Goal: Information Seeking & Learning: Learn about a topic

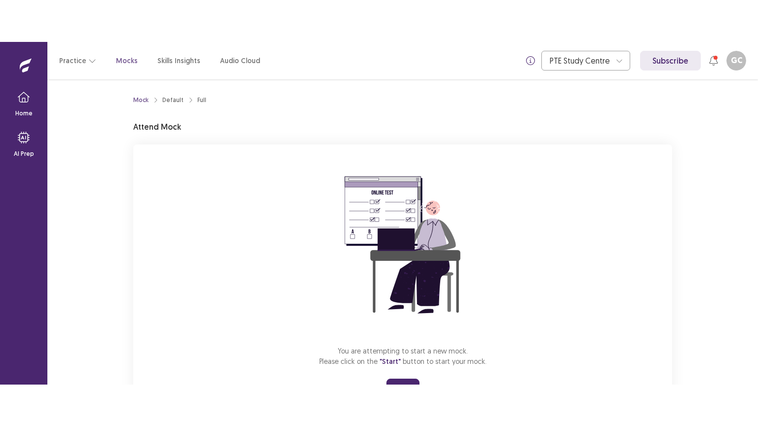
scroll to position [47, 0]
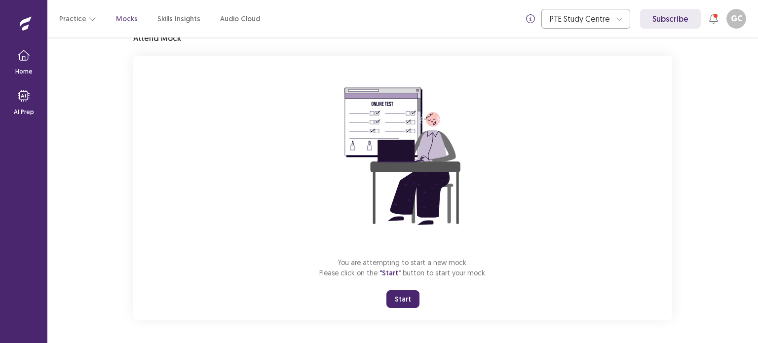
click at [404, 302] on button "Start" at bounding box center [402, 299] width 33 height 18
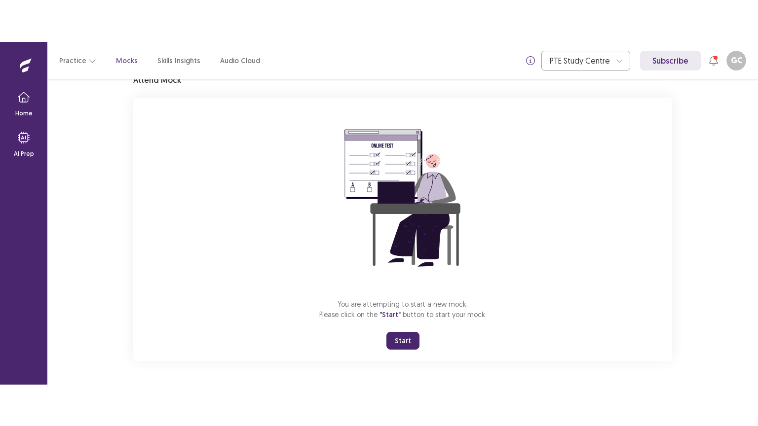
scroll to position [0, 0]
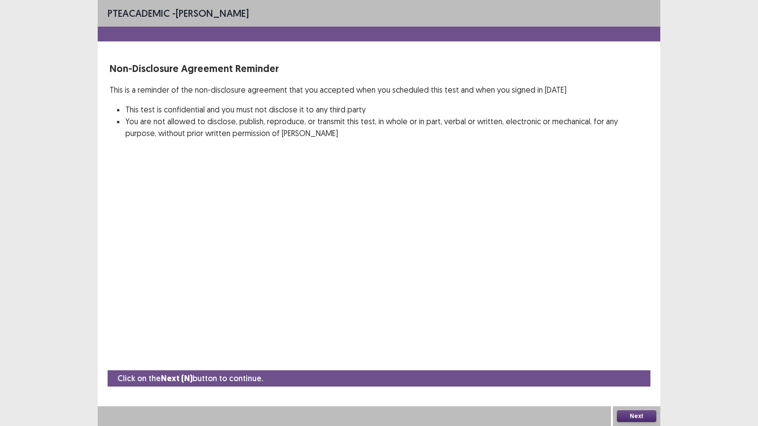
click at [631, 342] on button "Next" at bounding box center [636, 416] width 39 height 12
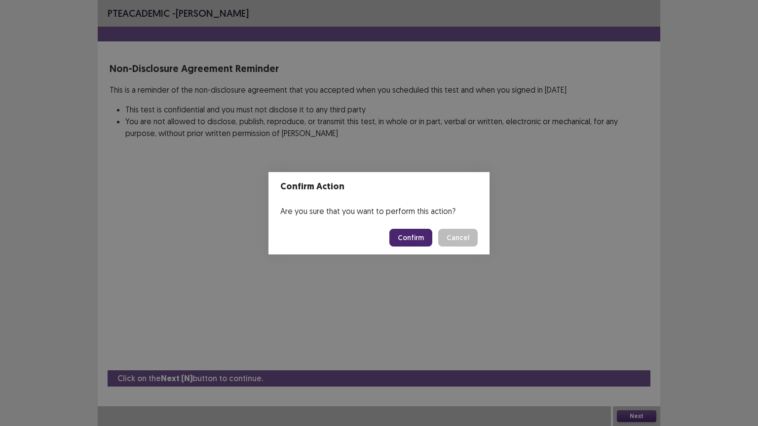
click at [416, 244] on button "Confirm" at bounding box center [410, 238] width 43 height 18
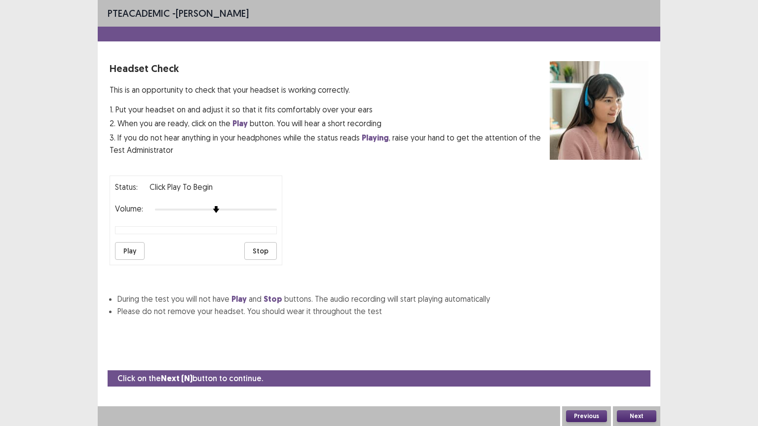
click at [138, 245] on button "Play" at bounding box center [130, 251] width 30 height 18
click at [637, 342] on button "Next" at bounding box center [636, 416] width 39 height 12
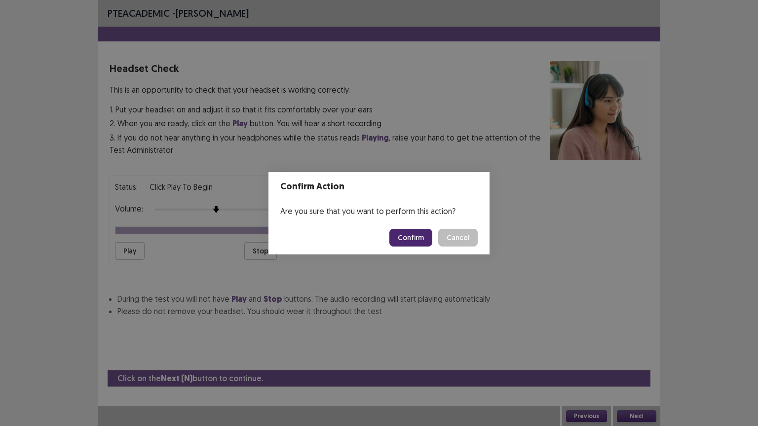
click at [408, 235] on button "Confirm" at bounding box center [410, 238] width 43 height 18
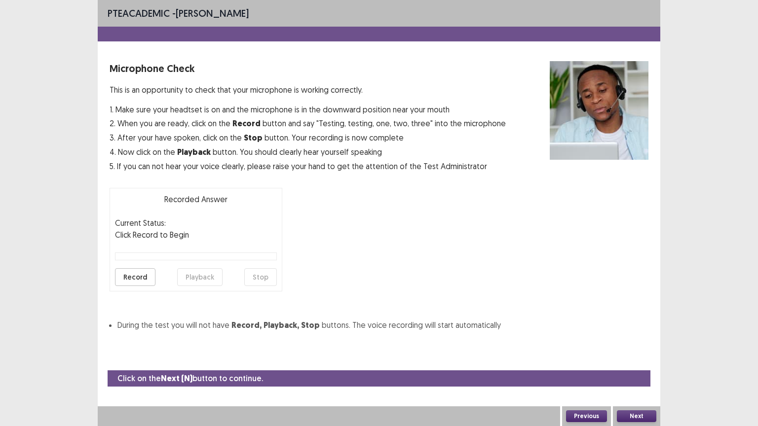
click at [131, 273] on button "Record" at bounding box center [135, 277] width 40 height 18
click at [256, 278] on button "Stop" at bounding box center [260, 277] width 33 height 18
click at [197, 269] on button "Playback" at bounding box center [199, 277] width 45 height 18
click at [197, 271] on button "Playback" at bounding box center [199, 277] width 45 height 18
drag, startPoint x: 197, startPoint y: 275, endPoint x: 621, endPoint y: 391, distance: 439.3
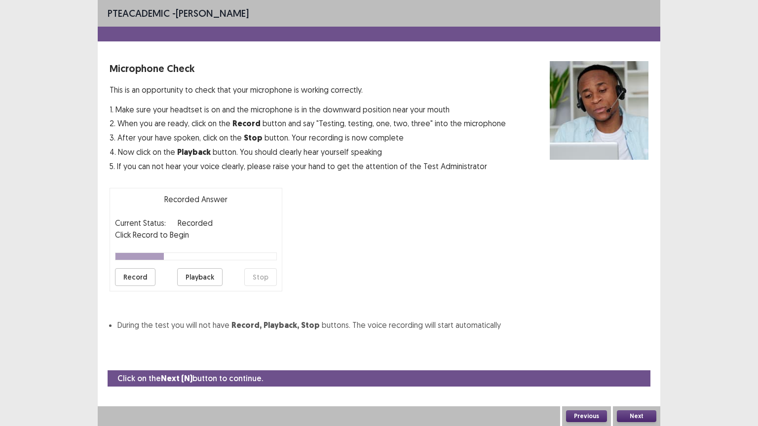
click at [621, 342] on div "PTE academic - [PERSON_NAME] Microphone Check This is an opportunity to check t…" at bounding box center [379, 213] width 562 height 426
click at [652, 342] on button "Next" at bounding box center [636, 416] width 39 height 12
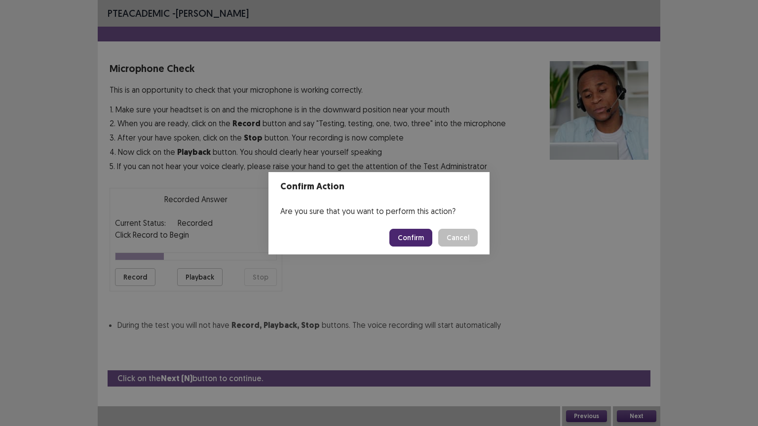
click at [420, 235] on button "Confirm" at bounding box center [410, 238] width 43 height 18
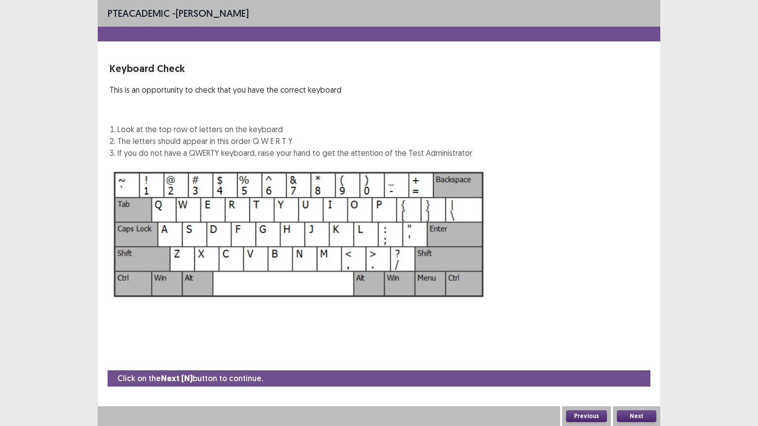
click at [627, 342] on button "Next" at bounding box center [636, 416] width 39 height 12
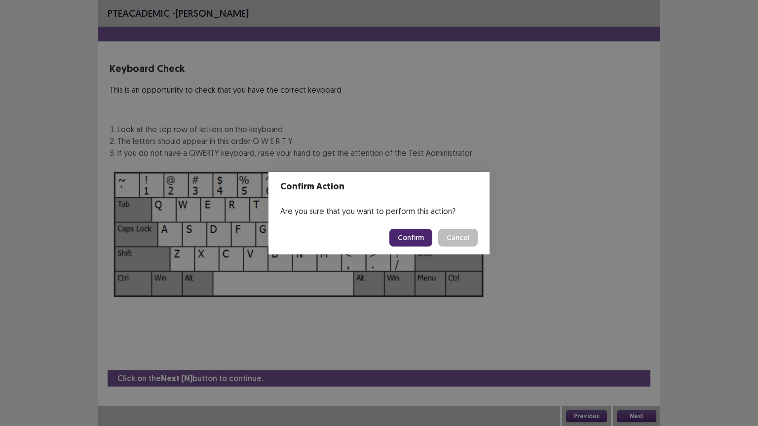
click at [420, 231] on button "Confirm" at bounding box center [410, 238] width 43 height 18
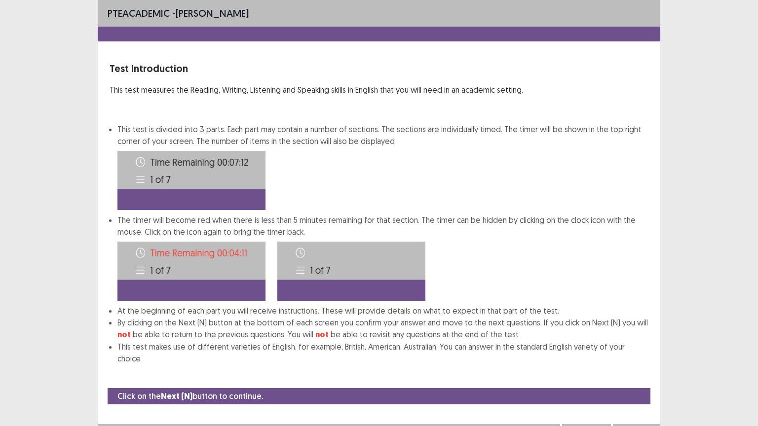
scroll to position [1, 0]
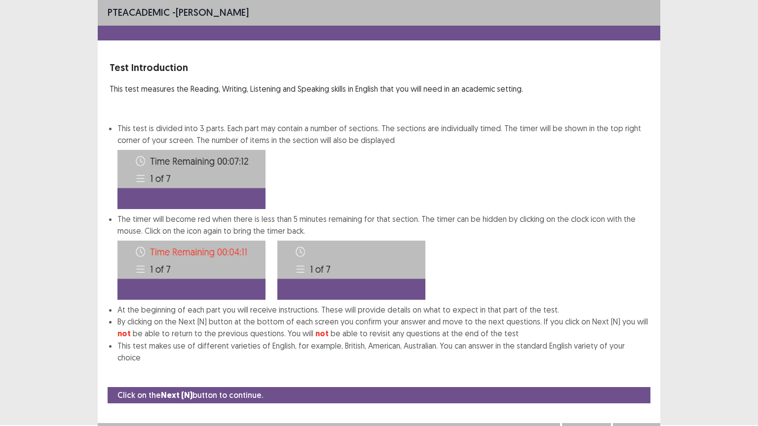
click at [635, 342] on button "Next" at bounding box center [636, 433] width 39 height 12
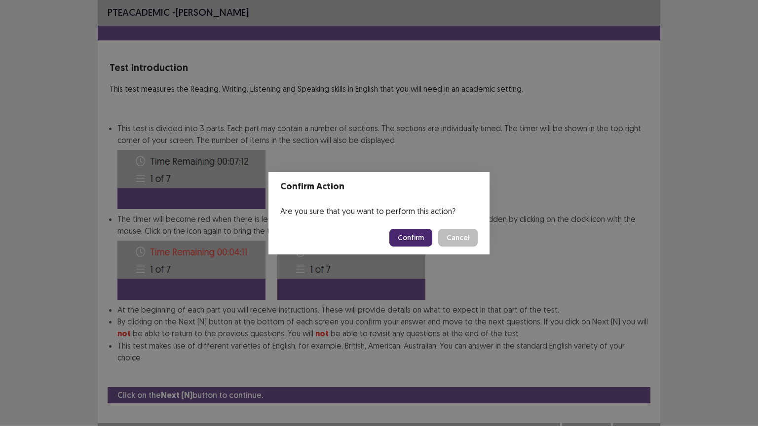
click at [406, 239] on button "Confirm" at bounding box center [410, 238] width 43 height 18
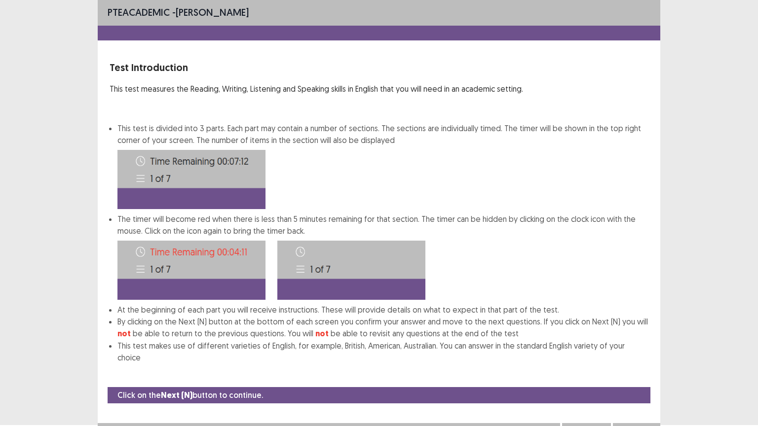
scroll to position [0, 0]
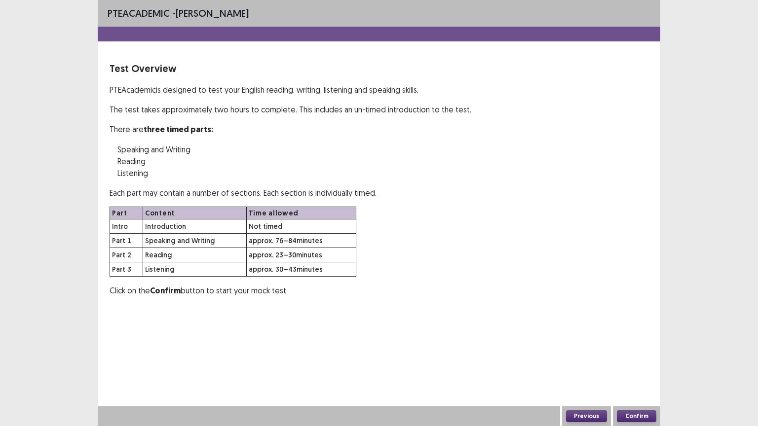
click at [639, 342] on button "Confirm" at bounding box center [636, 416] width 39 height 12
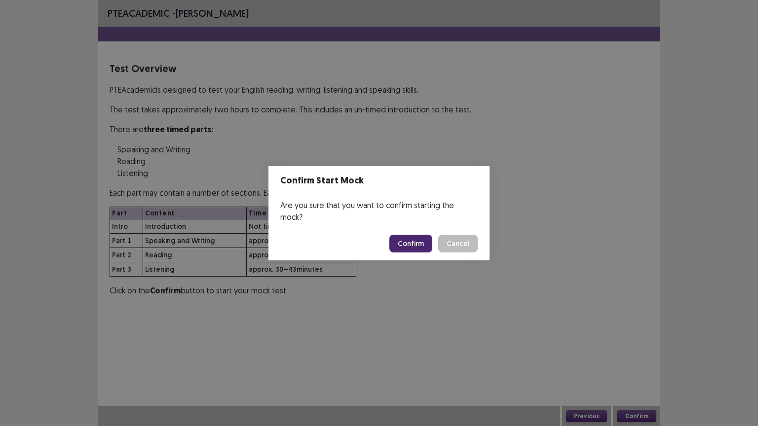
click at [397, 234] on footer "Confirm Cancel" at bounding box center [378, 244] width 221 height 34
click at [397, 235] on button "Confirm" at bounding box center [410, 244] width 43 height 18
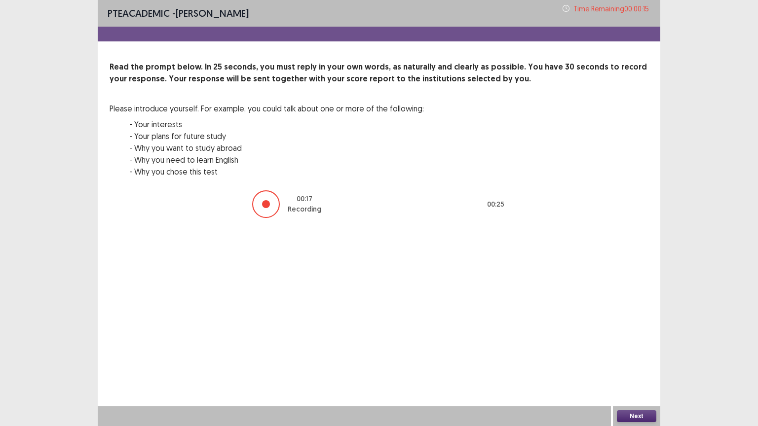
click at [627, 342] on button "Next" at bounding box center [636, 416] width 39 height 12
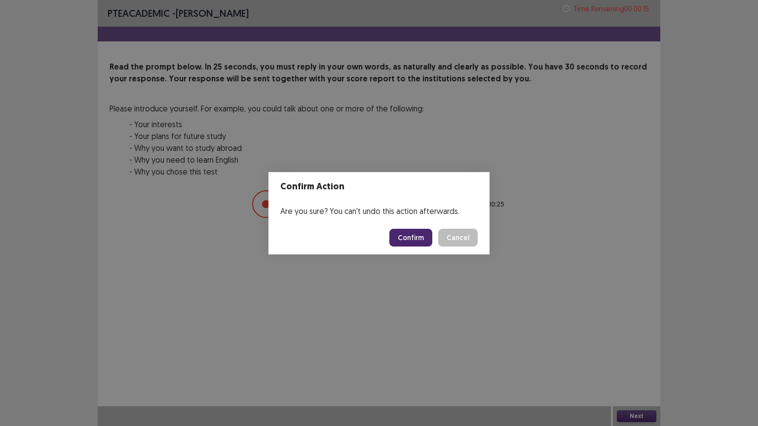
click at [403, 244] on button "Confirm" at bounding box center [410, 238] width 43 height 18
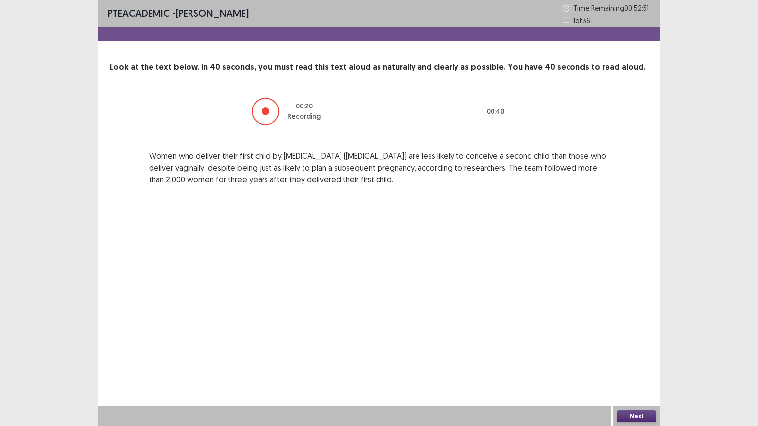
click at [641, 342] on button "Next" at bounding box center [636, 416] width 39 height 12
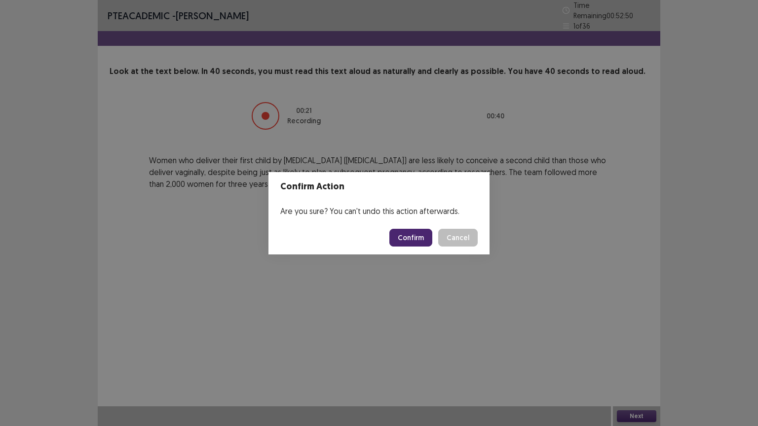
click at [410, 239] on button "Confirm" at bounding box center [410, 238] width 43 height 18
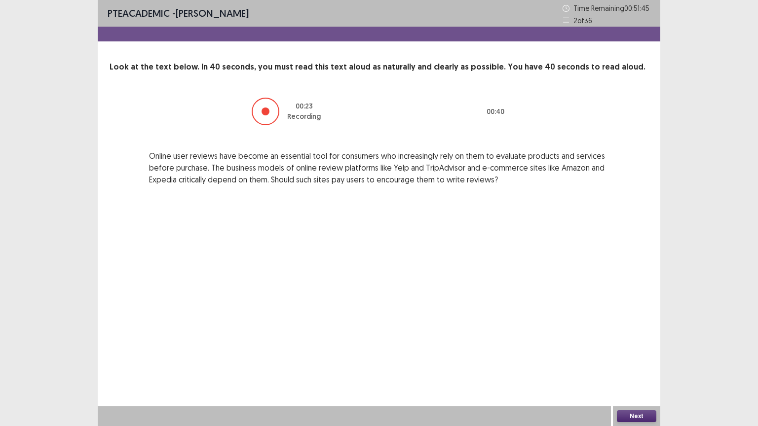
click at [653, 342] on button "Next" at bounding box center [636, 416] width 39 height 12
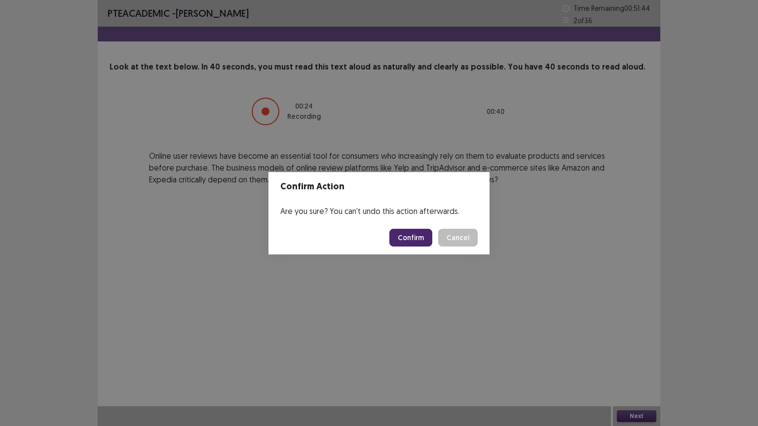
click at [412, 235] on button "Confirm" at bounding box center [410, 238] width 43 height 18
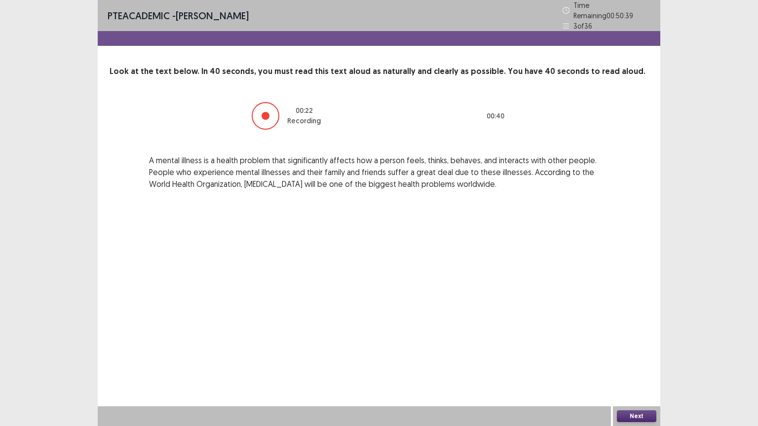
click at [641, 342] on button "Next" at bounding box center [636, 416] width 39 height 12
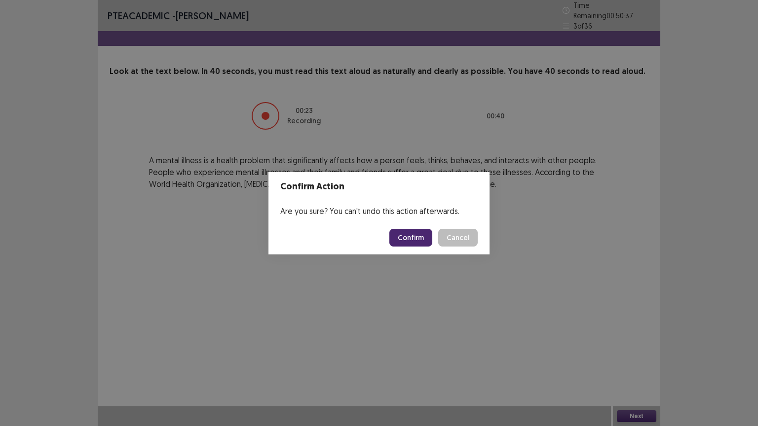
click at [409, 240] on button "Confirm" at bounding box center [410, 238] width 43 height 18
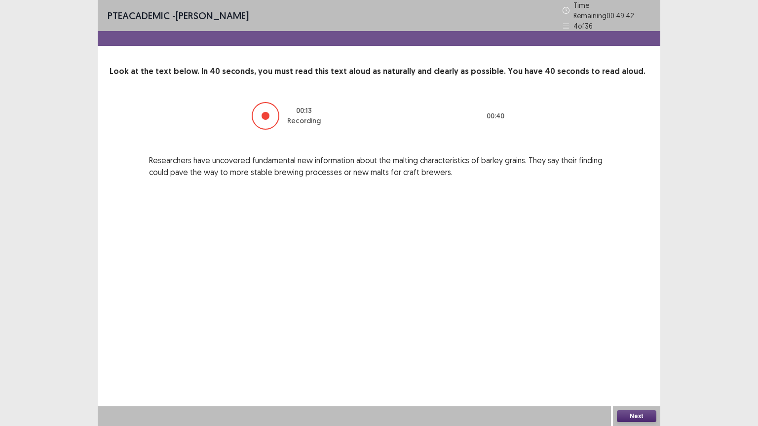
click at [643, 342] on button "Next" at bounding box center [636, 416] width 39 height 12
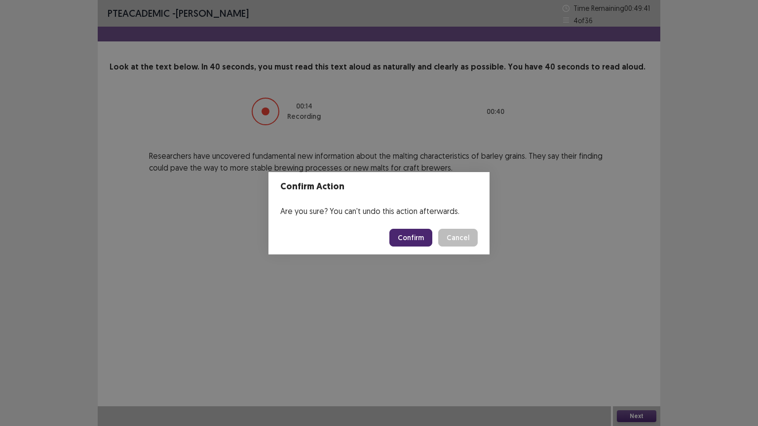
click at [406, 241] on button "Confirm" at bounding box center [410, 238] width 43 height 18
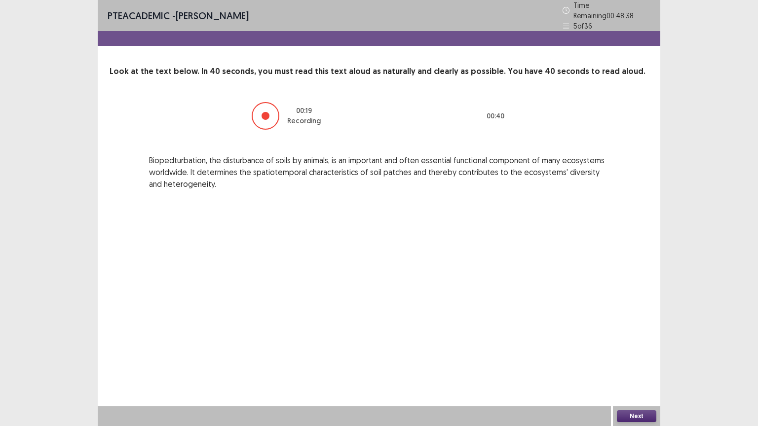
click at [643, 342] on button "Next" at bounding box center [636, 416] width 39 height 12
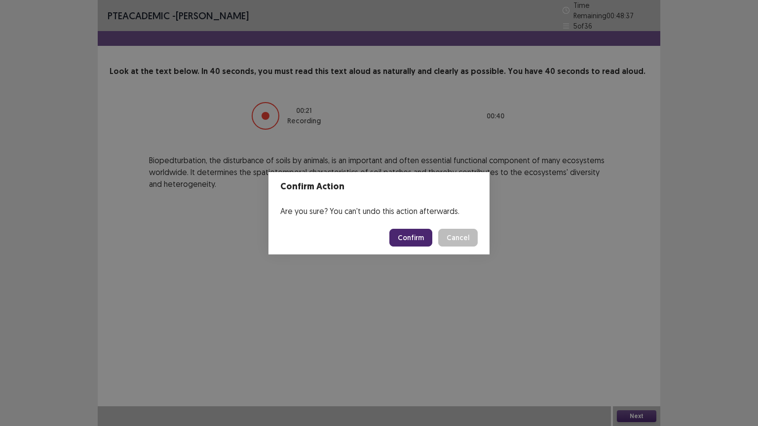
click at [415, 235] on button "Confirm" at bounding box center [410, 238] width 43 height 18
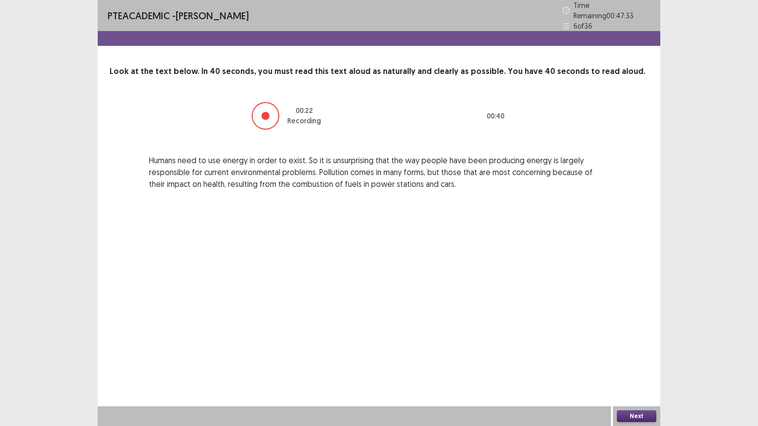
click at [654, 342] on button "Next" at bounding box center [636, 416] width 39 height 12
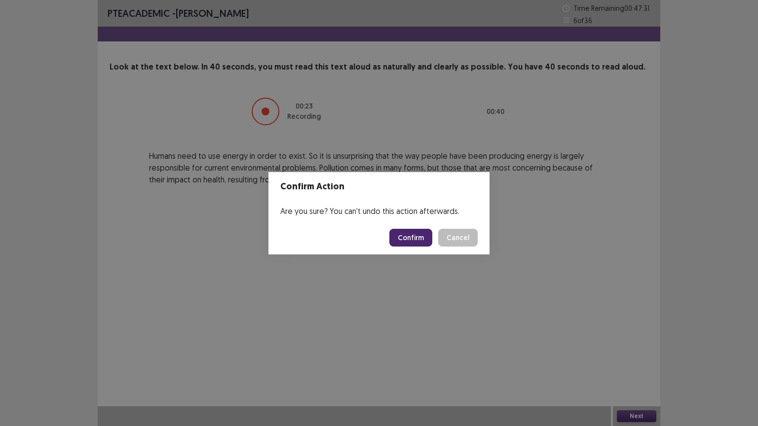
click at [423, 236] on button "Confirm" at bounding box center [410, 238] width 43 height 18
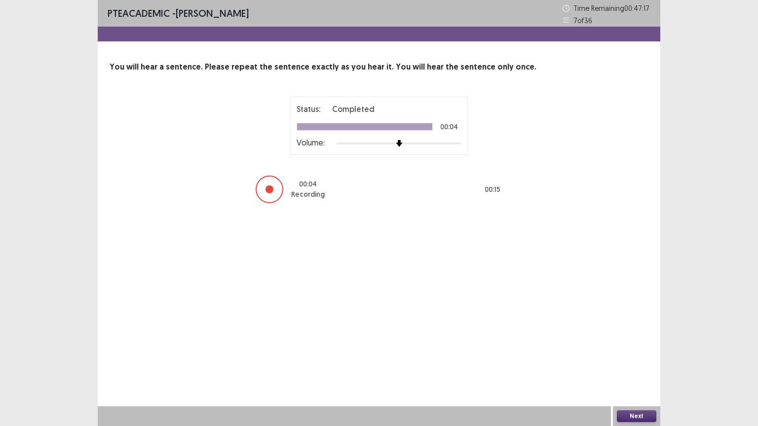
click at [647, 342] on button "Next" at bounding box center [636, 416] width 39 height 12
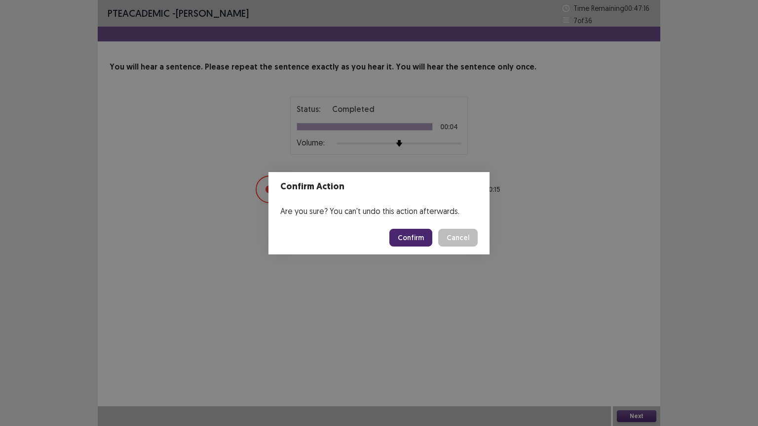
click at [428, 237] on button "Confirm" at bounding box center [410, 238] width 43 height 18
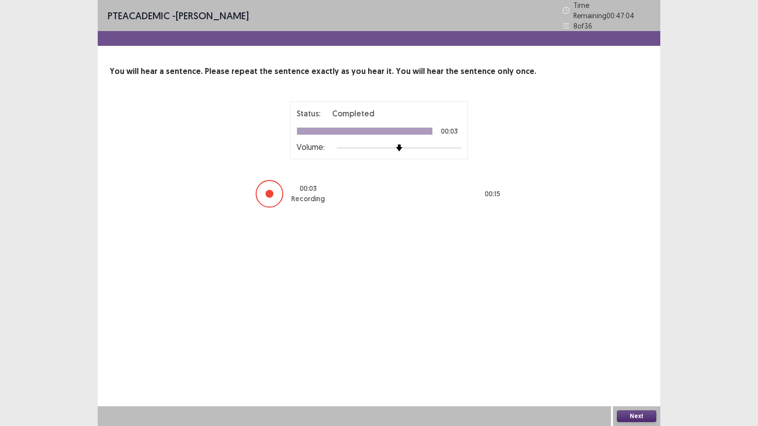
click at [643, 342] on button "Next" at bounding box center [636, 416] width 39 height 12
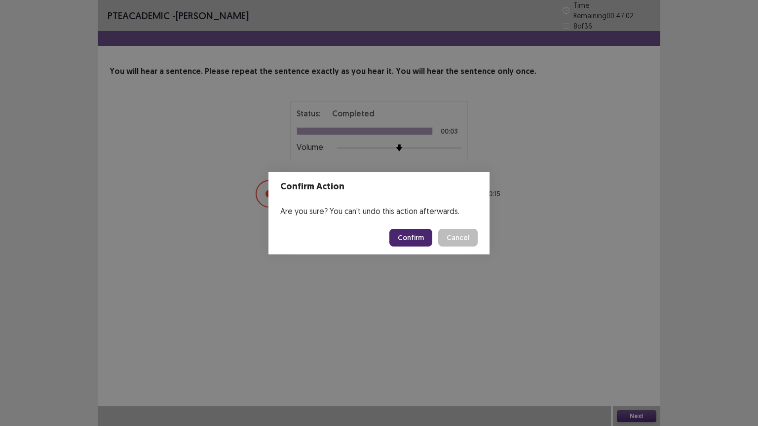
click at [407, 239] on button "Confirm" at bounding box center [410, 238] width 43 height 18
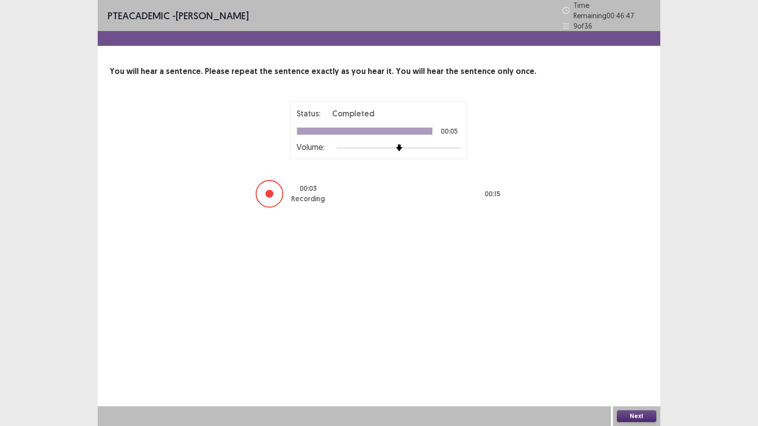
click at [626, 342] on button "Next" at bounding box center [636, 416] width 39 height 12
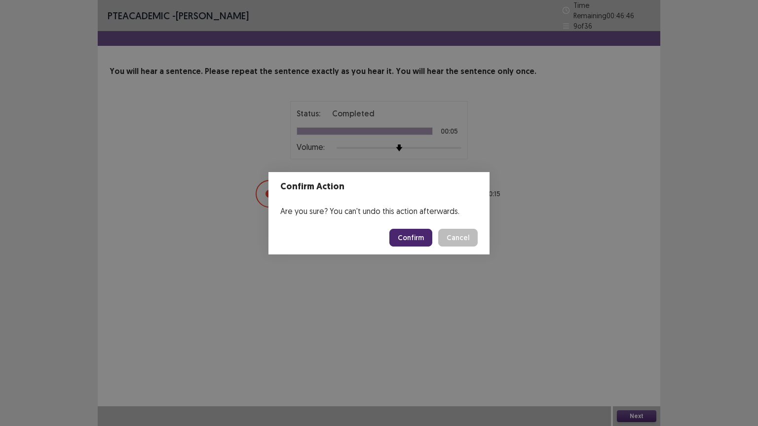
click at [402, 234] on button "Confirm" at bounding box center [410, 238] width 43 height 18
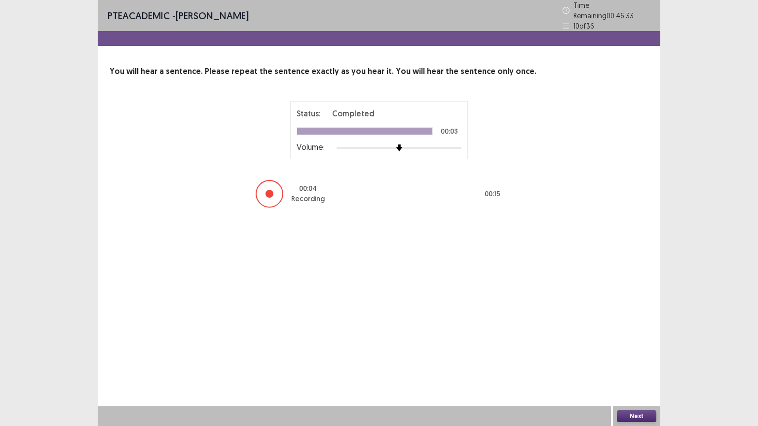
click at [630, 342] on button "Next" at bounding box center [636, 416] width 39 height 12
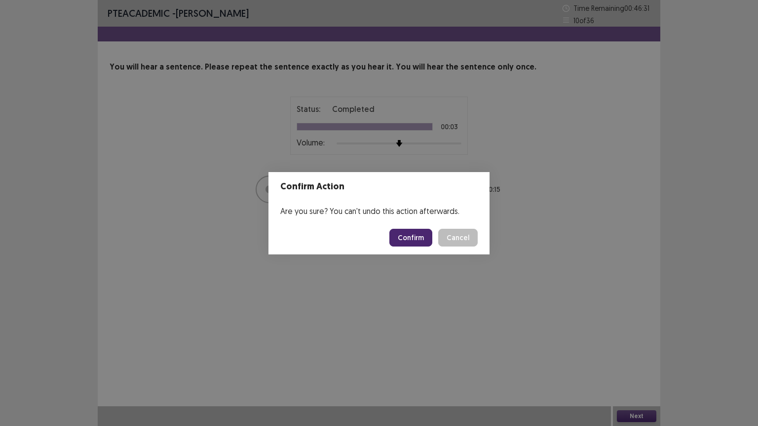
click at [420, 239] on button "Confirm" at bounding box center [410, 238] width 43 height 18
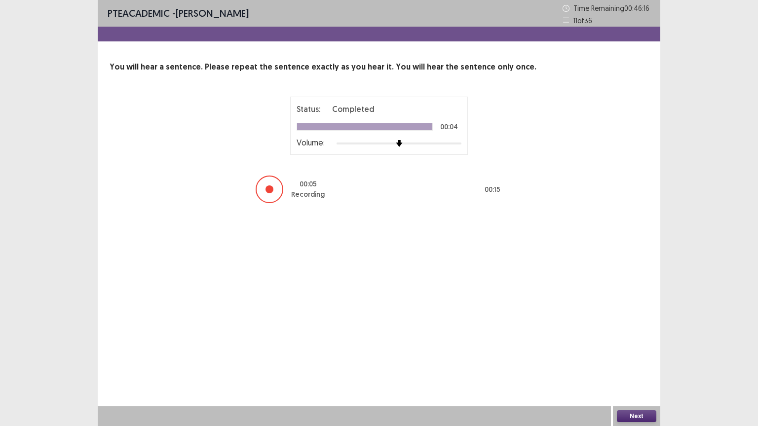
click at [634, 342] on button "Next" at bounding box center [636, 416] width 39 height 12
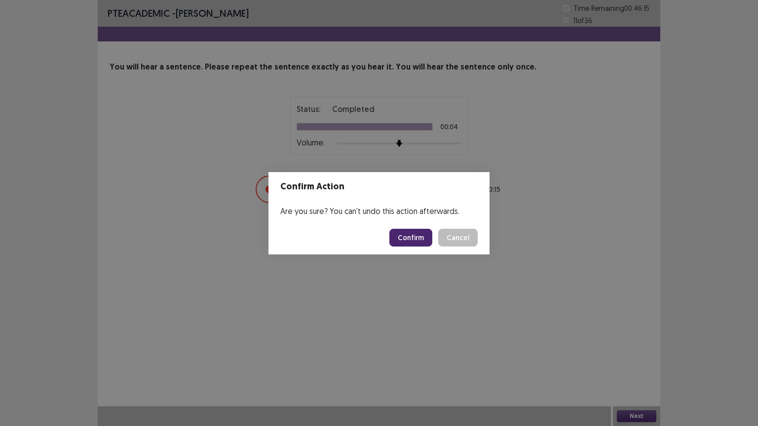
click at [430, 235] on button "Confirm" at bounding box center [410, 238] width 43 height 18
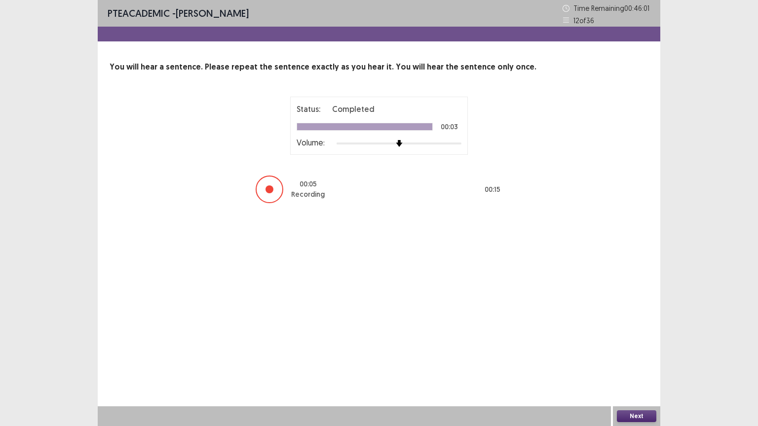
click at [649, 342] on button "Next" at bounding box center [636, 416] width 39 height 12
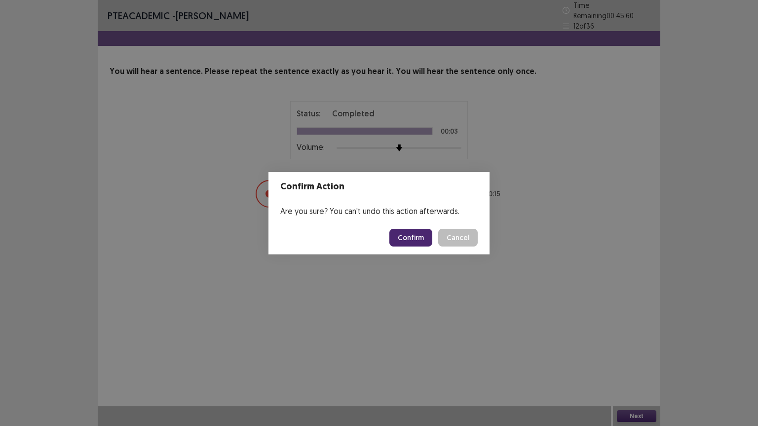
click at [430, 239] on button "Confirm" at bounding box center [410, 238] width 43 height 18
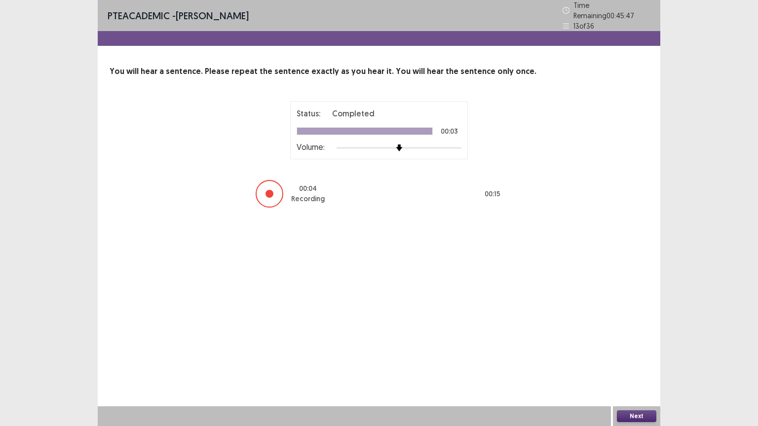
click at [620, 342] on button "Next" at bounding box center [636, 416] width 39 height 12
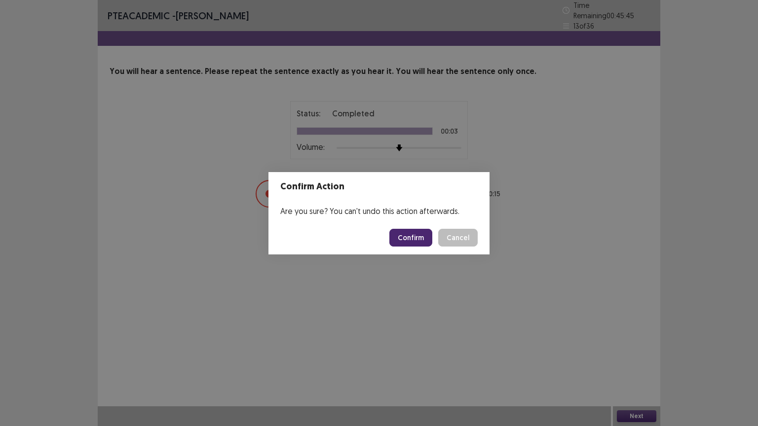
click at [411, 239] on button "Confirm" at bounding box center [410, 238] width 43 height 18
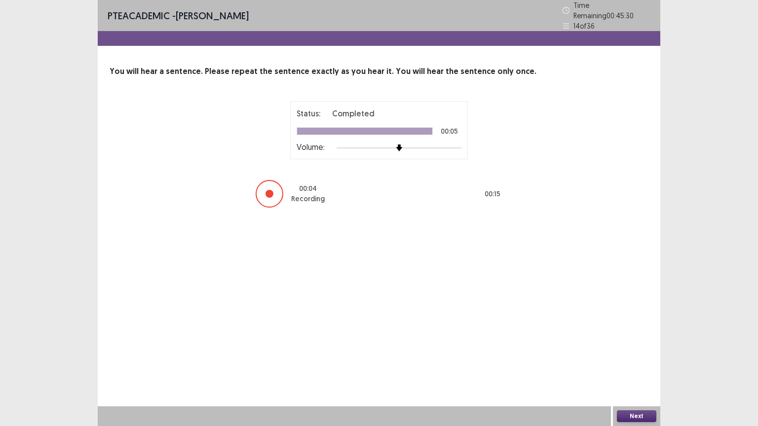
click at [650, 342] on div "Next" at bounding box center [636, 416] width 47 height 20
click at [647, 342] on button "Next" at bounding box center [636, 416] width 39 height 12
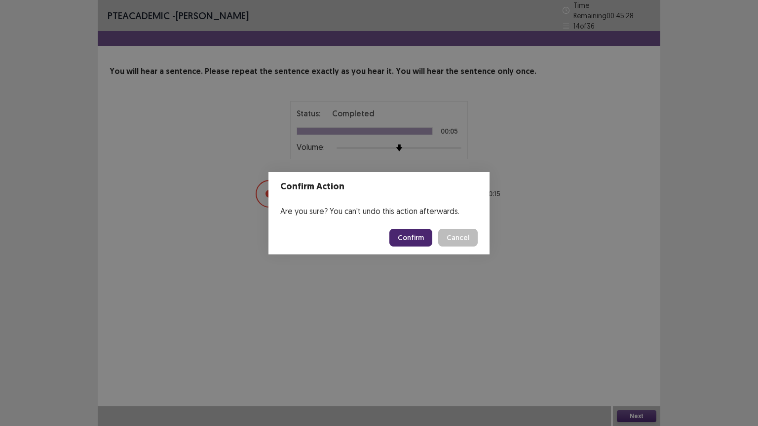
click at [424, 243] on button "Confirm" at bounding box center [410, 238] width 43 height 18
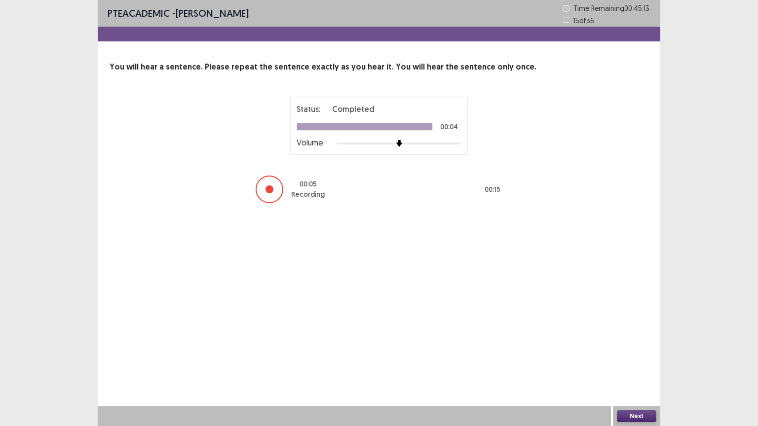
click at [647, 342] on button "Next" at bounding box center [636, 416] width 39 height 12
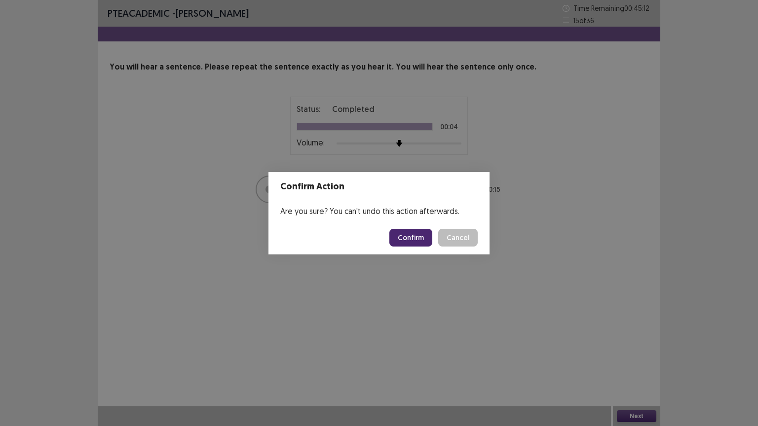
click at [400, 239] on button "Confirm" at bounding box center [410, 238] width 43 height 18
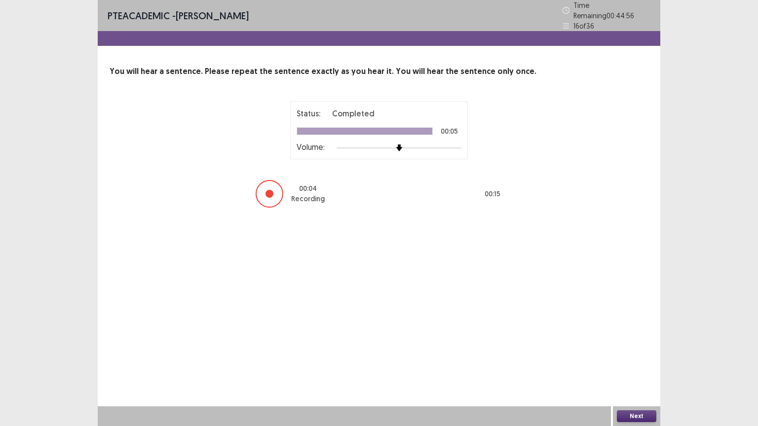
click at [637, 342] on button "Next" at bounding box center [636, 416] width 39 height 12
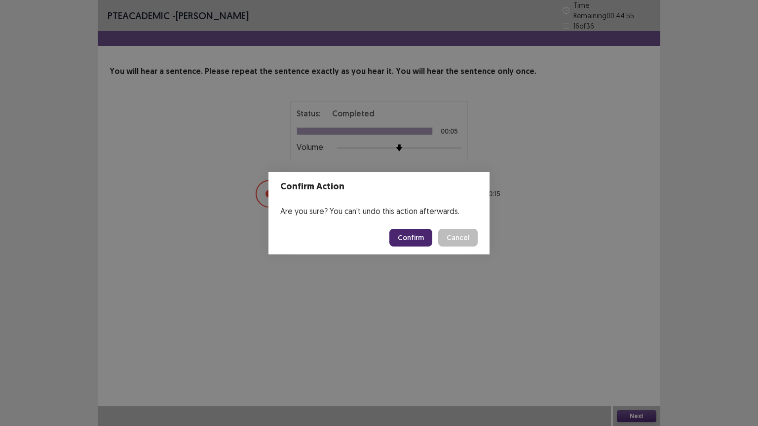
click at [412, 239] on button "Confirm" at bounding box center [410, 238] width 43 height 18
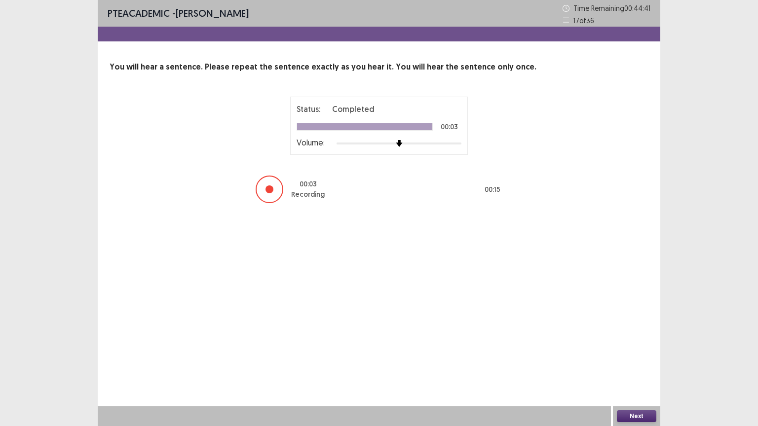
click at [647, 342] on button "Next" at bounding box center [636, 416] width 39 height 12
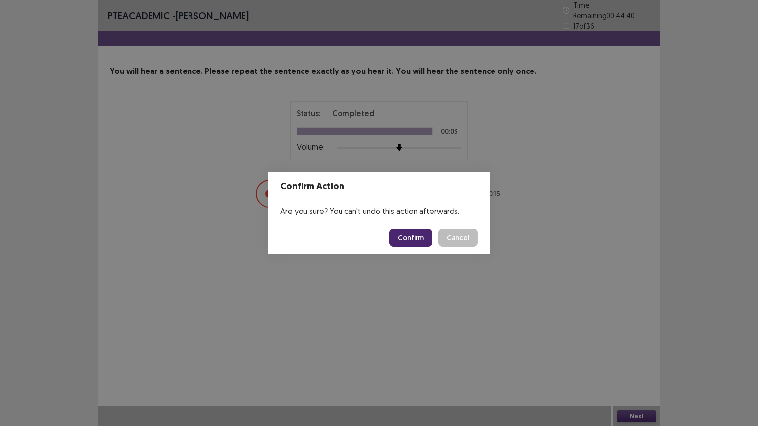
click at [402, 235] on button "Confirm" at bounding box center [410, 238] width 43 height 18
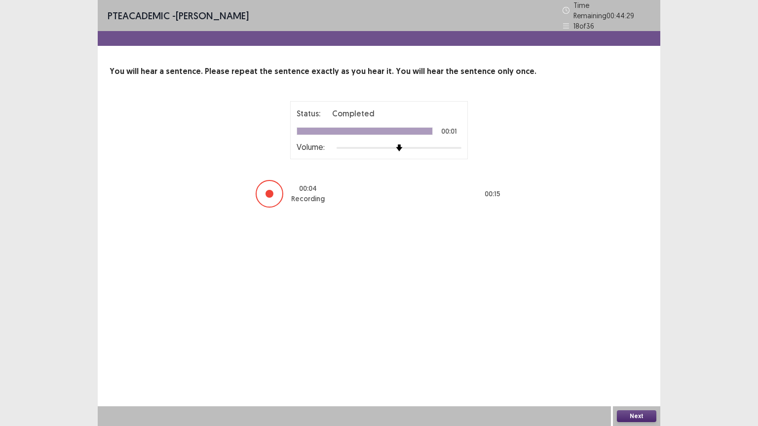
click at [625, 342] on button "Next" at bounding box center [636, 416] width 39 height 12
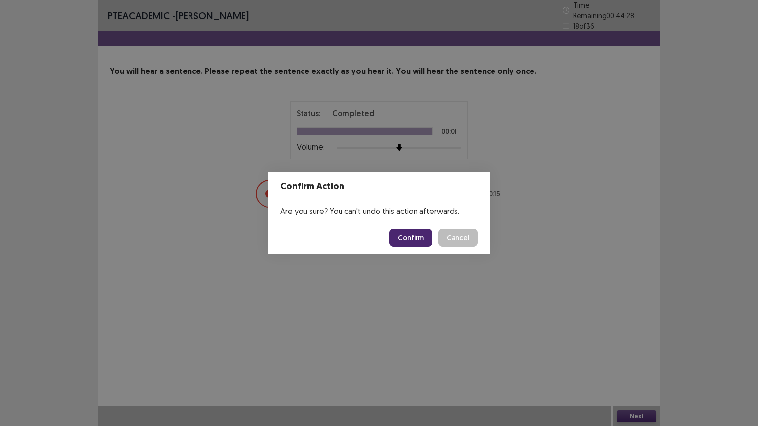
click at [428, 243] on button "Confirm" at bounding box center [410, 238] width 43 height 18
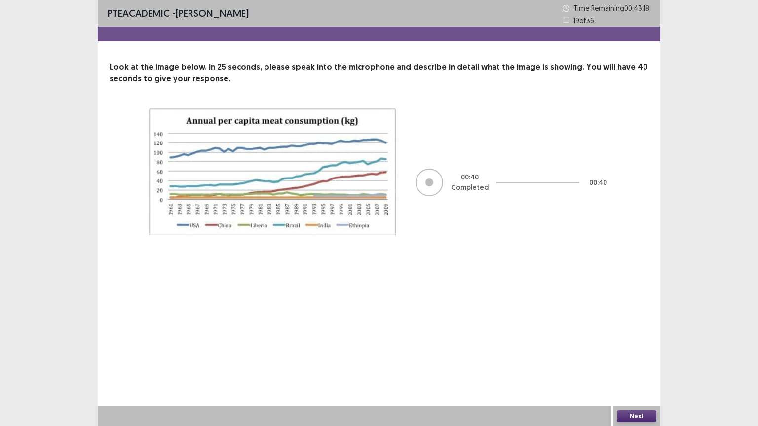
click at [643, 342] on button "Next" at bounding box center [636, 416] width 39 height 12
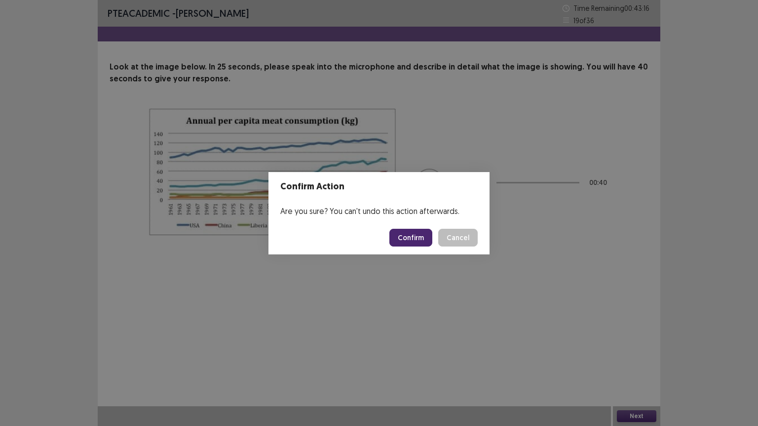
click at [418, 241] on button "Confirm" at bounding box center [410, 238] width 43 height 18
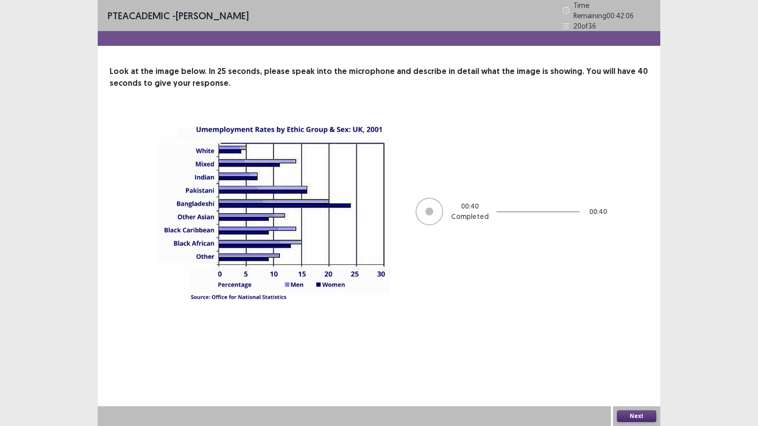
click at [623, 342] on button "Next" at bounding box center [636, 416] width 39 height 12
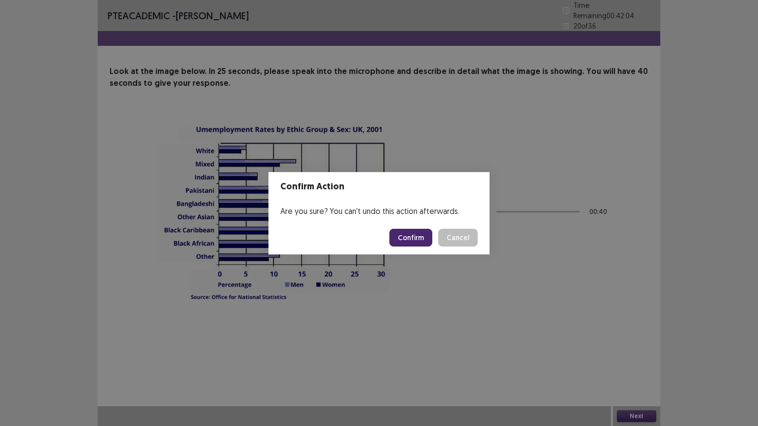
click at [394, 236] on button "Confirm" at bounding box center [410, 238] width 43 height 18
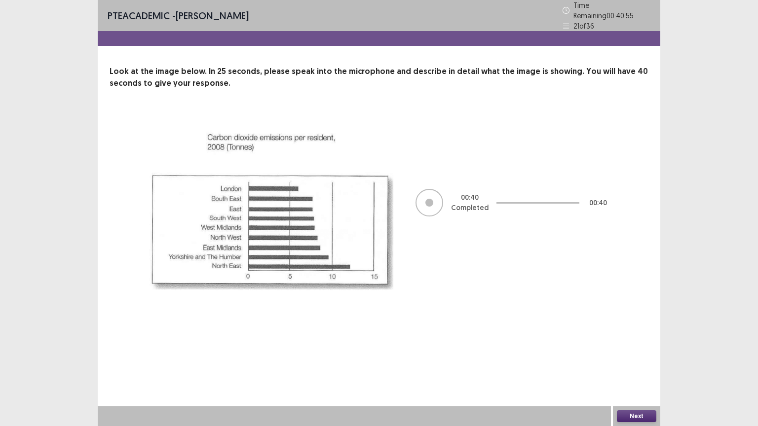
click at [637, 342] on button "Next" at bounding box center [636, 416] width 39 height 12
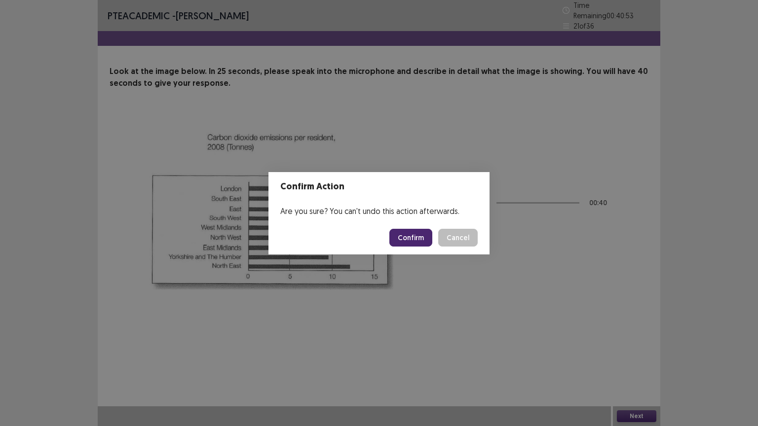
click at [416, 238] on button "Confirm" at bounding box center [410, 238] width 43 height 18
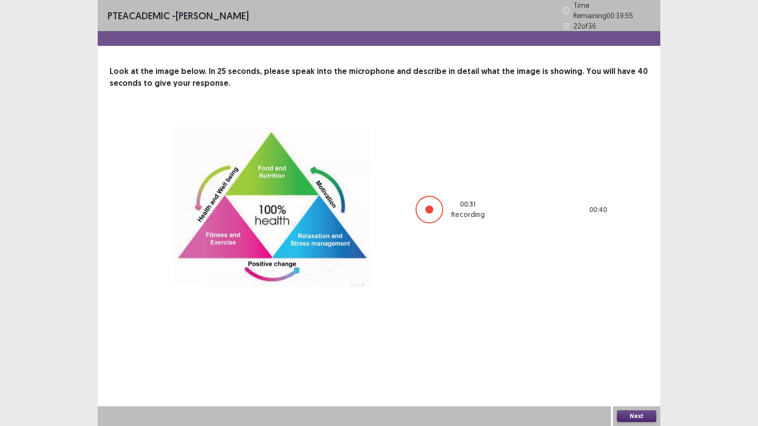
click at [629, 342] on button "Next" at bounding box center [636, 416] width 39 height 12
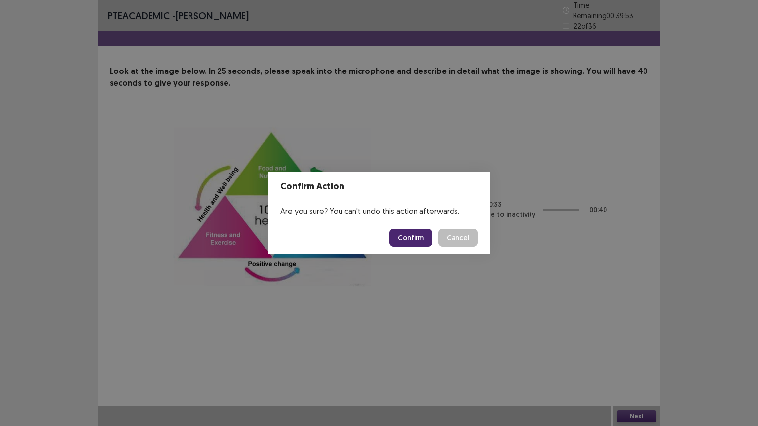
click at [415, 244] on button "Confirm" at bounding box center [410, 238] width 43 height 18
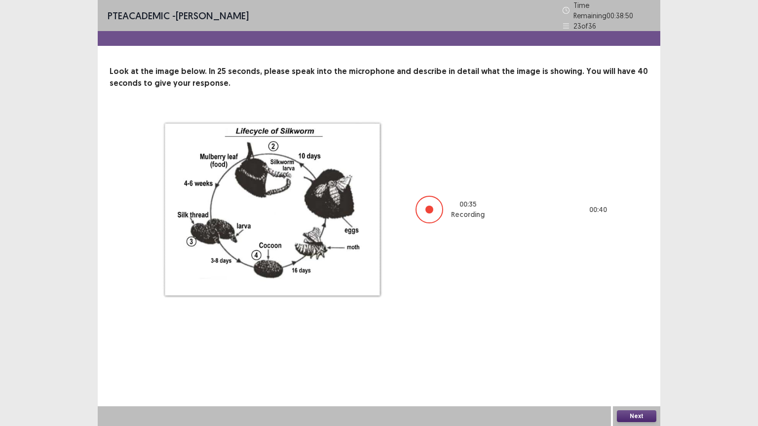
click at [647, 342] on button "Next" at bounding box center [636, 416] width 39 height 12
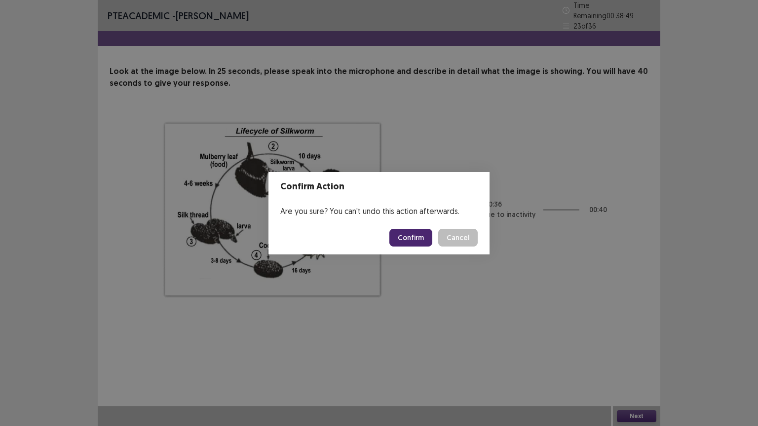
click at [424, 233] on button "Confirm" at bounding box center [410, 238] width 43 height 18
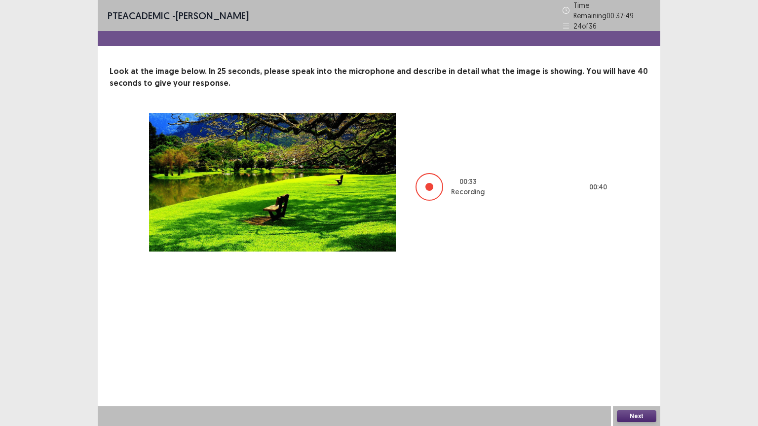
click at [628, 342] on button "Next" at bounding box center [636, 416] width 39 height 12
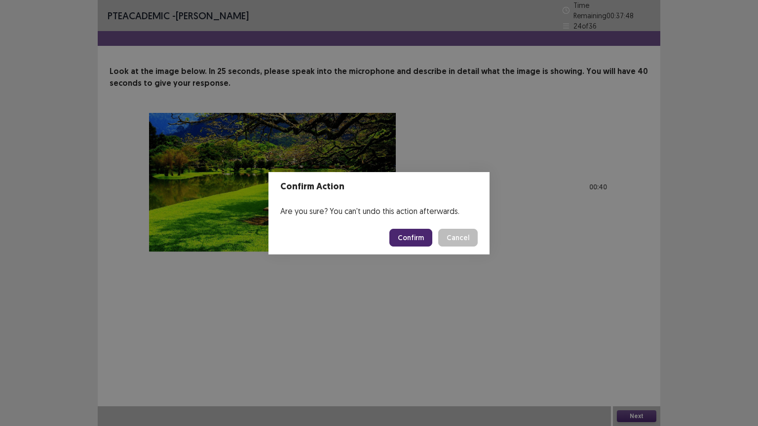
click at [421, 240] on button "Confirm" at bounding box center [410, 238] width 43 height 18
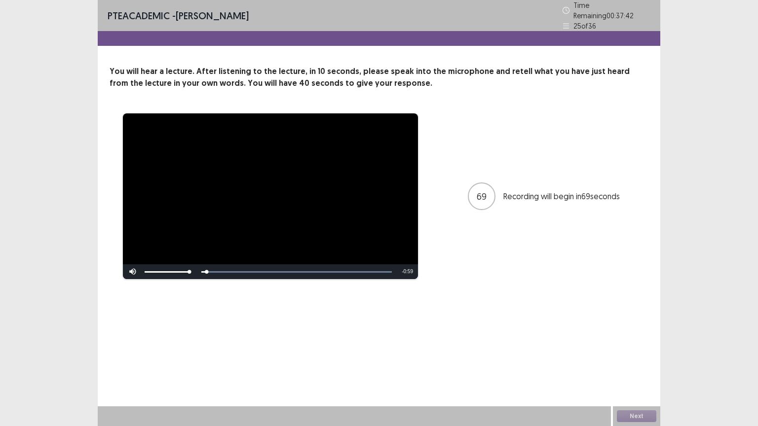
click at [421, 240] on div "**********" at bounding box center [378, 196] width 539 height 167
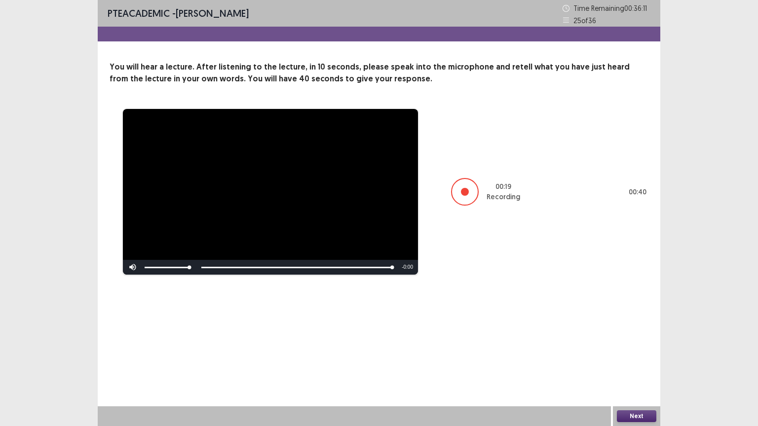
click at [629, 342] on button "Next" at bounding box center [636, 416] width 39 height 12
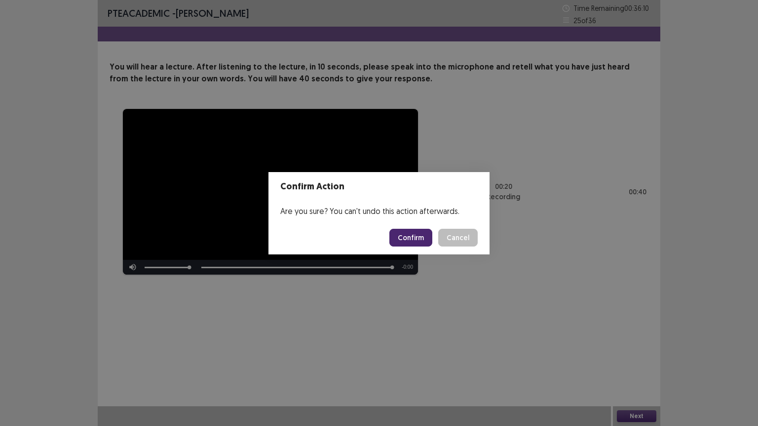
click at [410, 234] on button "Confirm" at bounding box center [410, 238] width 43 height 18
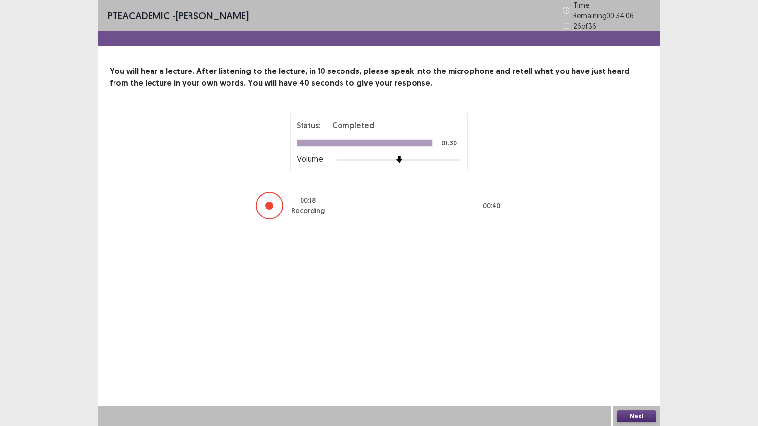
click at [650, 342] on button "Next" at bounding box center [636, 416] width 39 height 12
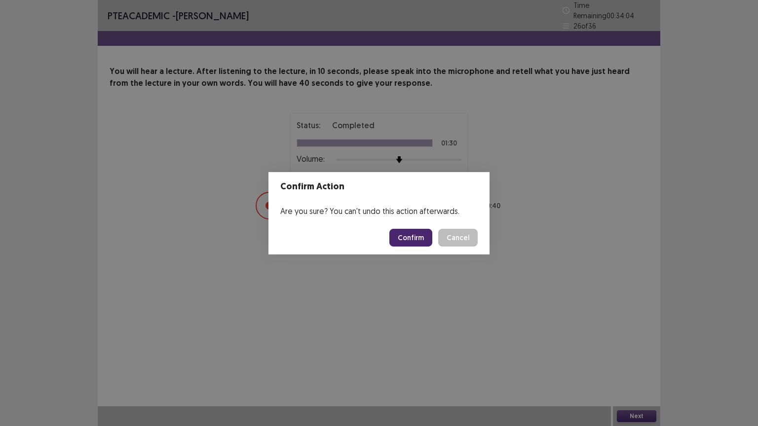
click at [415, 239] on button "Confirm" at bounding box center [410, 238] width 43 height 18
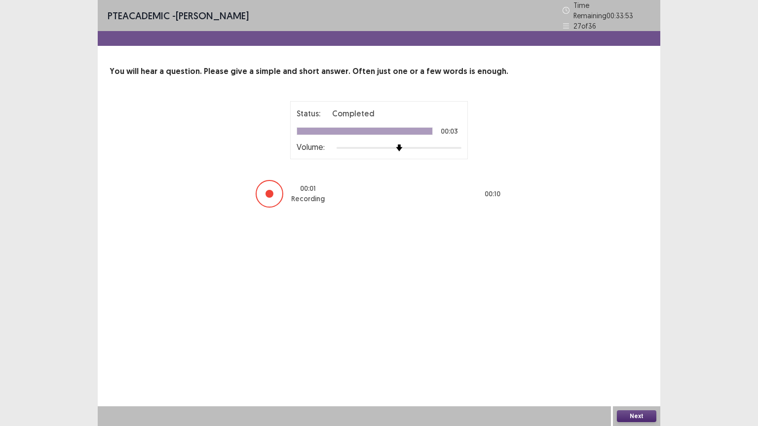
click at [641, 342] on button "Next" at bounding box center [636, 416] width 39 height 12
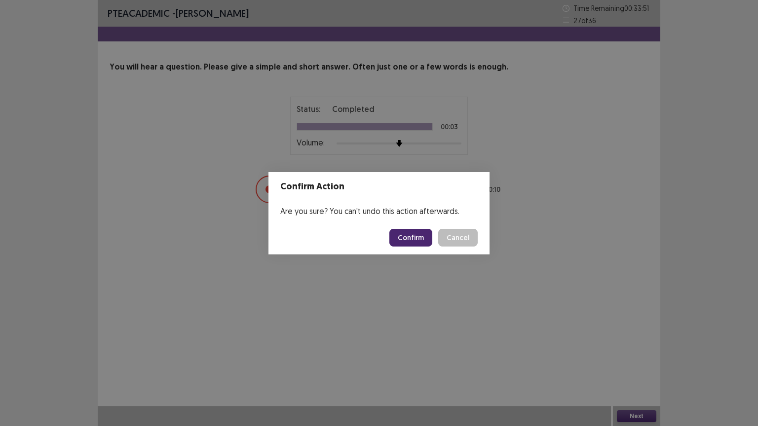
click at [422, 231] on button "Confirm" at bounding box center [410, 238] width 43 height 18
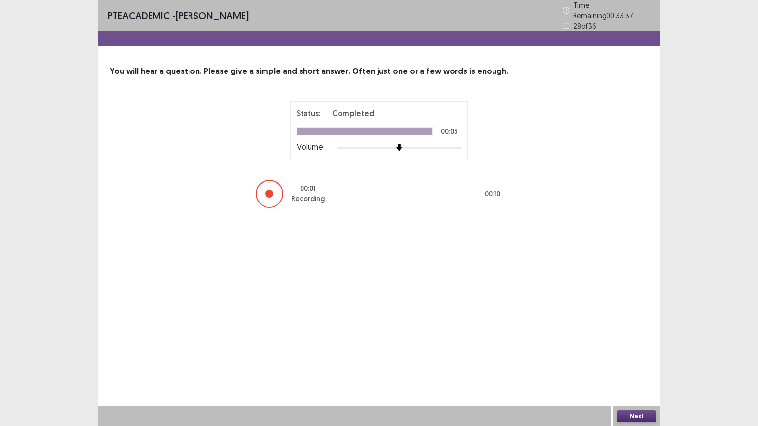
click at [633, 342] on button "Next" at bounding box center [636, 416] width 39 height 12
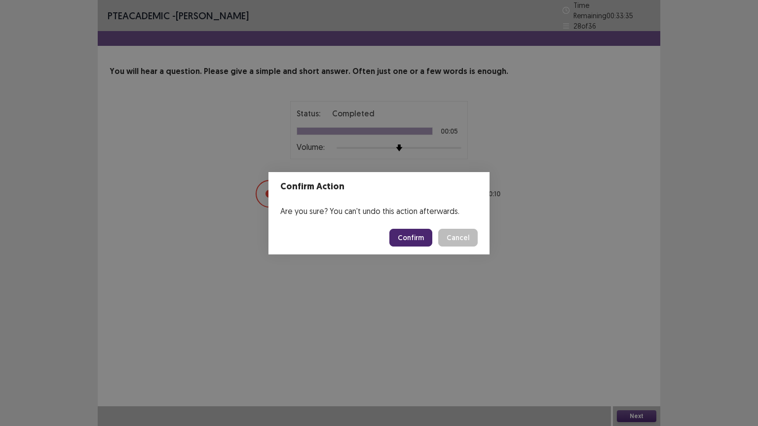
click at [420, 240] on button "Confirm" at bounding box center [410, 238] width 43 height 18
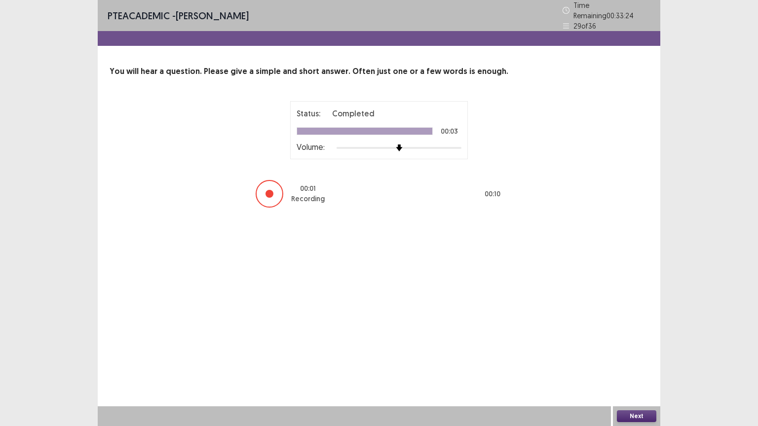
click at [638, 342] on button "Next" at bounding box center [636, 416] width 39 height 12
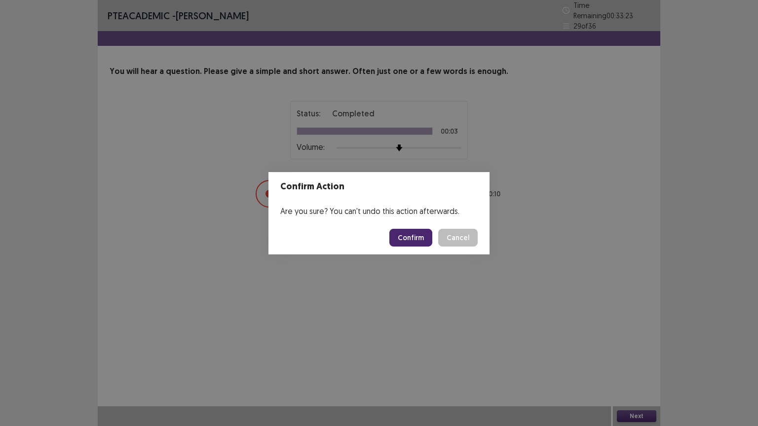
click at [408, 232] on button "Confirm" at bounding box center [410, 238] width 43 height 18
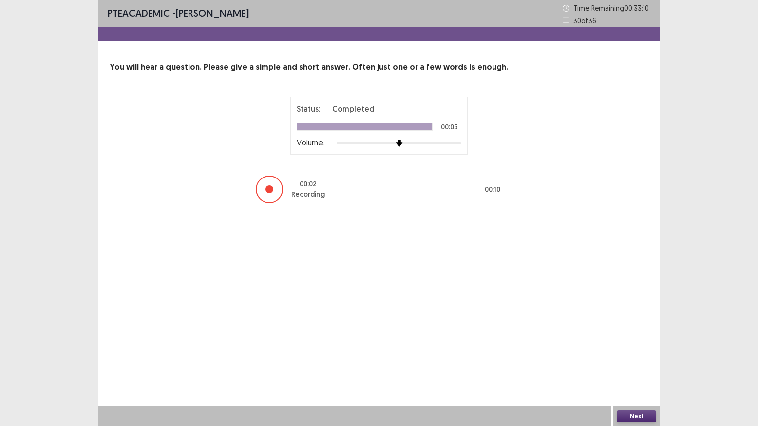
click at [631, 342] on button "Next" at bounding box center [636, 416] width 39 height 12
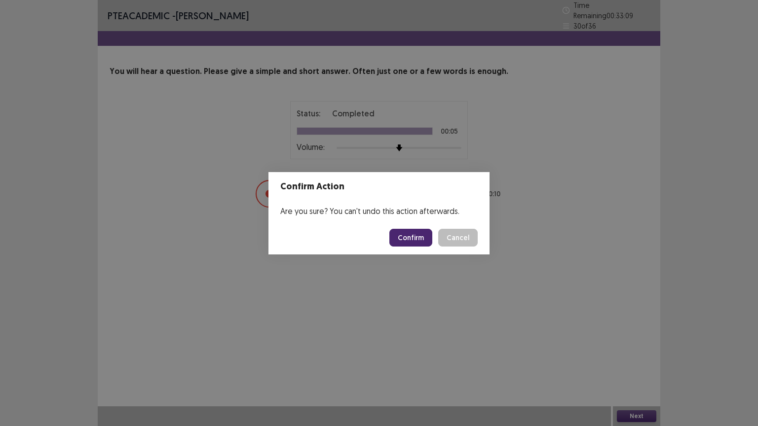
click at [419, 233] on button "Confirm" at bounding box center [410, 238] width 43 height 18
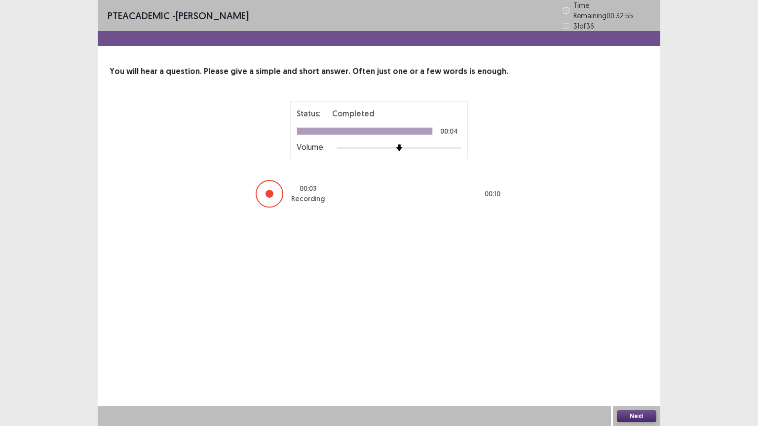
click at [645, 342] on button "Next" at bounding box center [636, 416] width 39 height 12
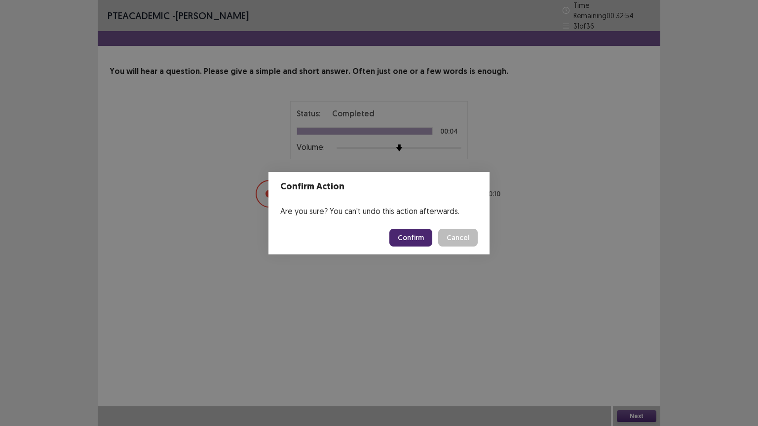
click at [408, 238] on button "Confirm" at bounding box center [410, 238] width 43 height 18
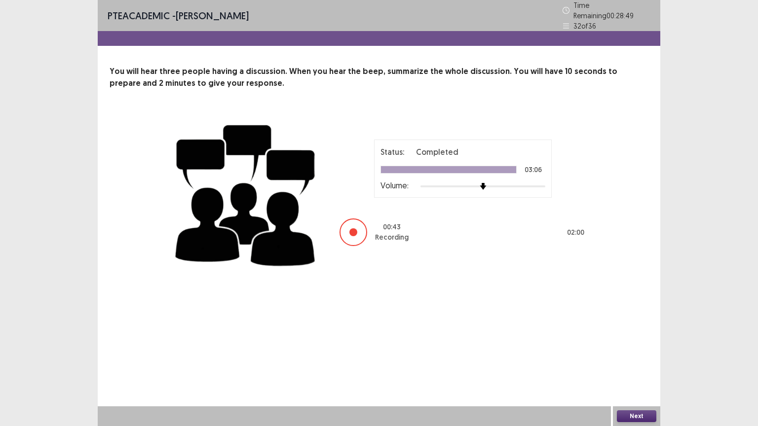
click at [651, 342] on div "Next" at bounding box center [636, 416] width 47 height 20
click at [650, 342] on button "Next" at bounding box center [636, 416] width 39 height 12
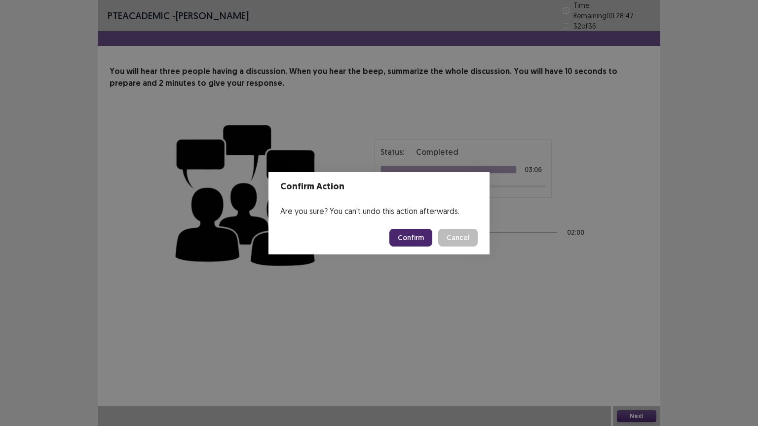
click at [408, 239] on button "Confirm" at bounding box center [410, 238] width 43 height 18
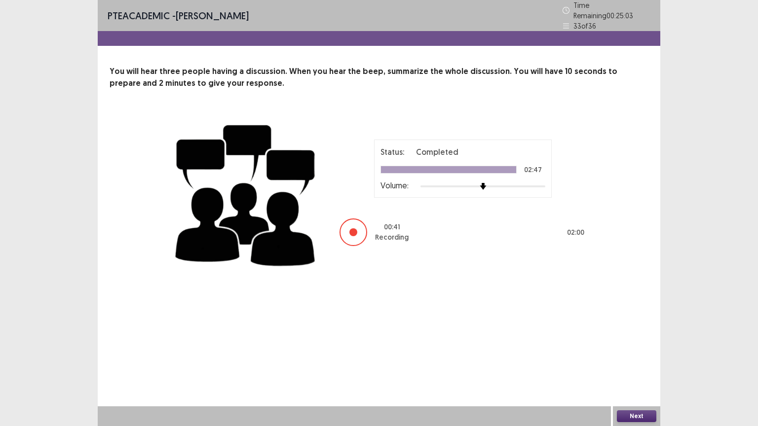
click at [640, 342] on button "Next" at bounding box center [636, 416] width 39 height 12
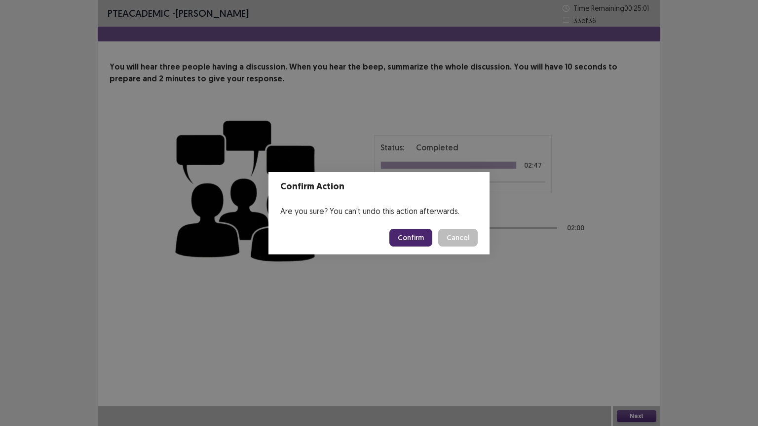
click at [419, 235] on button "Confirm" at bounding box center [410, 238] width 43 height 18
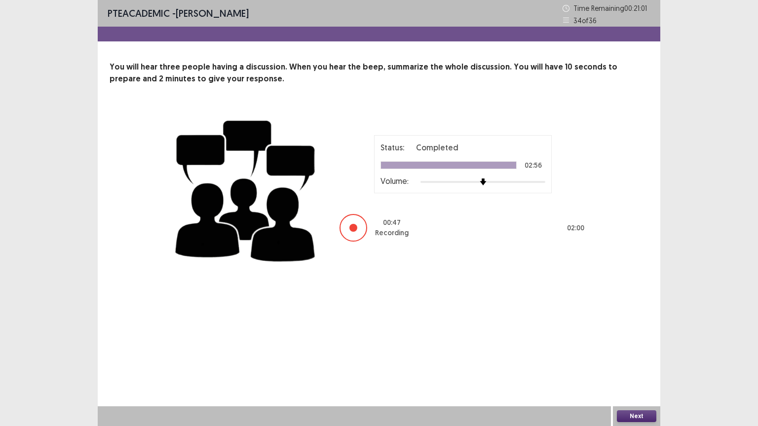
click at [641, 342] on button "Next" at bounding box center [636, 416] width 39 height 12
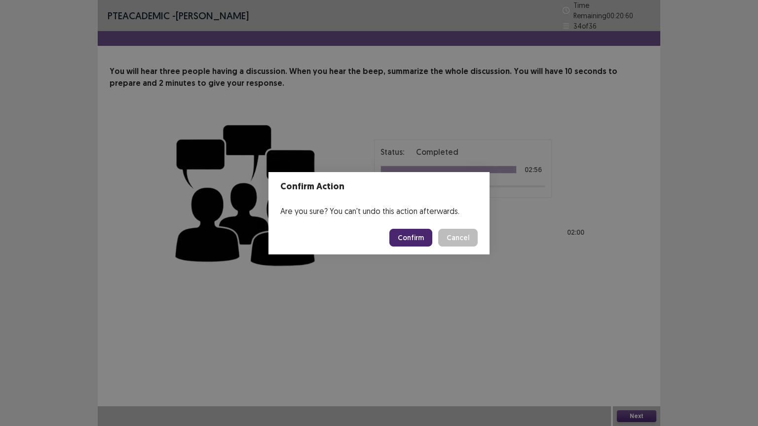
click at [407, 236] on button "Confirm" at bounding box center [410, 238] width 43 height 18
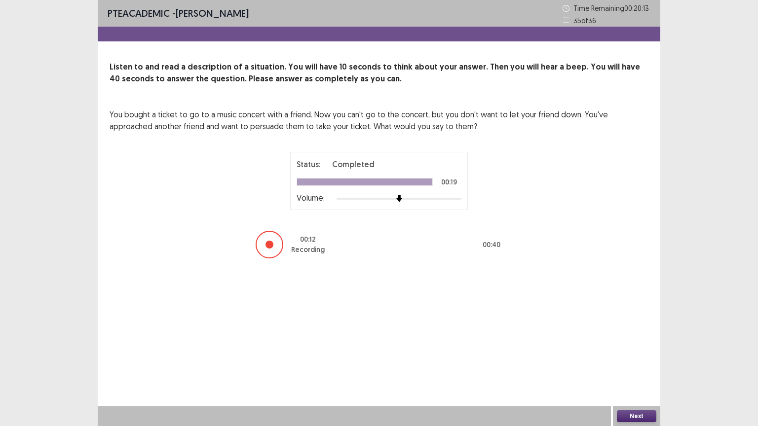
click at [635, 342] on button "Next" at bounding box center [636, 416] width 39 height 12
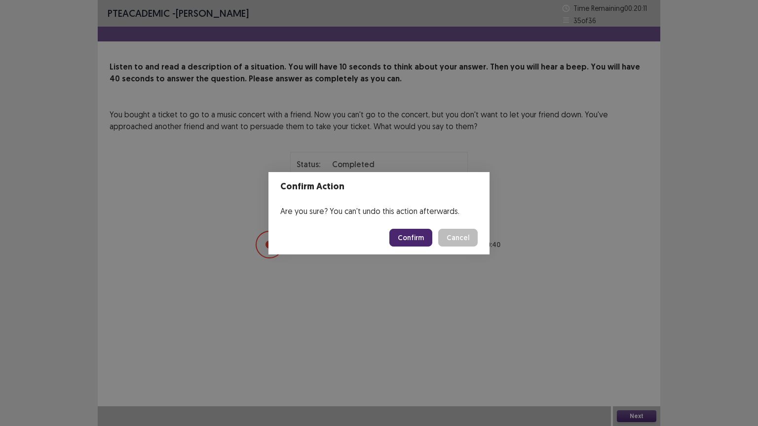
click at [413, 242] on button "Confirm" at bounding box center [410, 238] width 43 height 18
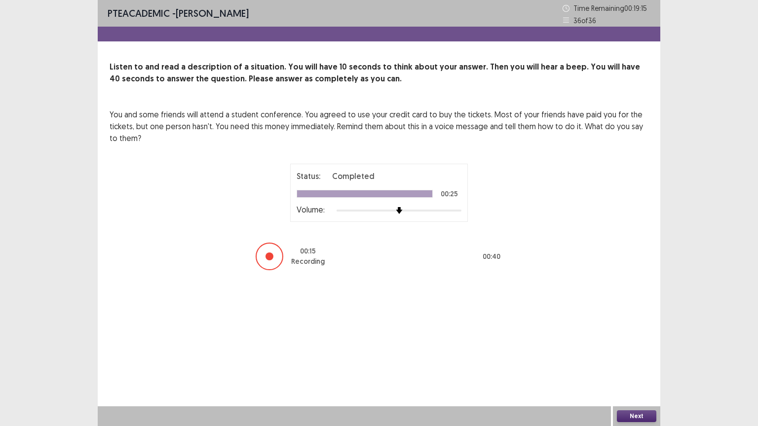
click at [632, 342] on button "Next" at bounding box center [636, 416] width 39 height 12
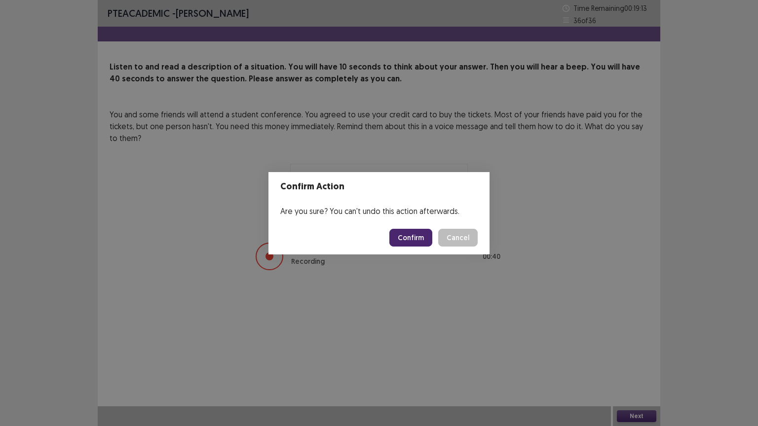
click at [420, 233] on button "Confirm" at bounding box center [410, 238] width 43 height 18
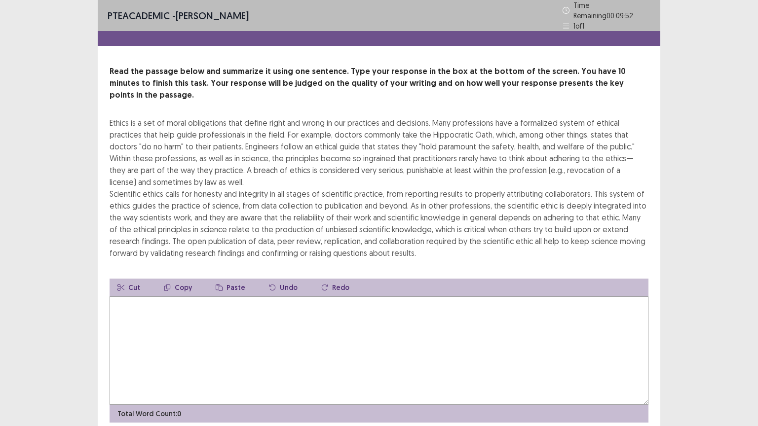
click at [373, 322] on textarea at bounding box center [378, 350] width 539 height 109
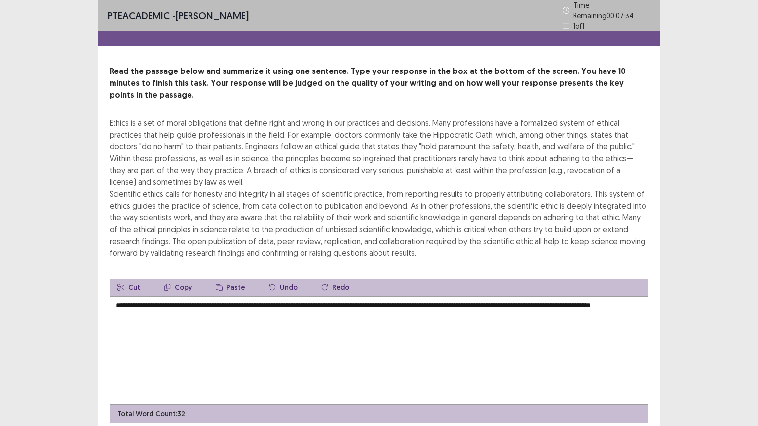
click at [221, 220] on div "Ethics is a set of moral obligations that define right and wrong in our practic…" at bounding box center [378, 188] width 539 height 142
click at [209, 306] on textarea "**********" at bounding box center [378, 350] width 539 height 109
click at [116, 301] on textarea "**********" at bounding box center [378, 350] width 539 height 109
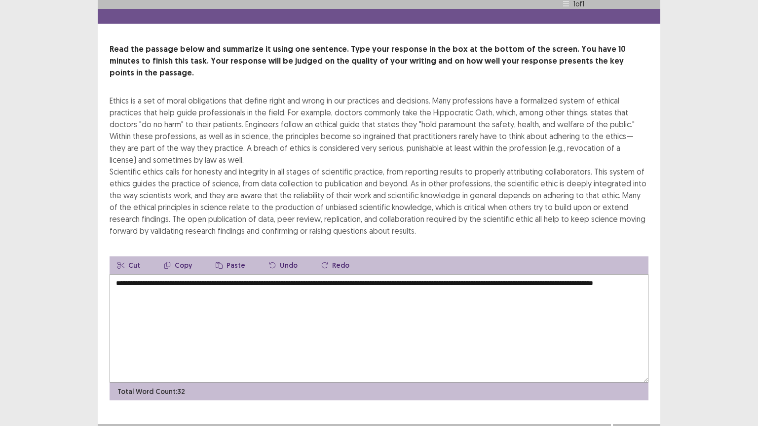
scroll to position [24, 0]
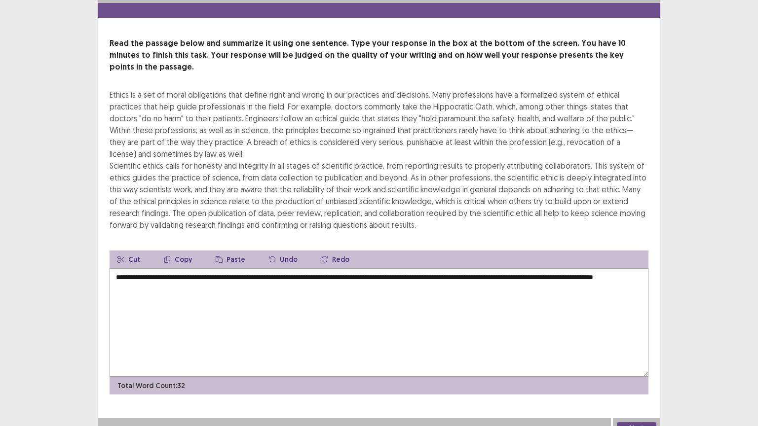
type textarea "**********"
click at [635, 342] on button "Next" at bounding box center [636, 428] width 39 height 12
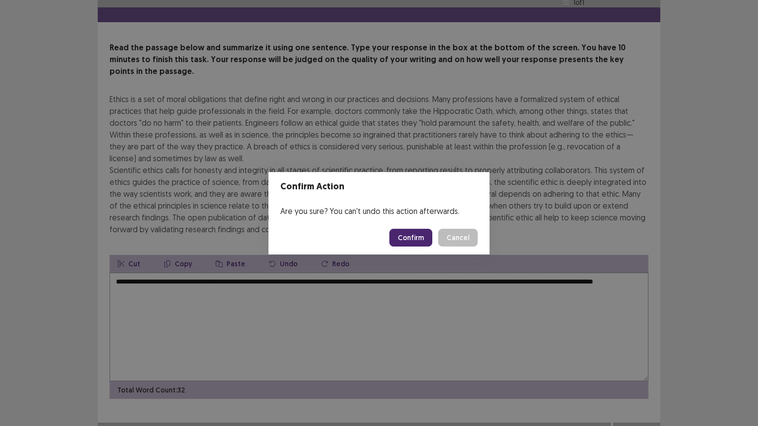
click at [410, 241] on button "Confirm" at bounding box center [410, 238] width 43 height 18
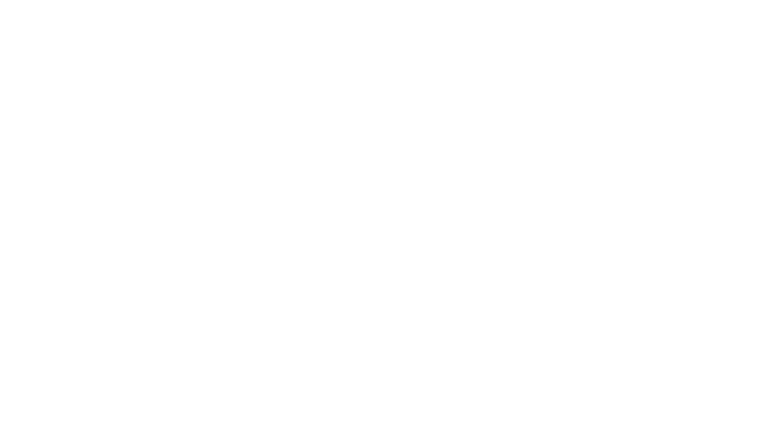
scroll to position [0, 0]
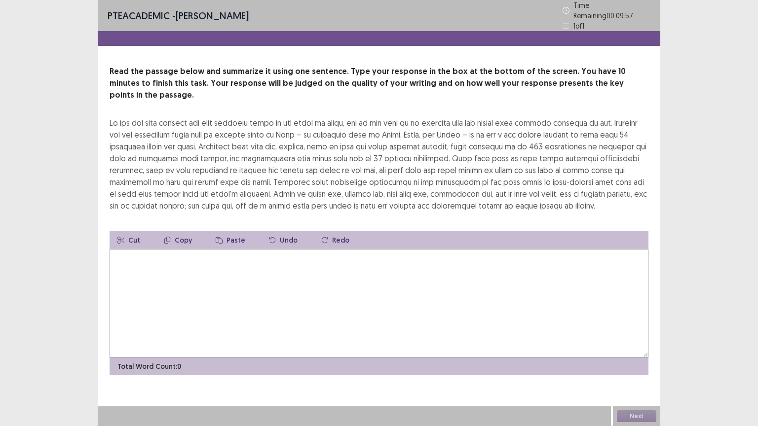
click at [281, 270] on textarea at bounding box center [378, 303] width 539 height 109
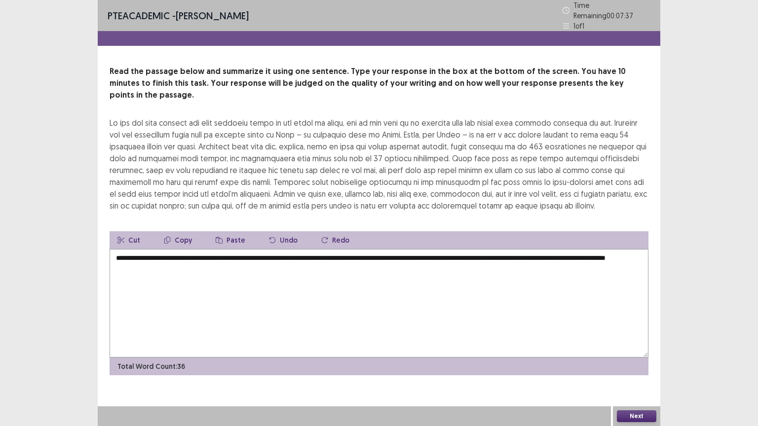
type textarea "**********"
click at [644, 342] on button "Next" at bounding box center [636, 416] width 39 height 12
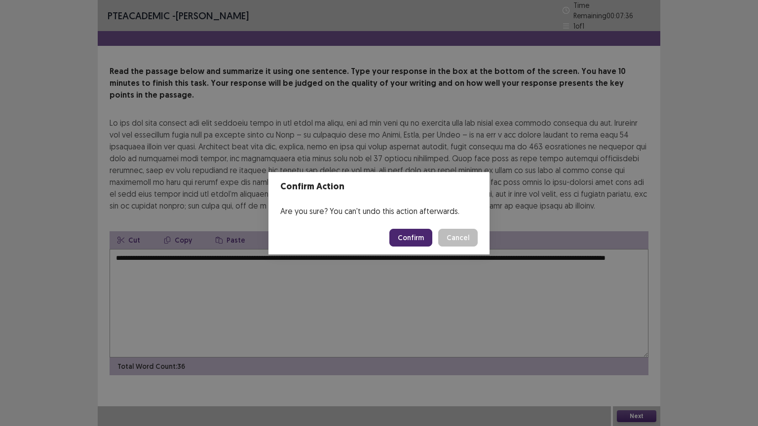
click at [421, 242] on button "Confirm" at bounding box center [410, 238] width 43 height 18
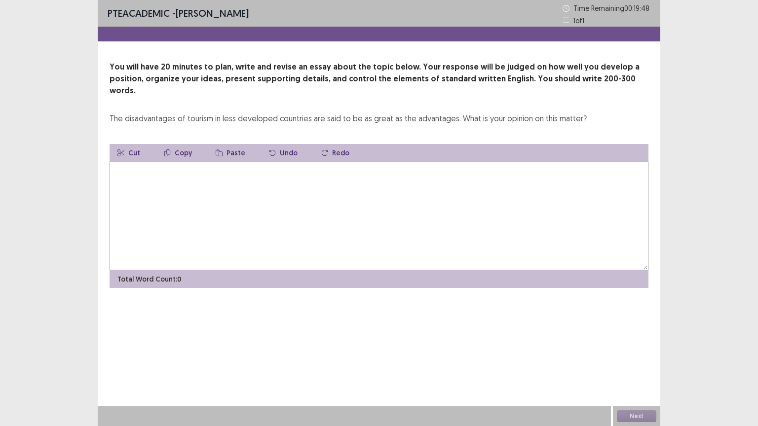
click at [359, 186] on textarea at bounding box center [378, 216] width 539 height 109
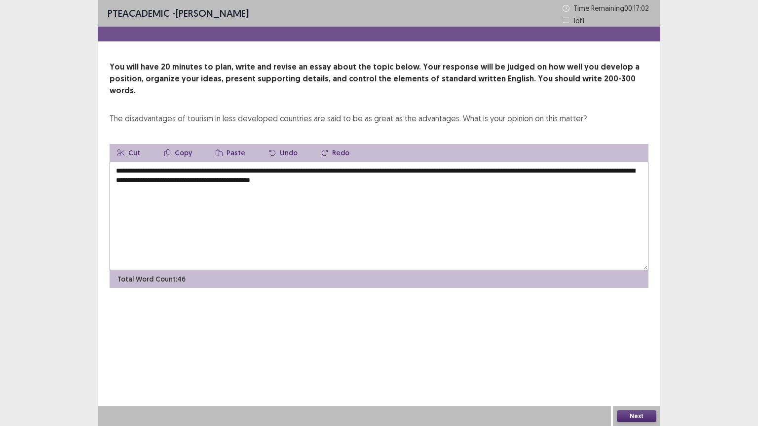
click at [226, 162] on textarea "**********" at bounding box center [378, 216] width 539 height 109
click at [428, 168] on textarea "**********" at bounding box center [378, 216] width 539 height 109
click at [162, 188] on textarea "**********" at bounding box center [378, 216] width 539 height 109
click at [337, 170] on textarea "**********" at bounding box center [378, 216] width 539 height 109
click at [232, 192] on textarea "**********" at bounding box center [378, 216] width 539 height 109
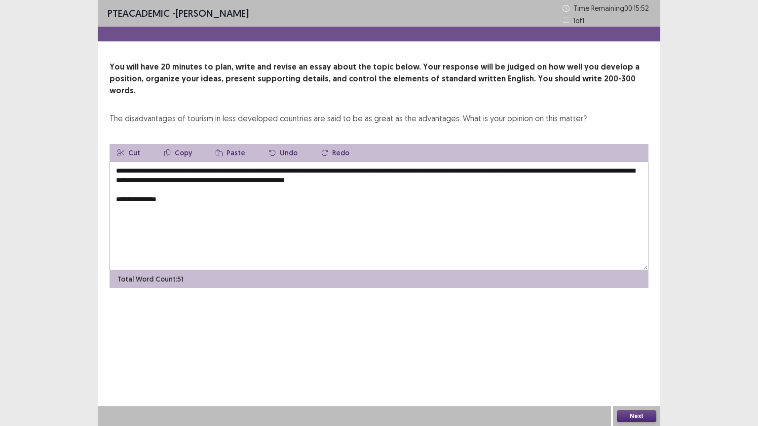
click at [232, 192] on textarea "**********" at bounding box center [378, 216] width 539 height 109
click at [182, 183] on textarea "**********" at bounding box center [378, 216] width 539 height 109
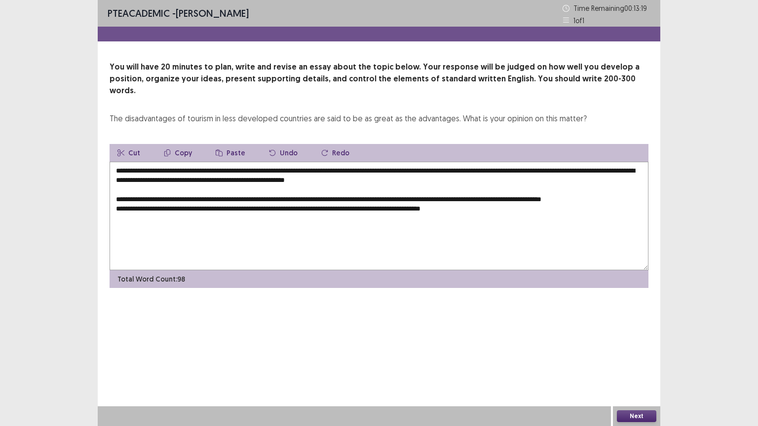
click at [331, 187] on textarea "**********" at bounding box center [378, 216] width 539 height 109
click at [498, 207] on textarea "**********" at bounding box center [378, 216] width 539 height 109
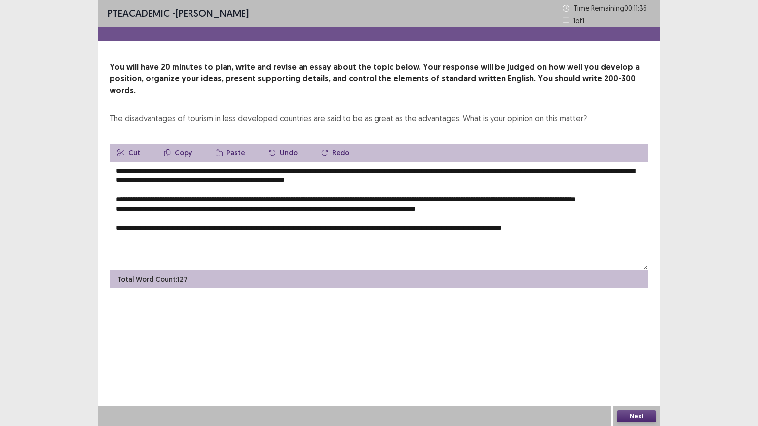
drag, startPoint x: 444, startPoint y: 225, endPoint x: 520, endPoint y: 216, distance: 77.1
click at [520, 216] on textarea "**********" at bounding box center [378, 216] width 539 height 109
drag, startPoint x: 471, startPoint y: 227, endPoint x: 587, endPoint y: 225, distance: 116.4
click at [587, 225] on textarea "**********" at bounding box center [378, 216] width 539 height 109
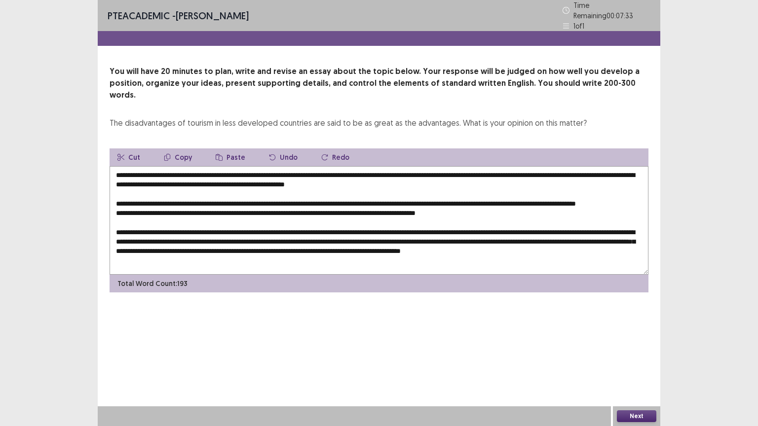
click at [130, 192] on textarea at bounding box center [378, 220] width 539 height 109
click at [232, 240] on textarea at bounding box center [378, 220] width 539 height 109
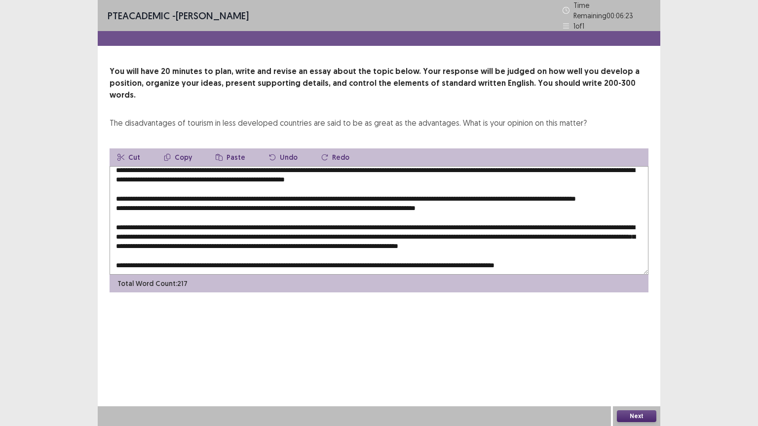
click at [247, 208] on textarea at bounding box center [378, 220] width 539 height 109
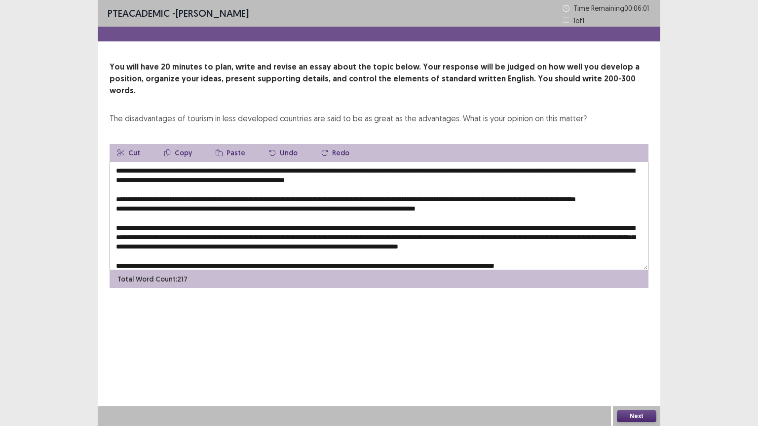
click at [166, 207] on textarea at bounding box center [378, 216] width 539 height 109
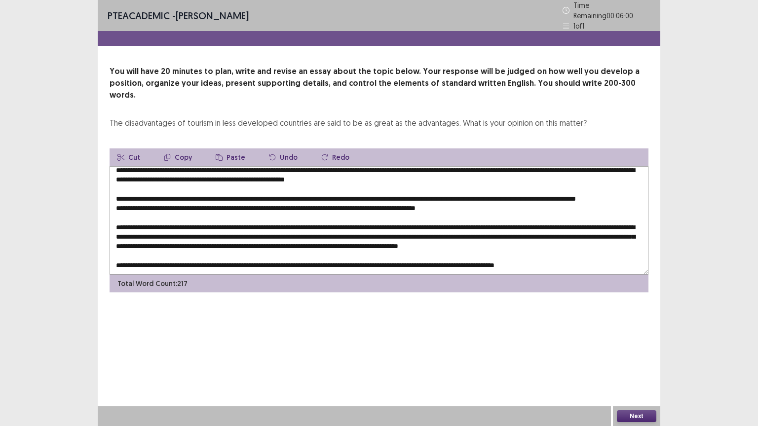
scroll to position [32, 0]
type textarea "**********"
click at [632, 342] on button "Next" at bounding box center [636, 416] width 39 height 12
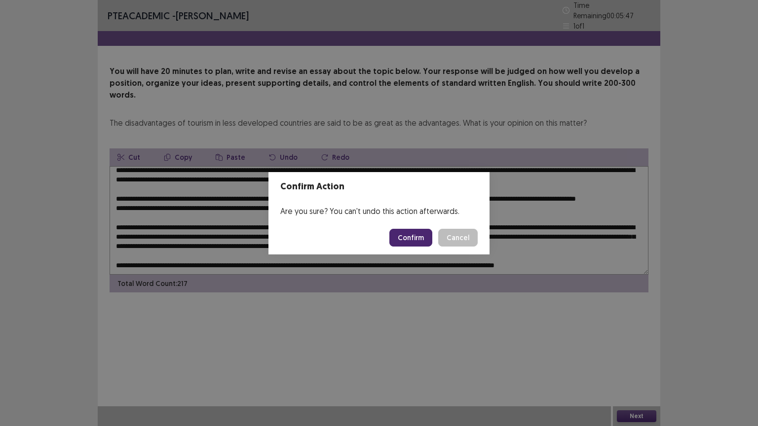
click at [406, 243] on button "Confirm" at bounding box center [410, 238] width 43 height 18
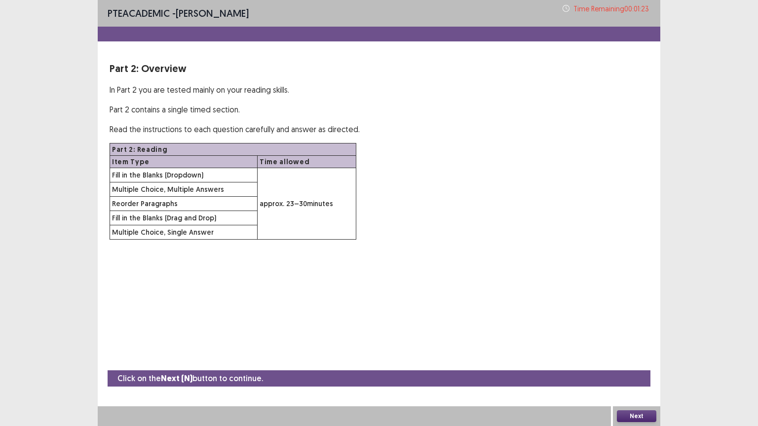
click at [636, 342] on button "Next" at bounding box center [636, 416] width 39 height 12
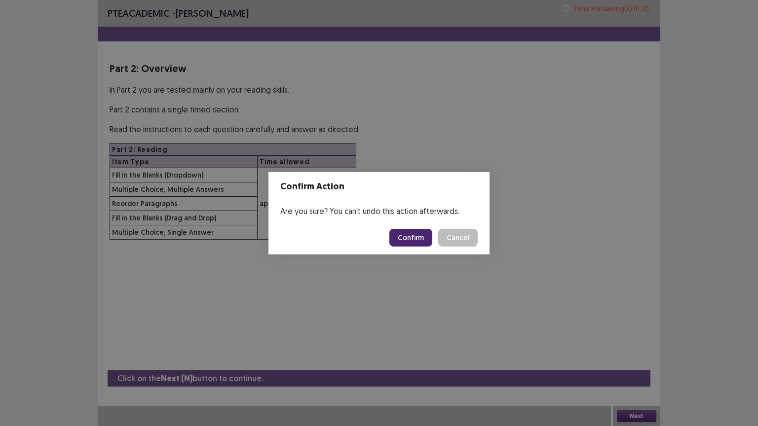
click at [429, 239] on button "Confirm" at bounding box center [410, 238] width 43 height 18
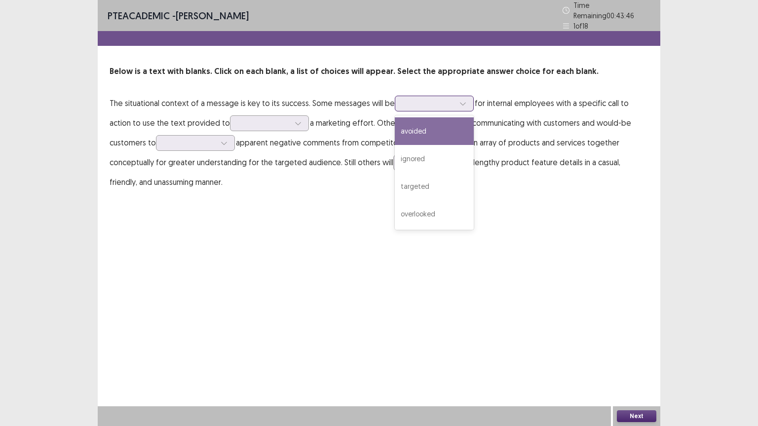
click at [420, 104] on div at bounding box center [428, 103] width 51 height 9
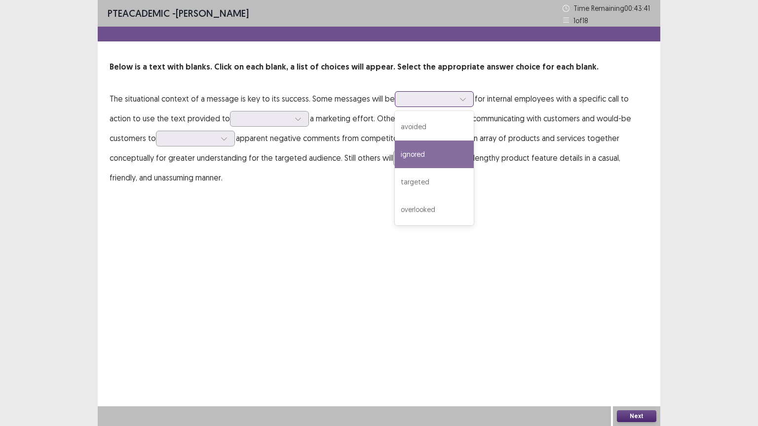
click at [433, 152] on div "ignored" at bounding box center [434, 155] width 79 height 28
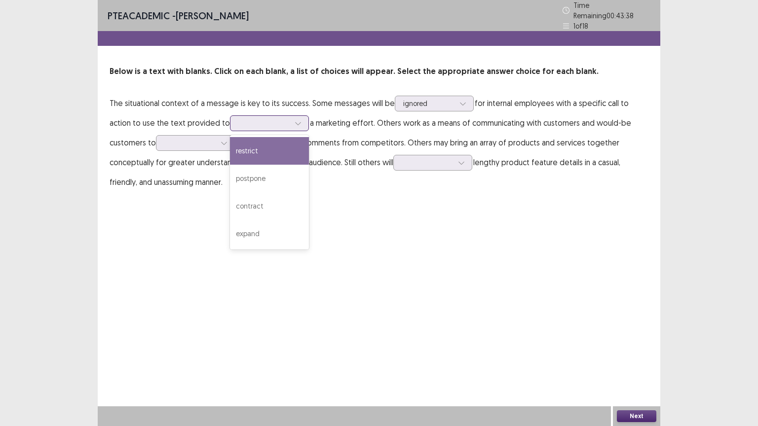
click at [238, 122] on div at bounding box center [263, 122] width 51 height 9
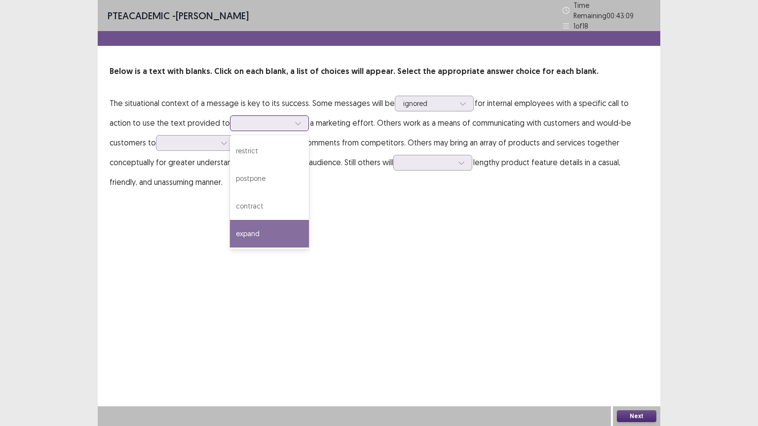
click at [242, 226] on div "expand" at bounding box center [269, 234] width 79 height 28
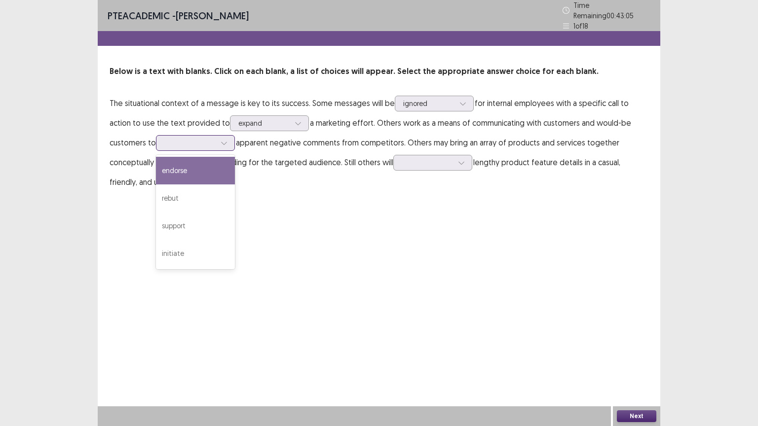
click at [163, 137] on div at bounding box center [189, 142] width 53 height 11
click at [157, 167] on div "endorse" at bounding box center [195, 171] width 79 height 28
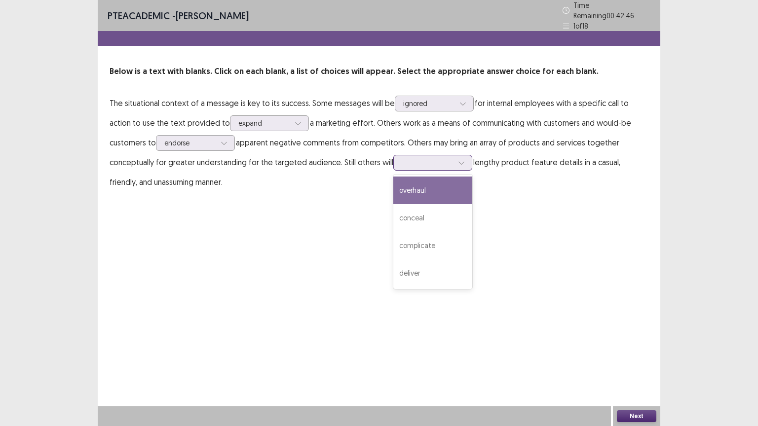
click at [401, 158] on div at bounding box center [426, 162] width 51 height 9
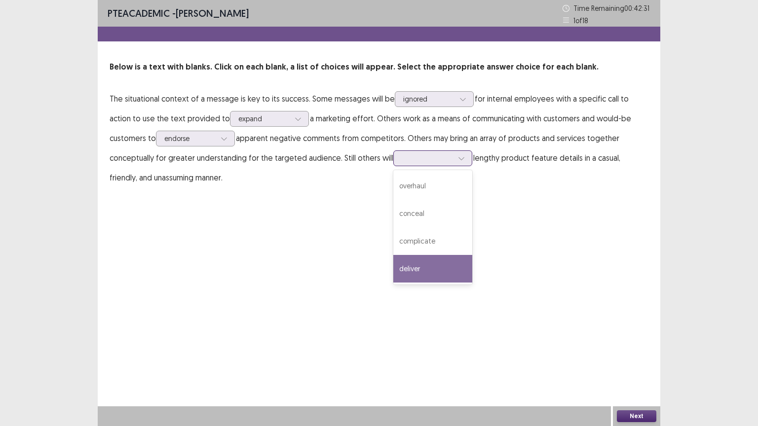
click at [393, 262] on div "deliver" at bounding box center [432, 269] width 79 height 28
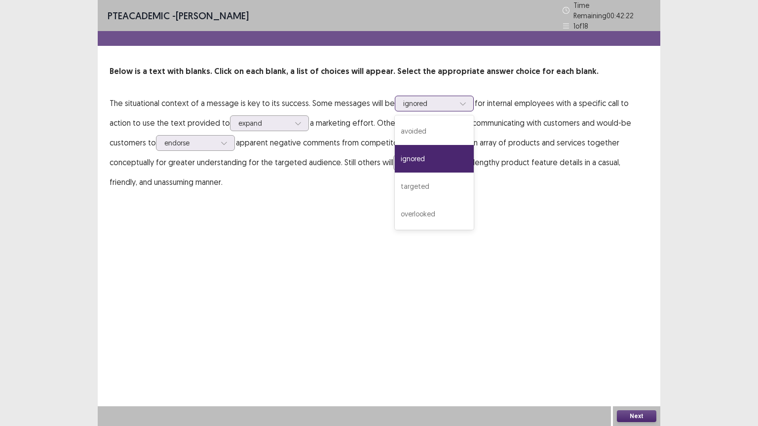
click at [419, 102] on div at bounding box center [428, 103] width 51 height 9
click at [415, 213] on div "overlooked" at bounding box center [434, 214] width 79 height 28
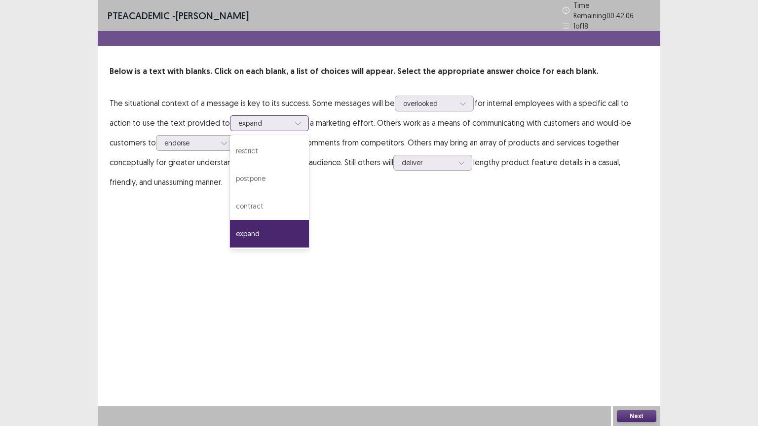
click at [261, 122] on div at bounding box center [263, 122] width 51 height 9
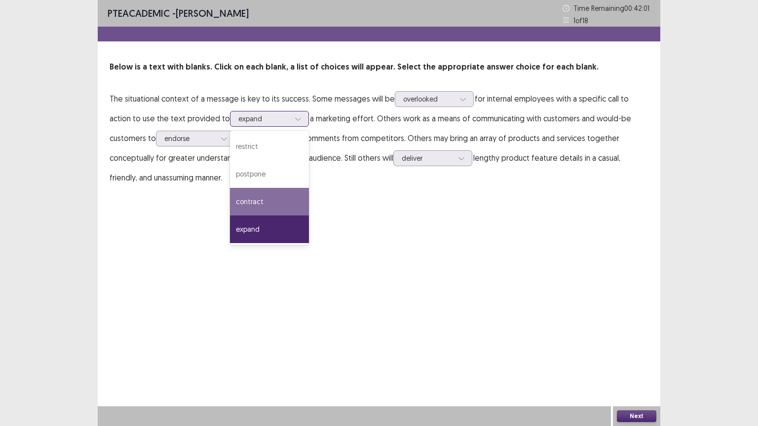
click at [244, 208] on div "contract" at bounding box center [269, 202] width 79 height 28
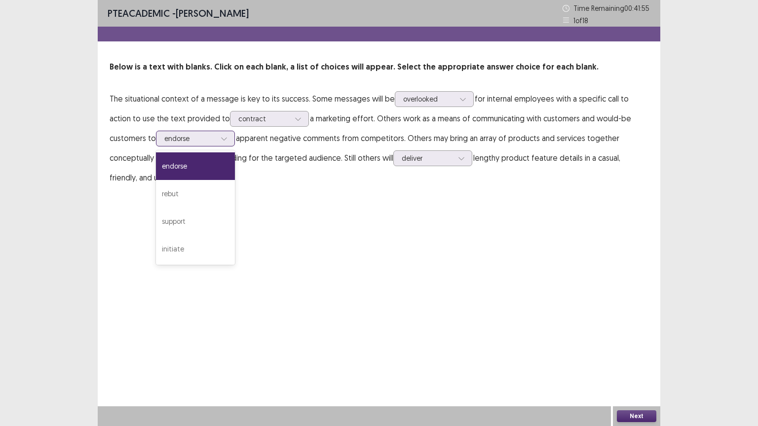
click at [171, 138] on div at bounding box center [189, 138] width 51 height 9
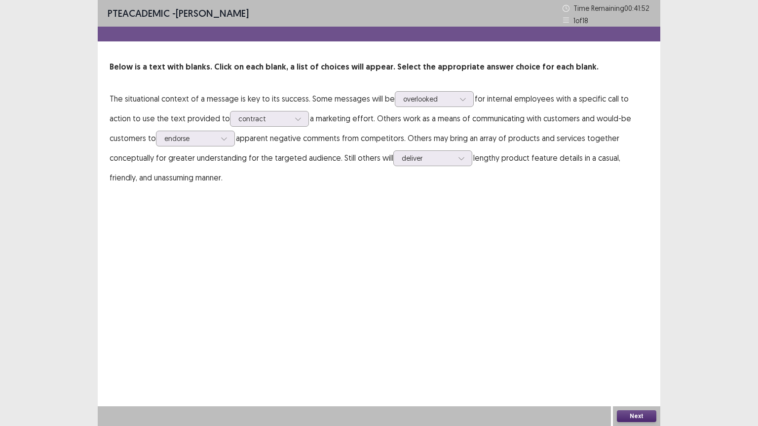
click at [630, 342] on div "PTE academic - [PERSON_NAME] Time Remaining 00 : 41 : 52 1 of 18 Below is a tex…" at bounding box center [379, 213] width 562 height 426
click at [630, 342] on button "Next" at bounding box center [636, 416] width 39 height 12
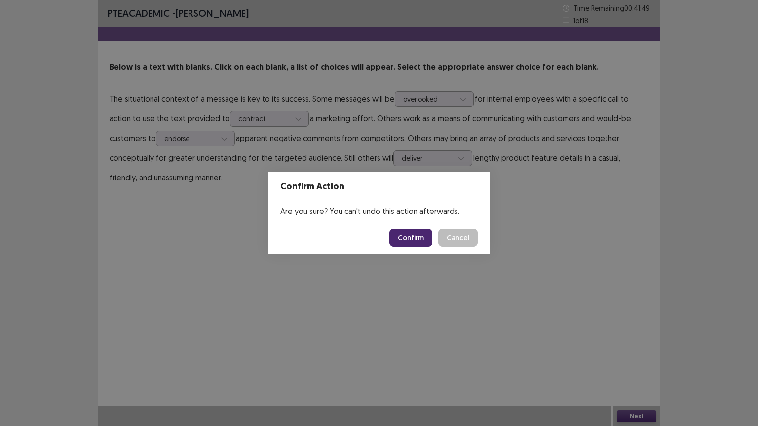
click at [457, 238] on button "Cancel" at bounding box center [457, 238] width 39 height 18
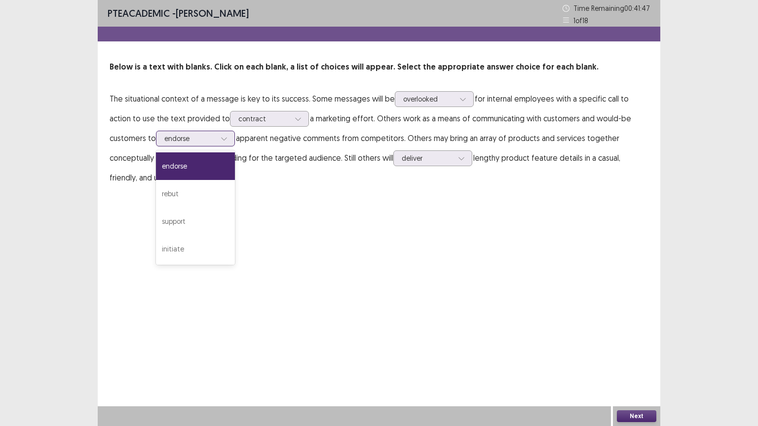
click at [164, 140] on div at bounding box center [189, 138] width 51 height 9
click at [156, 217] on div "support" at bounding box center [195, 222] width 79 height 28
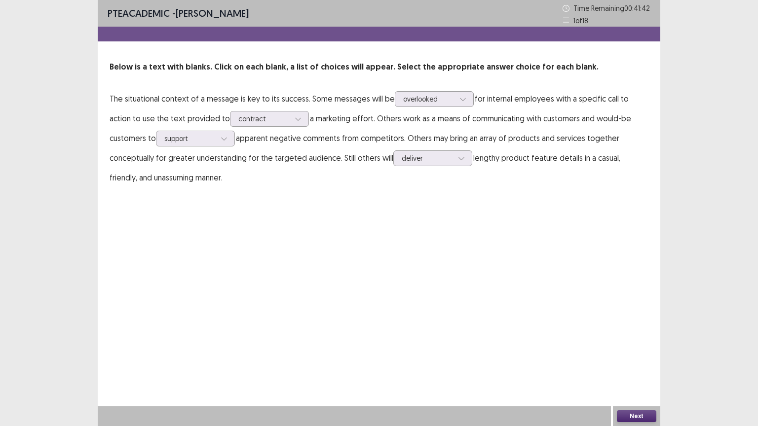
click at [623, 342] on button "Next" at bounding box center [636, 416] width 39 height 12
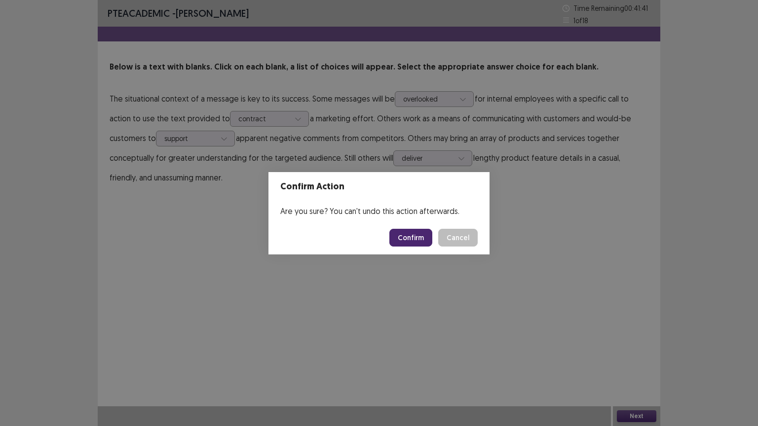
click at [430, 240] on button "Confirm" at bounding box center [410, 238] width 43 height 18
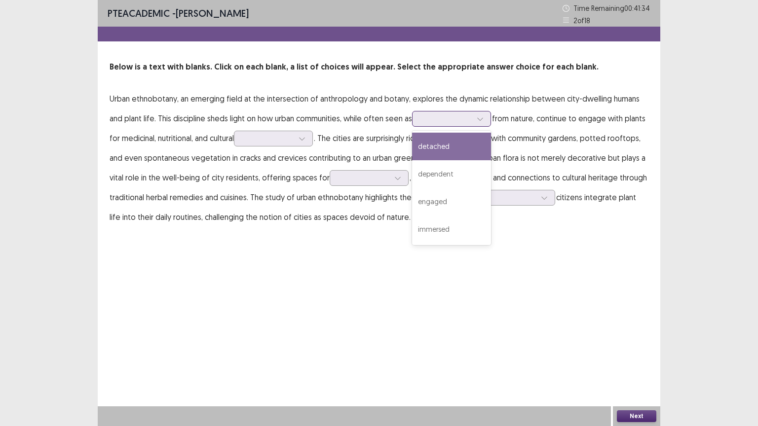
click at [460, 118] on div at bounding box center [445, 118] width 51 height 9
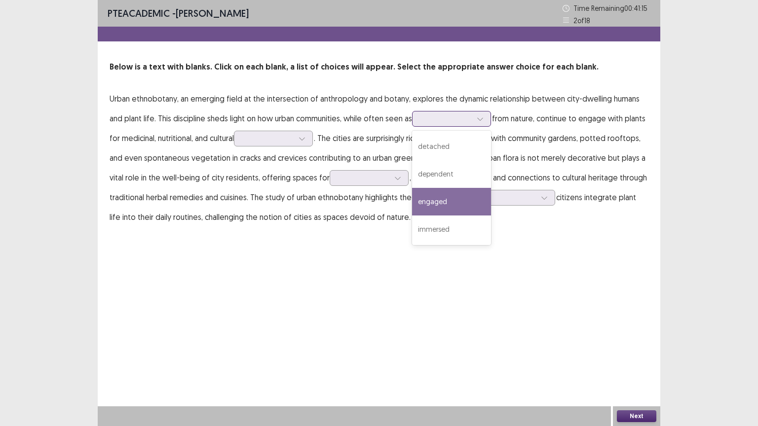
click at [445, 199] on div "engaged" at bounding box center [451, 202] width 79 height 28
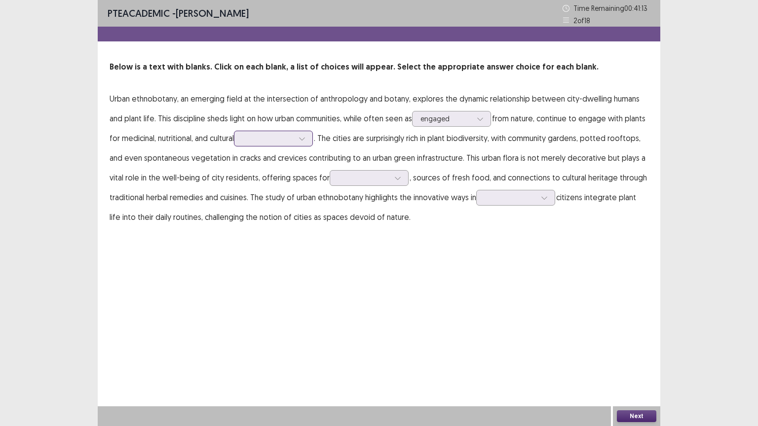
click at [274, 135] on div at bounding box center [267, 138] width 51 height 9
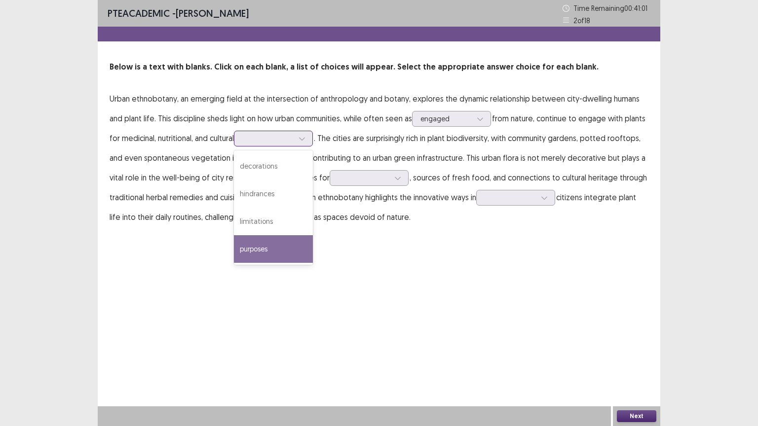
click at [242, 242] on div "purposes" at bounding box center [273, 249] width 79 height 28
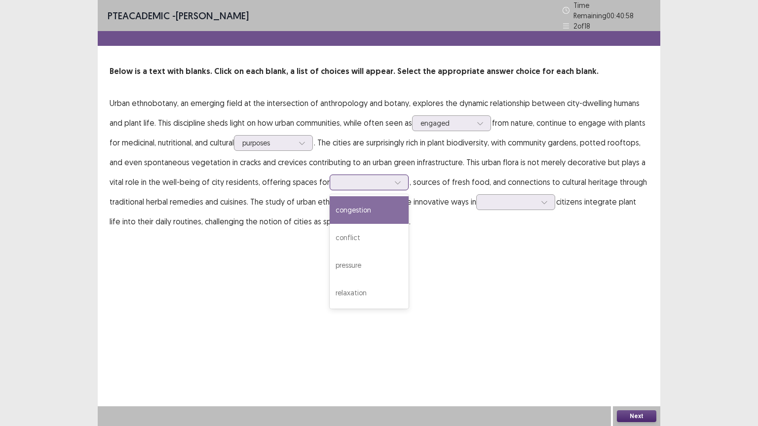
click at [367, 178] on div at bounding box center [363, 182] width 51 height 9
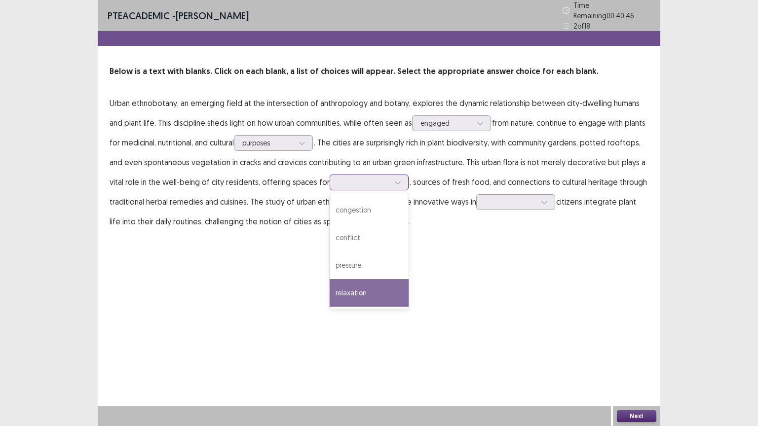
click at [365, 287] on div "relaxation" at bounding box center [368, 293] width 79 height 28
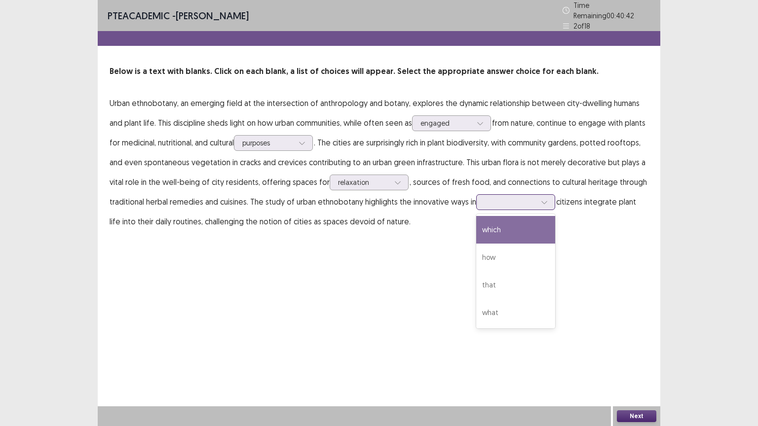
click at [517, 198] on div at bounding box center [509, 201] width 51 height 9
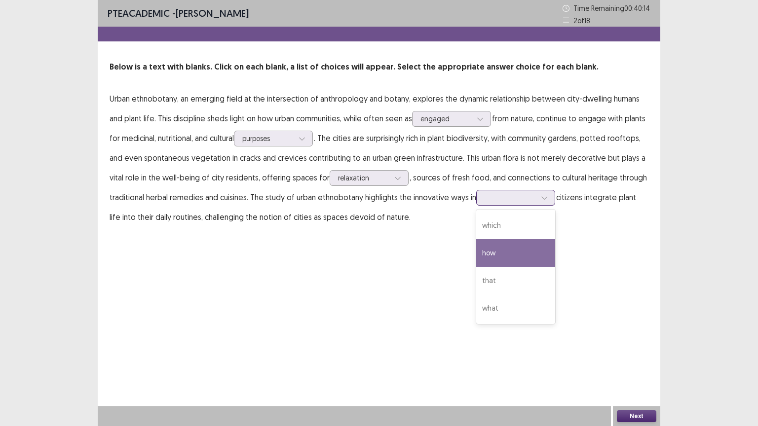
click at [500, 254] on div "how" at bounding box center [515, 253] width 79 height 28
click at [645, 342] on button "Next" at bounding box center [636, 416] width 39 height 12
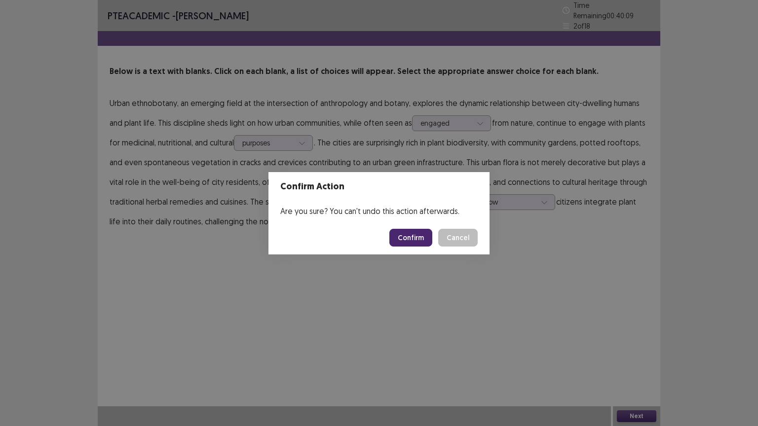
click at [418, 239] on button "Confirm" at bounding box center [410, 238] width 43 height 18
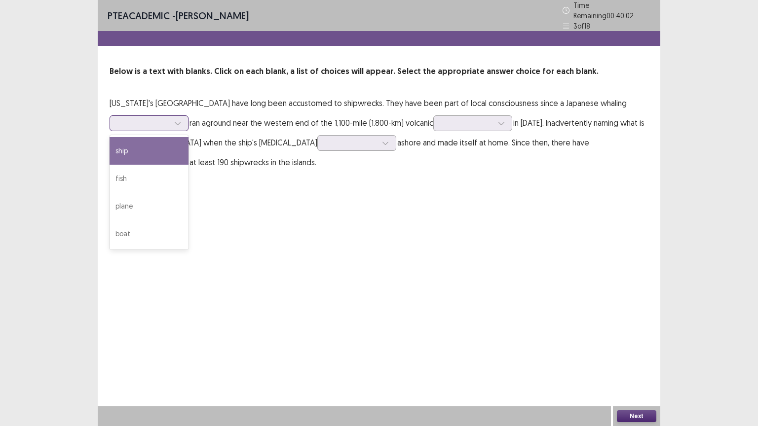
click at [162, 122] on div at bounding box center [143, 122] width 51 height 9
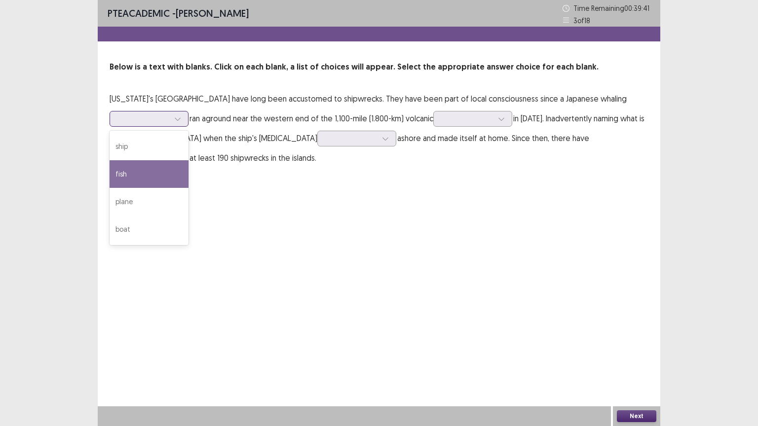
click at [138, 168] on div "fish" at bounding box center [148, 174] width 79 height 28
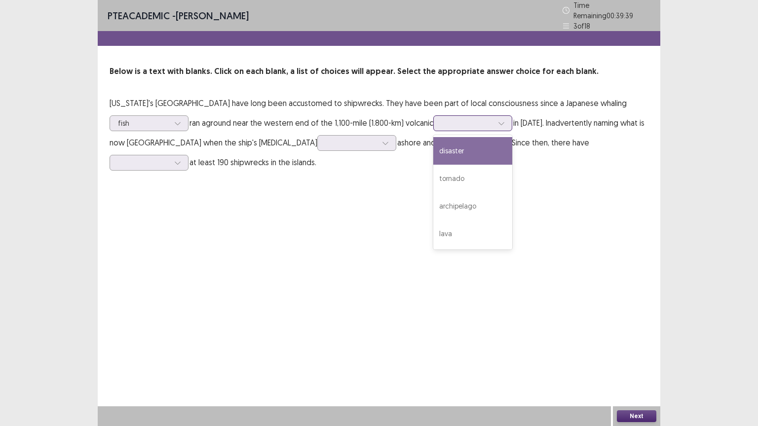
click at [447, 119] on div at bounding box center [466, 122] width 51 height 9
click at [483, 144] on div "disaster" at bounding box center [472, 151] width 79 height 28
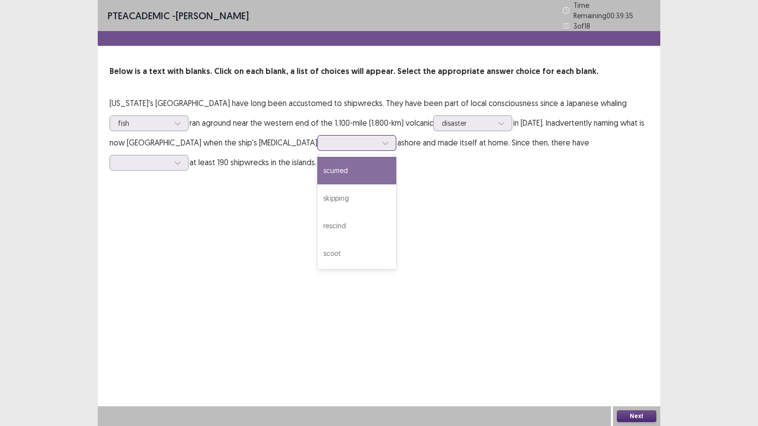
click at [382, 142] on icon at bounding box center [384, 143] width 5 height 3
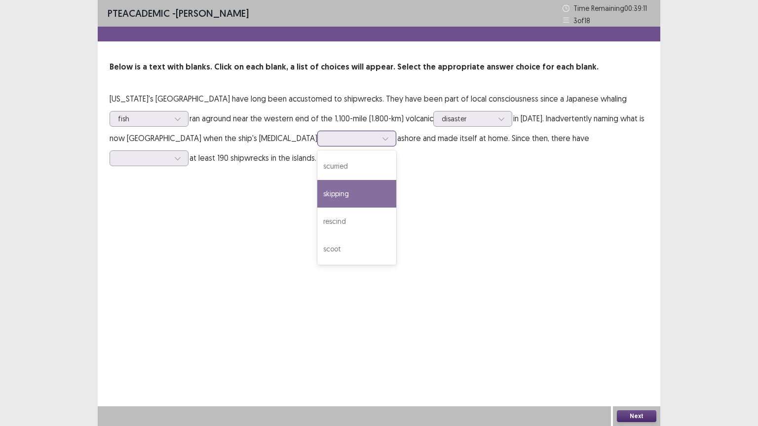
click at [317, 193] on div "skipping" at bounding box center [356, 194] width 79 height 28
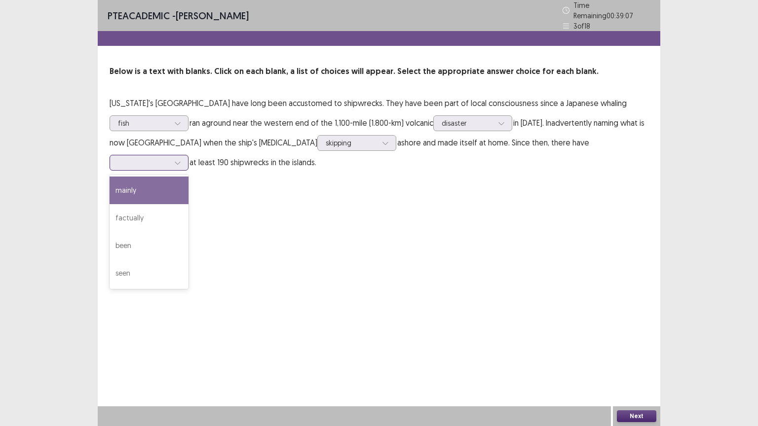
click at [188, 155] on div at bounding box center [148, 163] width 79 height 16
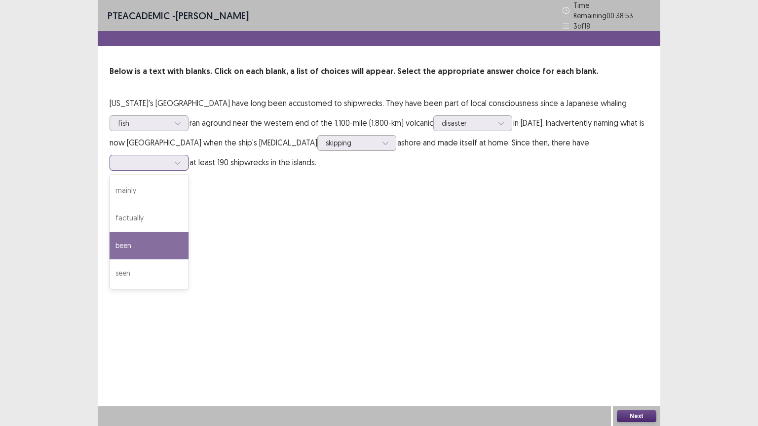
click at [188, 232] on div "been" at bounding box center [148, 246] width 79 height 28
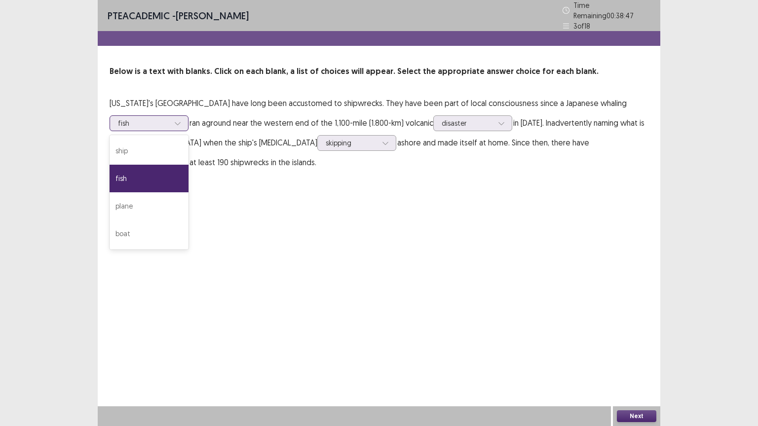
click at [144, 118] on div at bounding box center [143, 122] width 51 height 9
click at [136, 142] on div "ship" at bounding box center [148, 151] width 79 height 28
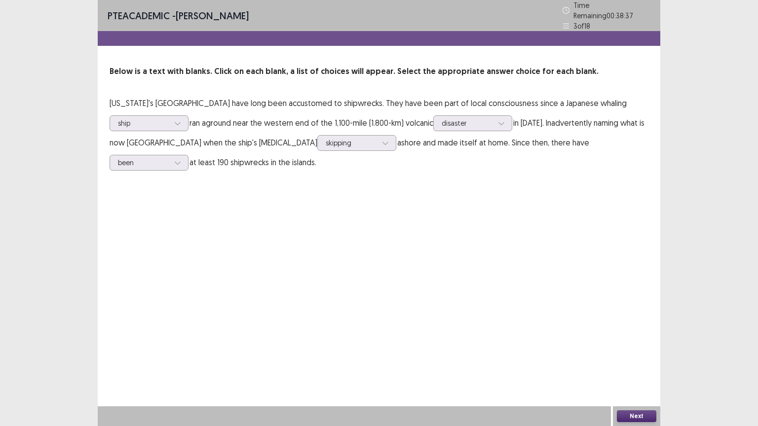
click at [637, 342] on button "Next" at bounding box center [636, 416] width 39 height 12
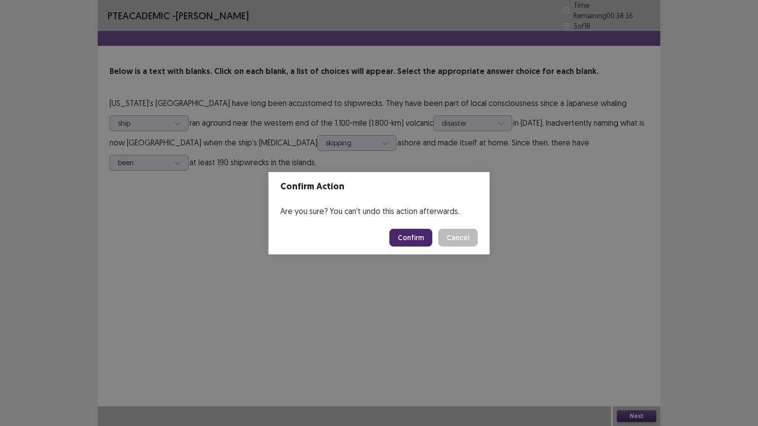
click at [416, 242] on button "Confirm" at bounding box center [410, 238] width 43 height 18
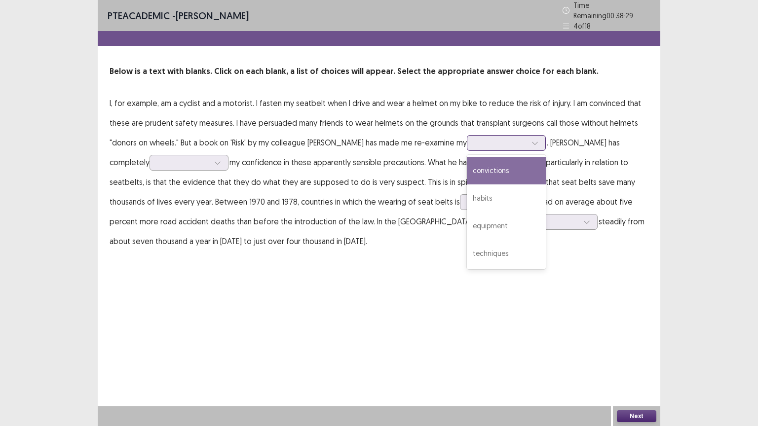
click at [504, 144] on div at bounding box center [500, 142] width 53 height 11
click at [499, 172] on div "convictions" at bounding box center [506, 171] width 79 height 28
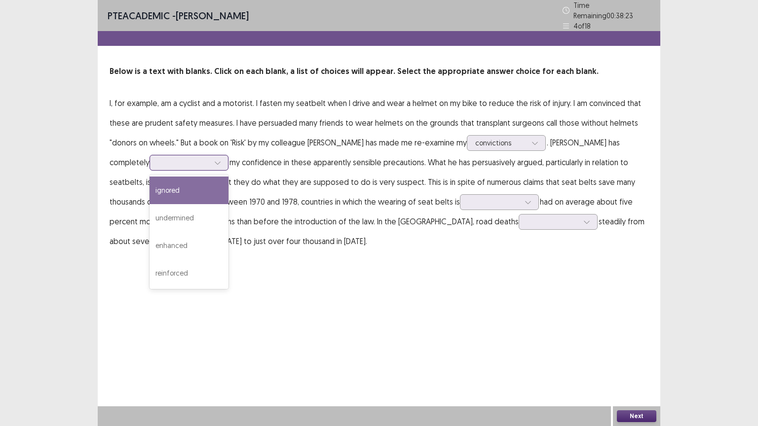
click at [161, 158] on div at bounding box center [183, 162] width 51 height 9
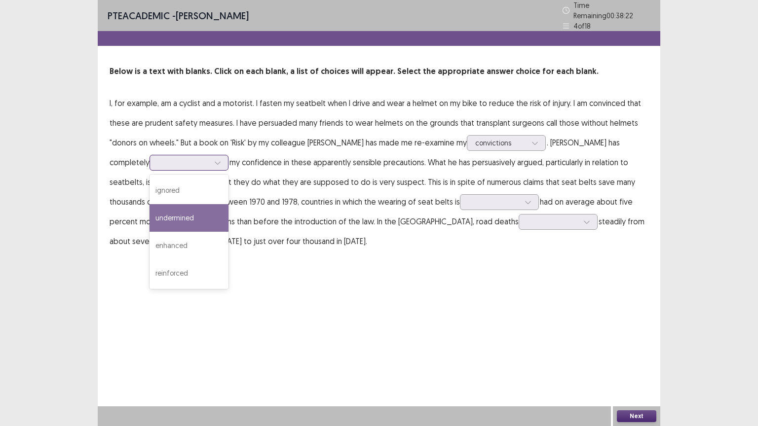
click at [153, 209] on div "undermined" at bounding box center [188, 218] width 79 height 28
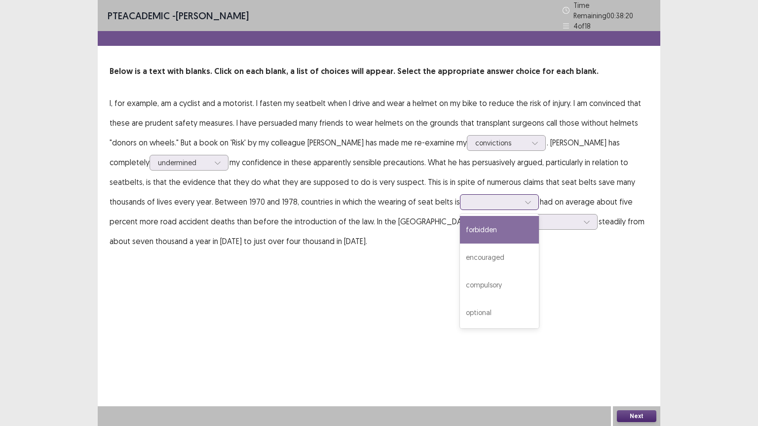
click at [468, 197] on div at bounding box center [493, 201] width 51 height 9
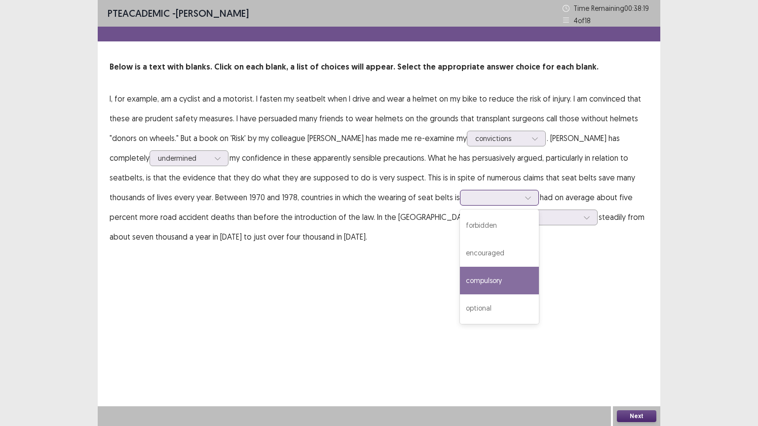
click at [460, 280] on div "compulsory" at bounding box center [499, 281] width 79 height 28
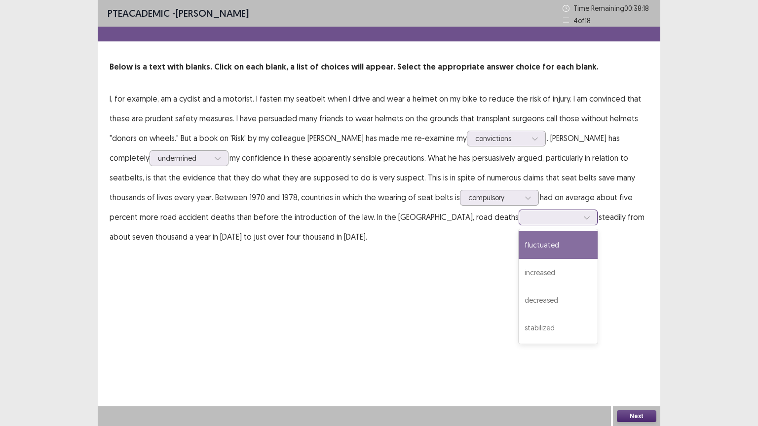
click at [527, 219] on div at bounding box center [552, 217] width 51 height 9
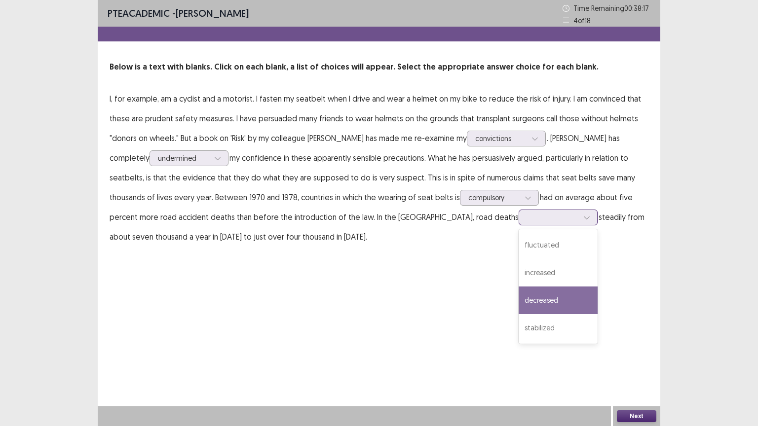
click at [518, 301] on div "decreased" at bounding box center [557, 301] width 79 height 28
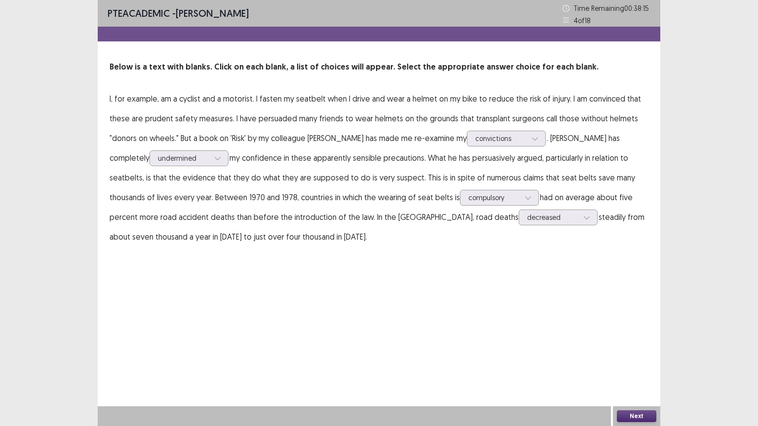
click at [639, 342] on button "Next" at bounding box center [636, 416] width 39 height 12
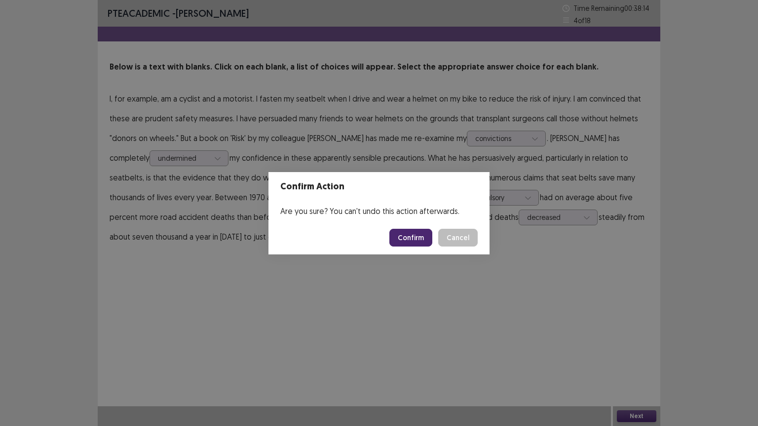
click at [427, 235] on button "Confirm" at bounding box center [410, 238] width 43 height 18
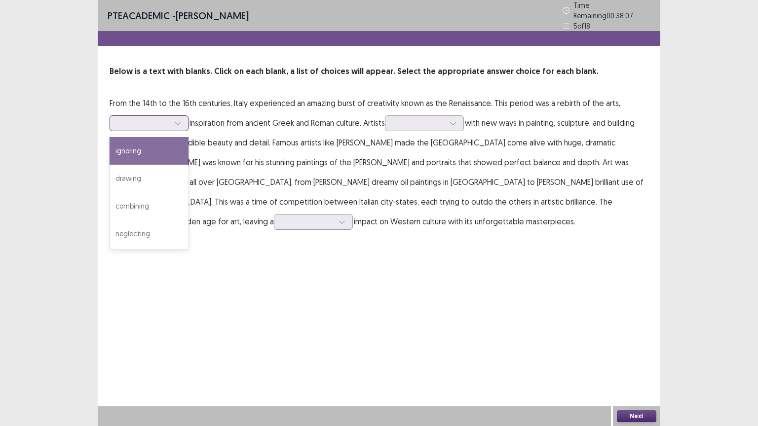
click at [174, 120] on icon at bounding box center [177, 123] width 7 height 7
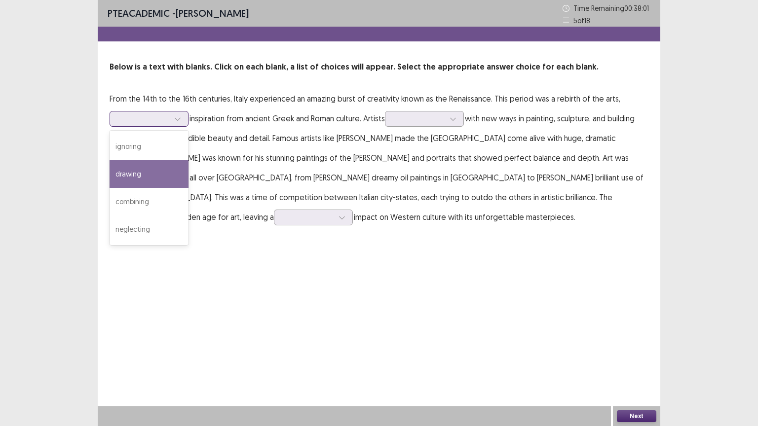
click at [154, 172] on div "drawing" at bounding box center [148, 174] width 79 height 28
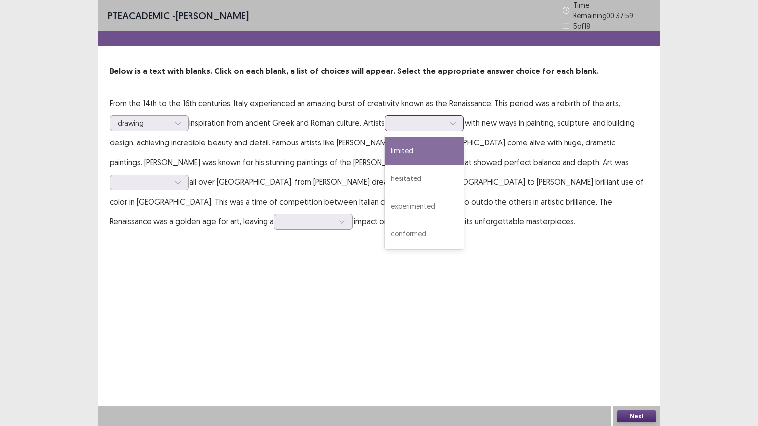
click at [403, 120] on div at bounding box center [418, 122] width 51 height 9
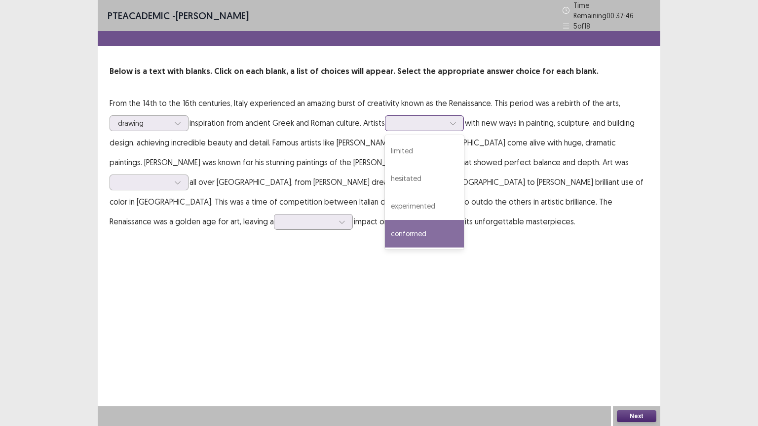
click at [426, 227] on div "conformed" at bounding box center [424, 234] width 79 height 28
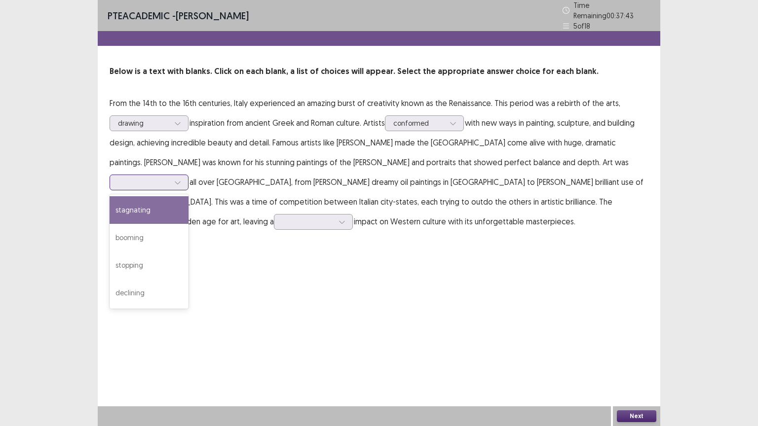
click at [169, 178] on div at bounding box center [143, 182] width 51 height 9
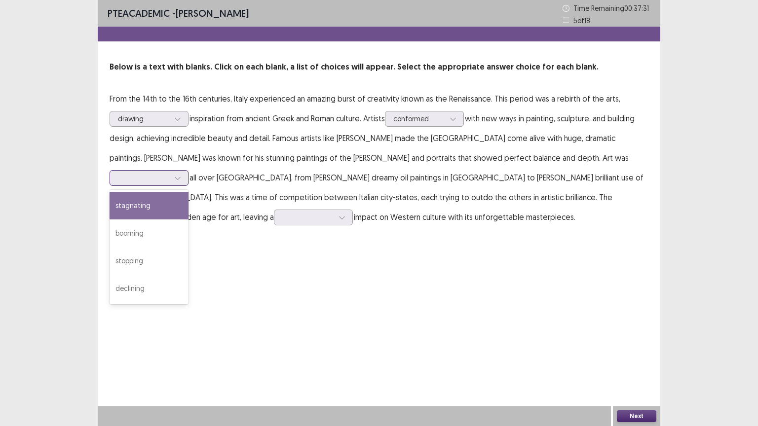
click at [188, 192] on div "stagnating" at bounding box center [148, 206] width 79 height 28
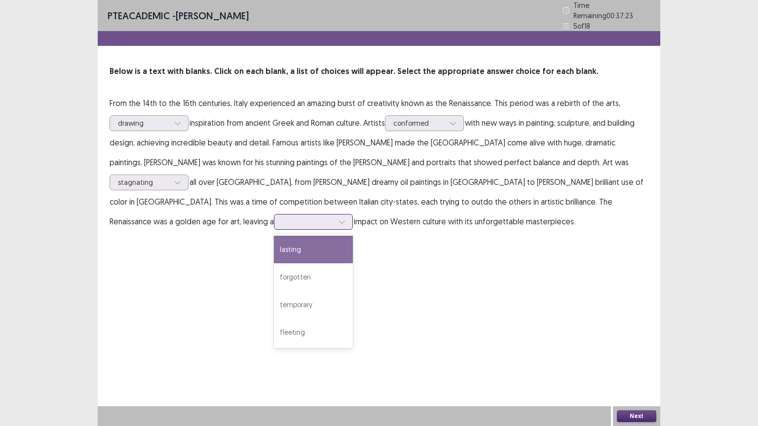
click at [333, 217] on div at bounding box center [307, 221] width 51 height 9
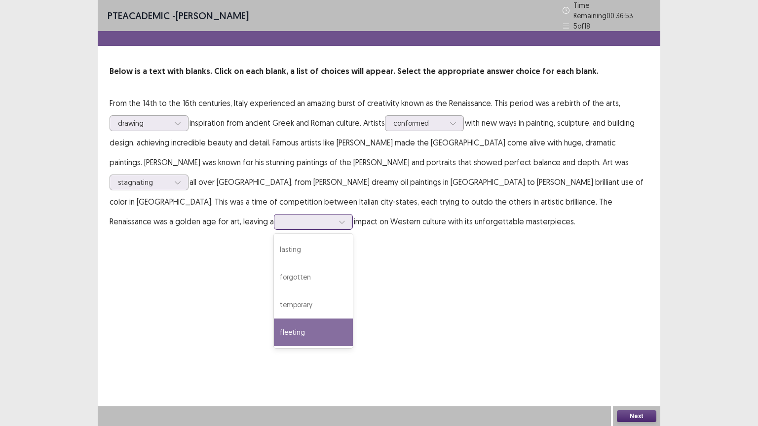
click at [353, 319] on div "fleeting" at bounding box center [313, 333] width 79 height 28
click at [333, 215] on div "fleeting" at bounding box center [307, 222] width 51 height 15
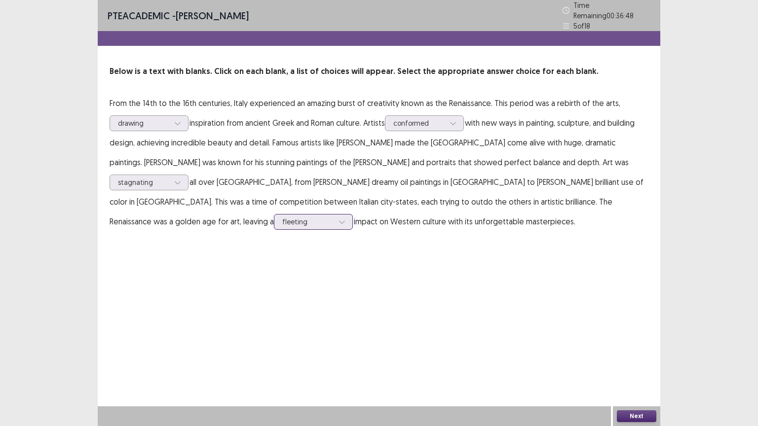
click at [333, 215] on div "fleeting" at bounding box center [307, 222] width 51 height 15
click at [632, 342] on button "Next" at bounding box center [636, 416] width 39 height 12
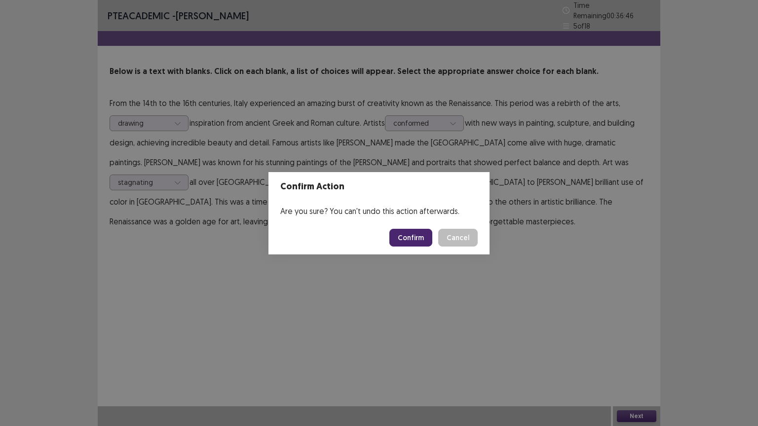
click at [413, 241] on button "Confirm" at bounding box center [410, 238] width 43 height 18
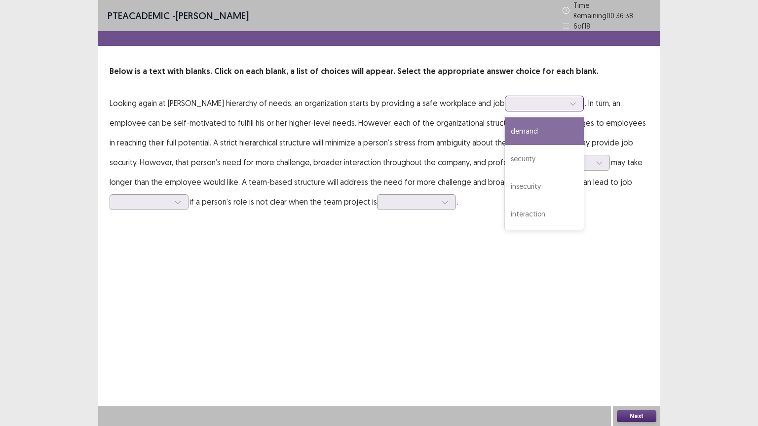
click at [513, 101] on div at bounding box center [538, 103] width 51 height 9
click at [507, 120] on div "demand" at bounding box center [544, 131] width 79 height 28
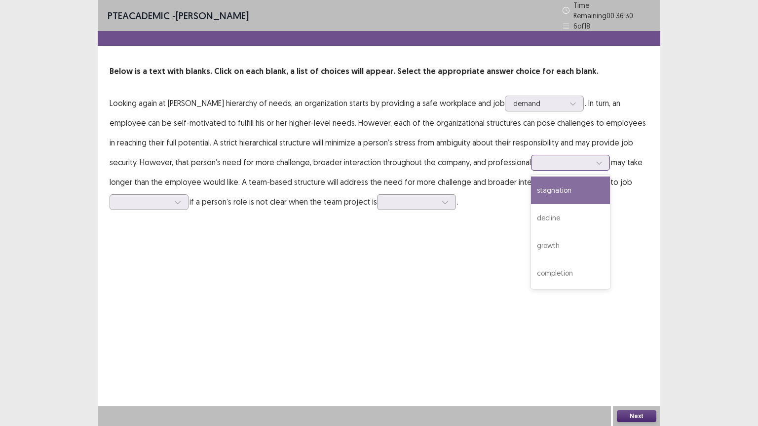
click at [539, 158] on div at bounding box center [564, 162] width 51 height 9
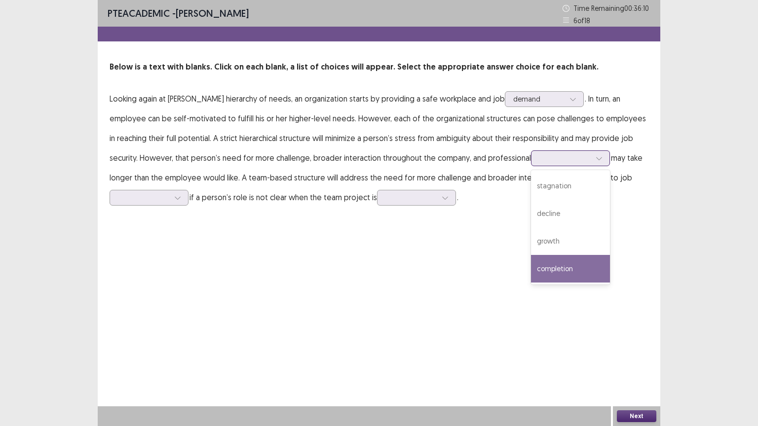
click at [532, 260] on div "completion" at bounding box center [570, 269] width 79 height 28
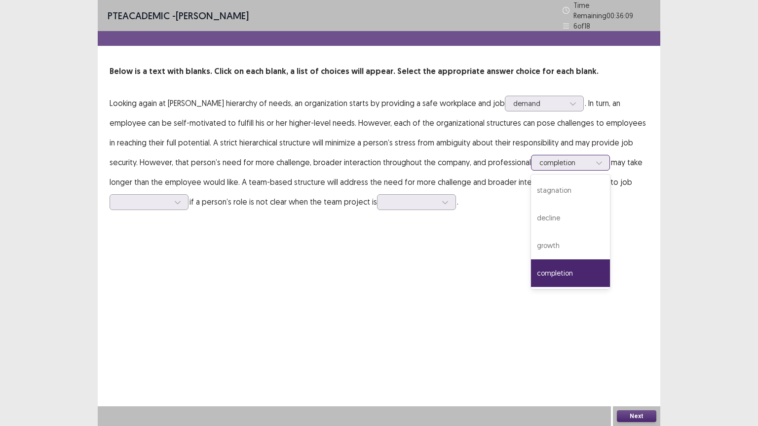
click at [539, 158] on div at bounding box center [564, 162] width 51 height 9
click at [531, 179] on div "stagnation" at bounding box center [570, 191] width 79 height 28
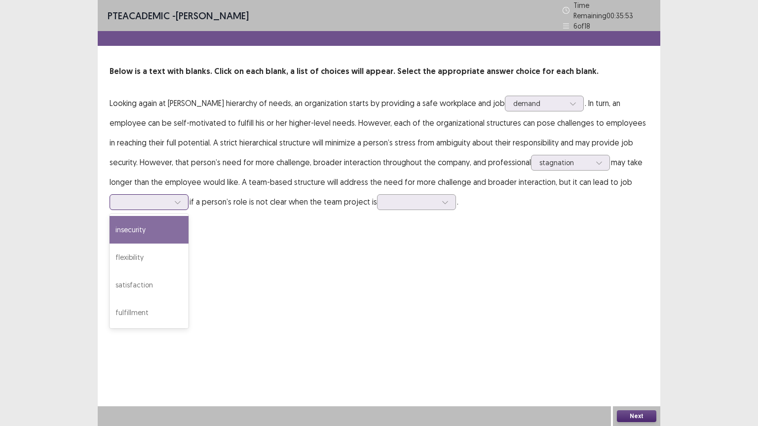
click at [151, 196] on div at bounding box center [143, 201] width 53 height 11
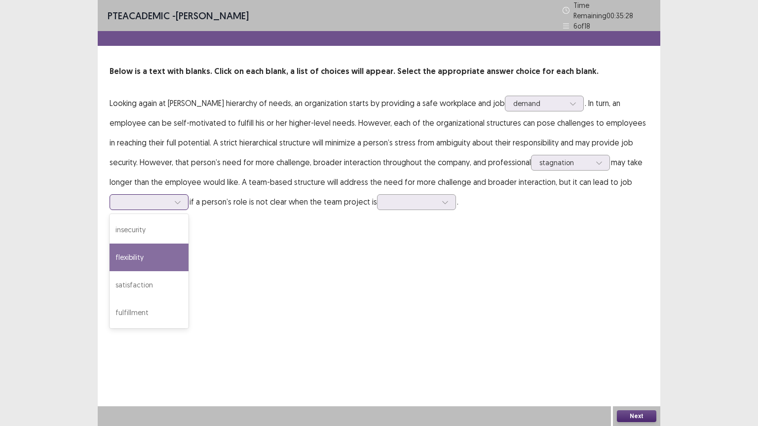
click at [162, 259] on div "flexibility" at bounding box center [148, 258] width 79 height 28
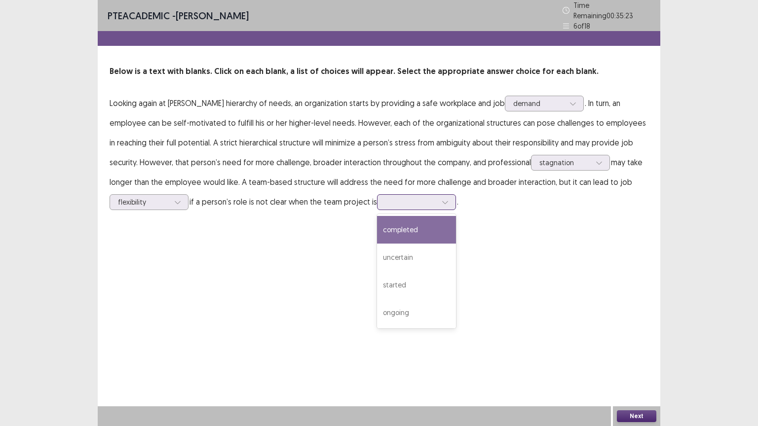
click at [414, 201] on div at bounding box center [410, 201] width 51 height 9
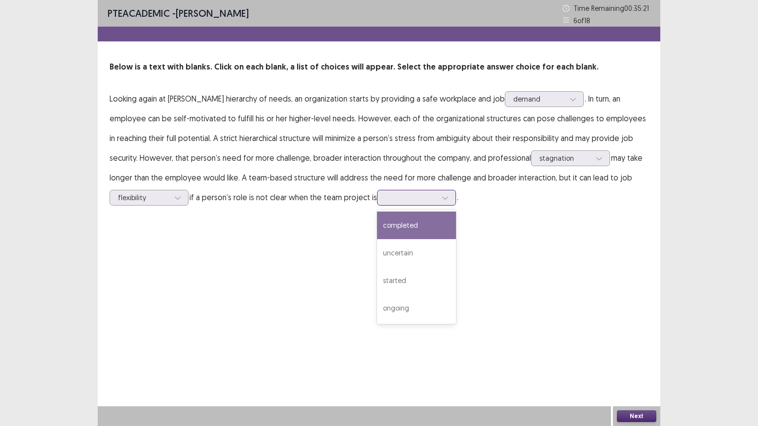
click at [409, 225] on div "completed" at bounding box center [416, 226] width 79 height 28
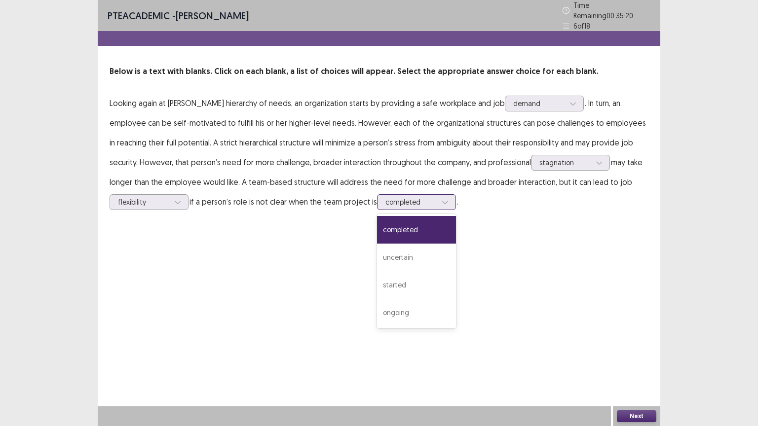
click at [425, 197] on div at bounding box center [410, 201] width 51 height 9
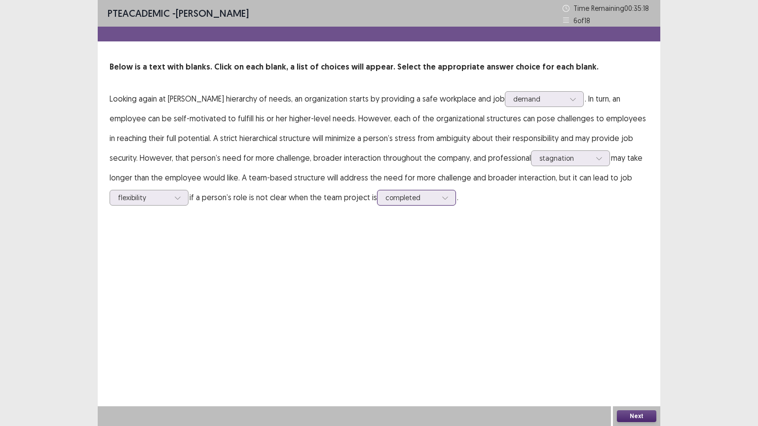
click at [425, 194] on div at bounding box center [410, 197] width 51 height 9
click at [631, 342] on button "Next" at bounding box center [636, 416] width 39 height 12
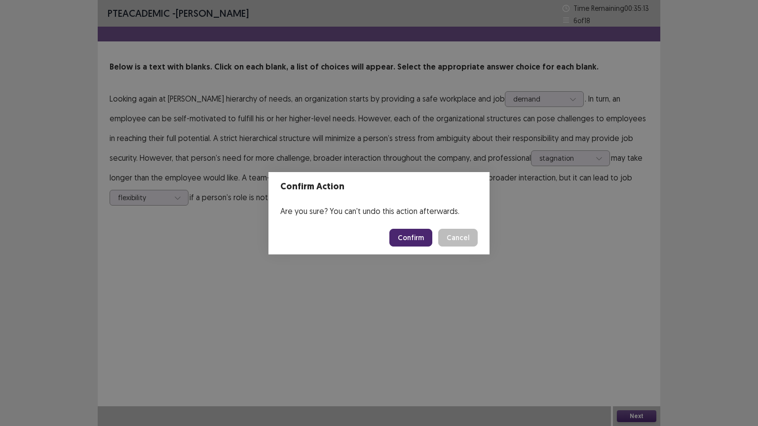
click at [422, 241] on button "Confirm" at bounding box center [410, 238] width 43 height 18
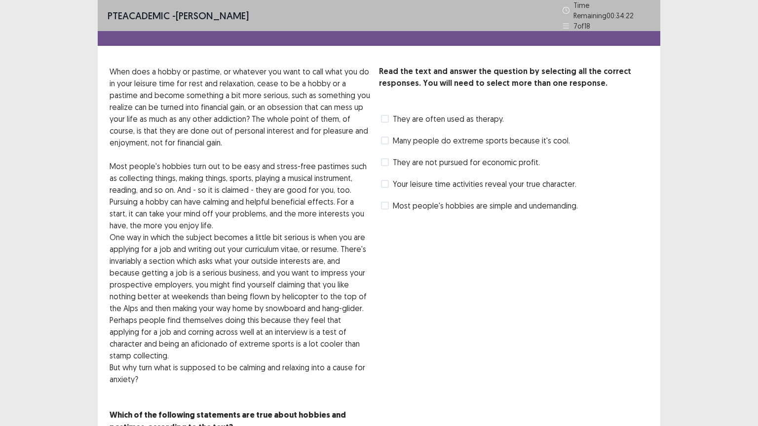
click at [434, 146] on div "Read the text and answer the question by selecting all the correct responses. Y…" at bounding box center [513, 140] width 269 height 148
click at [428, 141] on span "Many people do extreme sports because it's cool." at bounding box center [481, 141] width 177 height 12
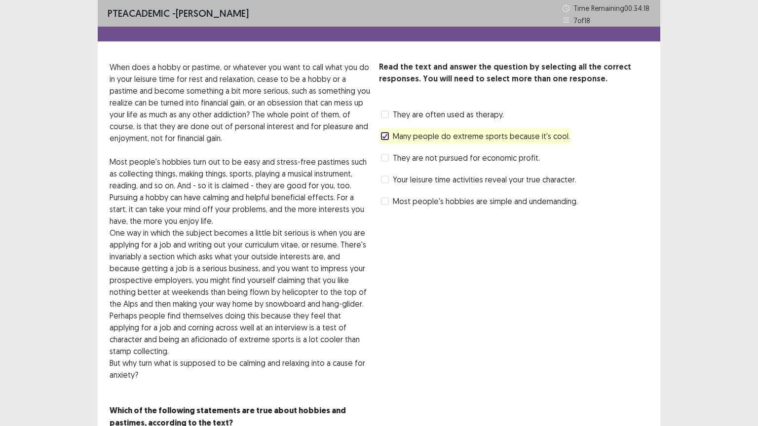
click at [428, 141] on span "Many people do extreme sports because it's cool." at bounding box center [481, 136] width 177 height 12
click at [458, 117] on span "They are often used as therapy." at bounding box center [448, 115] width 111 height 12
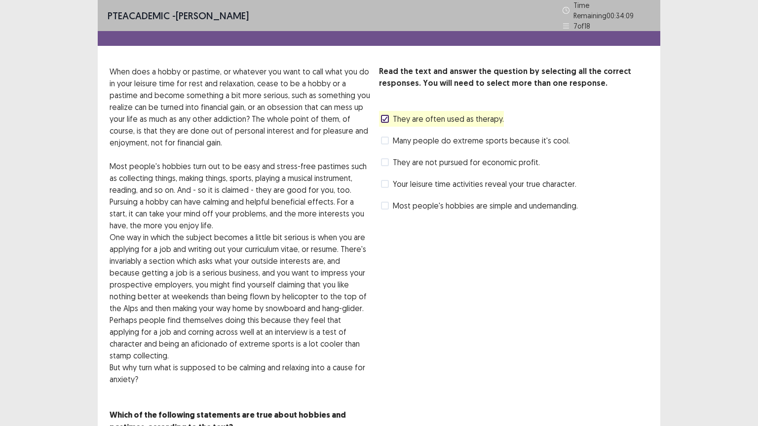
click at [578, 317] on div "Read the text and answer the question by selecting all the correct responses. Y…" at bounding box center [513, 250] width 269 height 368
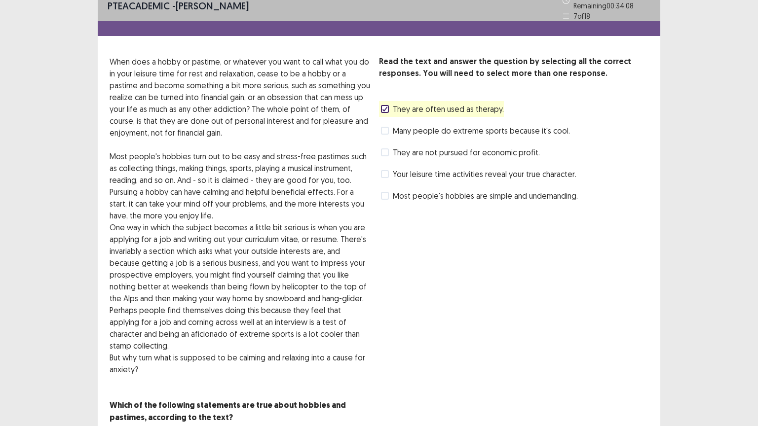
scroll to position [34, 0]
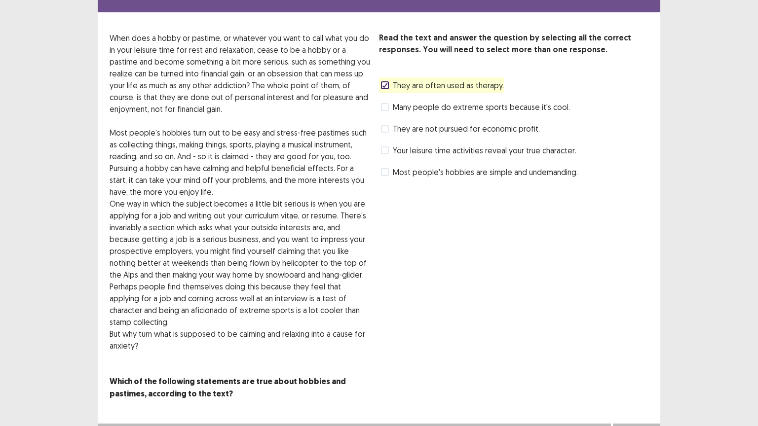
click at [641, 342] on button "Next" at bounding box center [636, 434] width 39 height 12
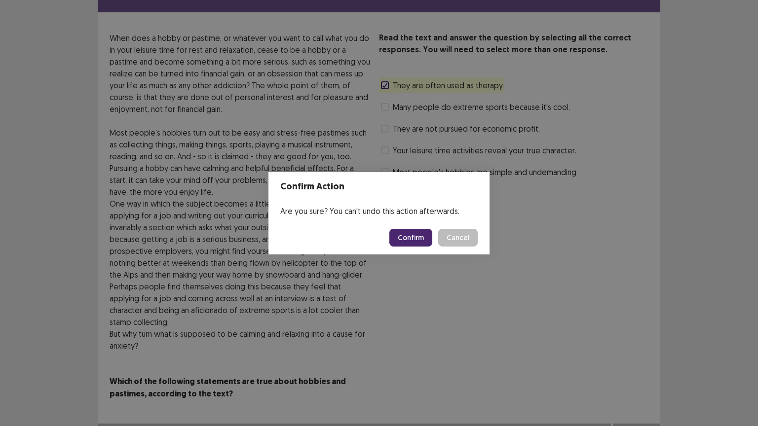
click at [419, 240] on button "Confirm" at bounding box center [410, 238] width 43 height 18
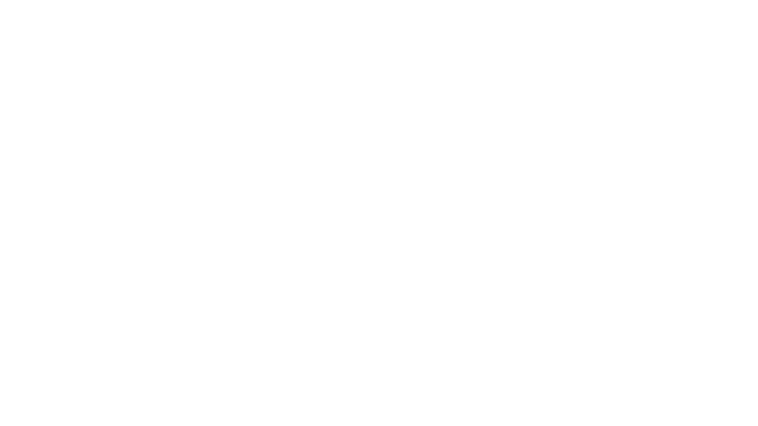
scroll to position [0, 0]
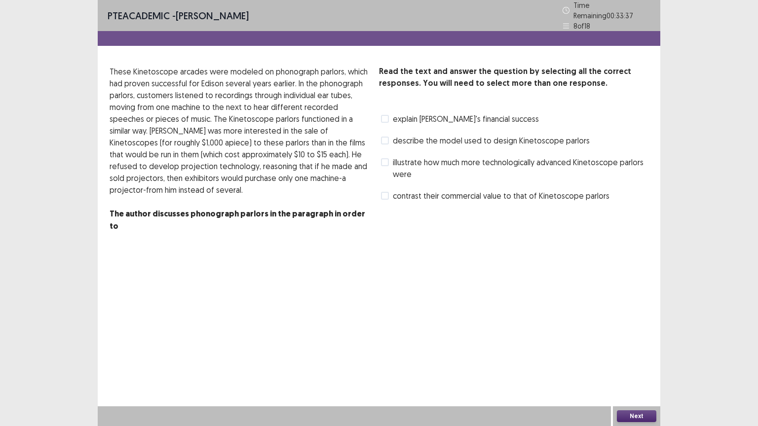
click at [413, 118] on span "explain [PERSON_NAME]'s financial success" at bounding box center [466, 119] width 146 height 12
click at [528, 136] on span "describe the model used to design Kinetoscope parlors" at bounding box center [491, 141] width 197 height 12
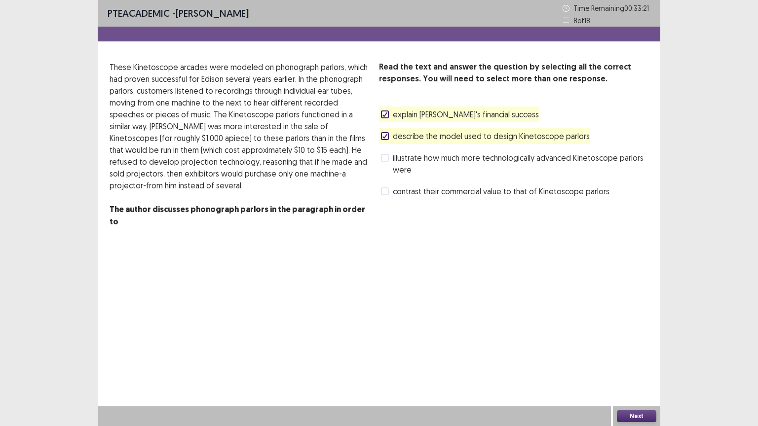
click at [639, 342] on div "PTE academic - [PERSON_NAME] Time Remaining 00 : 33 : 21 8 of 18 Read the text …" at bounding box center [379, 213] width 562 height 426
click at [637, 342] on button "Next" at bounding box center [636, 416] width 39 height 12
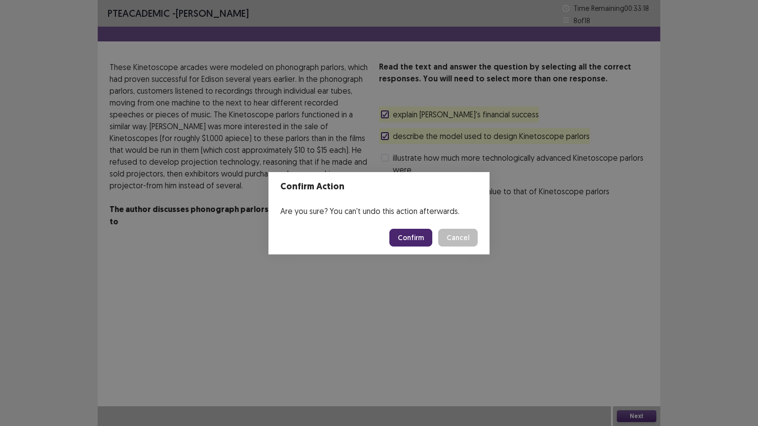
click at [422, 240] on button "Confirm" at bounding box center [410, 238] width 43 height 18
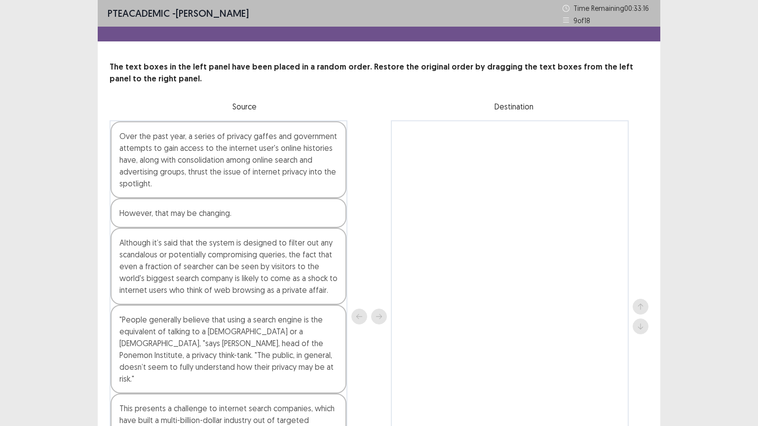
click at [576, 291] on div at bounding box center [510, 316] width 238 height 393
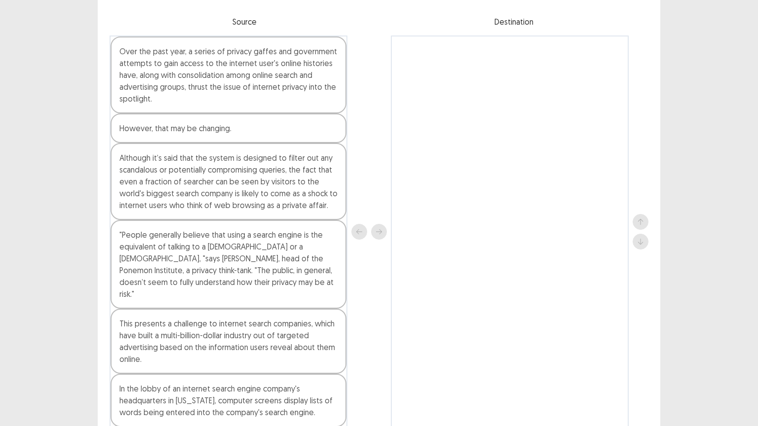
scroll to position [85, 0]
click at [281, 329] on div "This presents a challenge to internet search companies, which have built a mult…" at bounding box center [228, 340] width 236 height 65
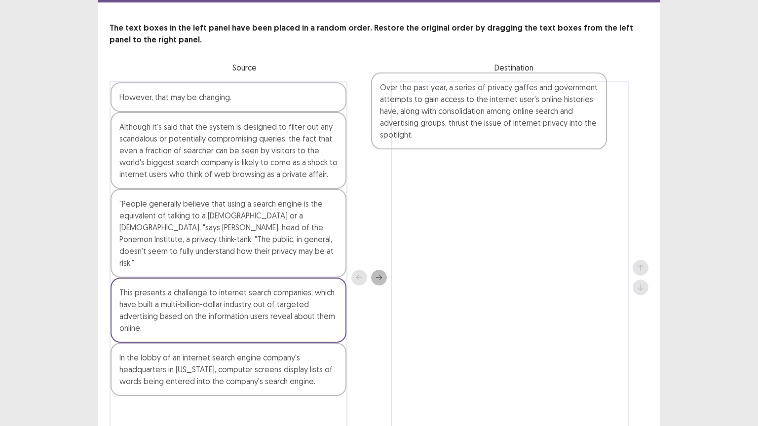
scroll to position [42, 0]
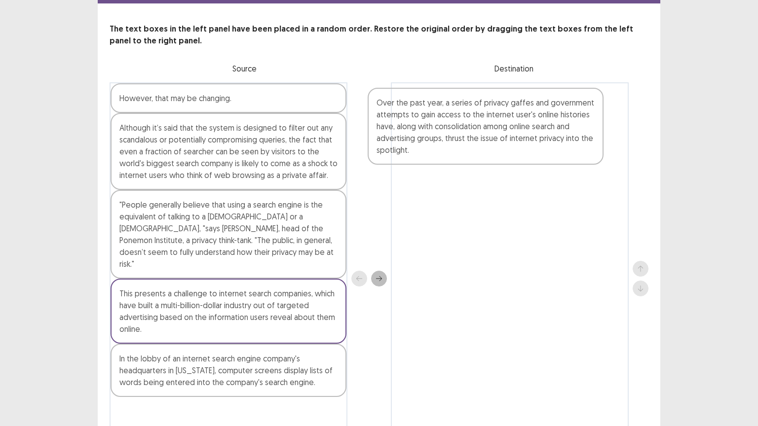
drag, startPoint x: 262, startPoint y: 47, endPoint x: 525, endPoint y: 114, distance: 270.8
click at [525, 114] on div "Over the past year, a series of privacy gaffes and government attempts to gain …" at bounding box center [378, 278] width 539 height 392
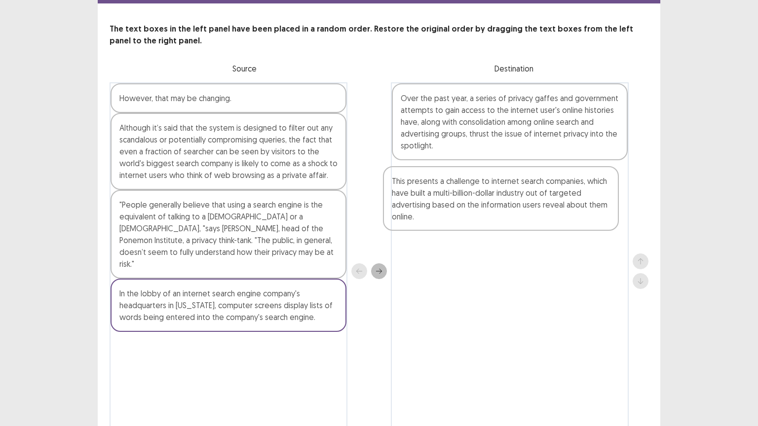
drag, startPoint x: 250, startPoint y: 306, endPoint x: 530, endPoint y: 207, distance: 297.0
click at [530, 207] on div "However, that may be changing. Although it’s said that the system is designed t…" at bounding box center [378, 271] width 539 height 378
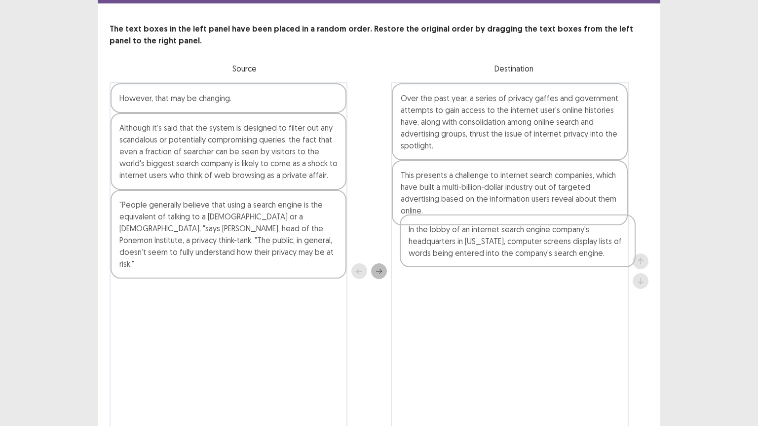
drag, startPoint x: 296, startPoint y: 292, endPoint x: 588, endPoint y: 245, distance: 295.7
click at [588, 245] on div "However, that may be changing. Although it’s said that the system is designed t…" at bounding box center [378, 271] width 539 height 378
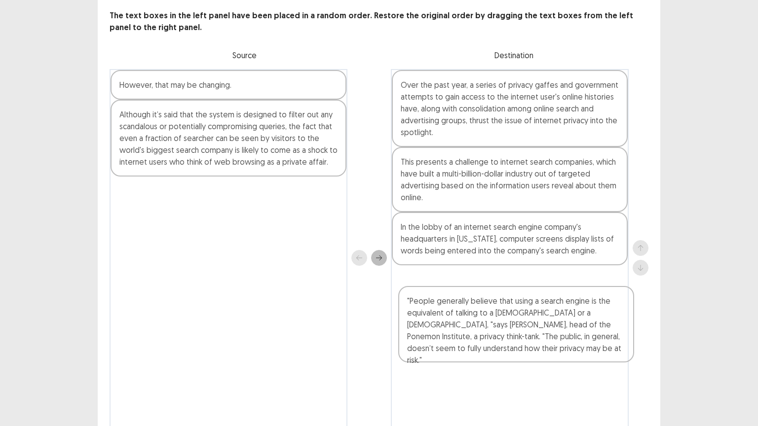
scroll to position [53, 0]
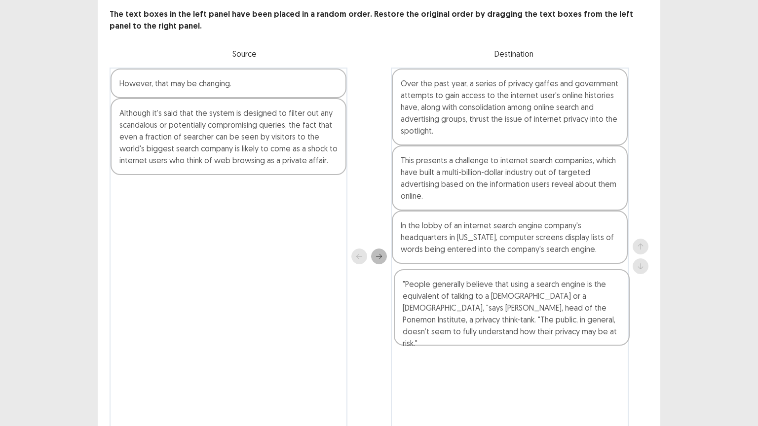
drag, startPoint x: 258, startPoint y: 222, endPoint x: 552, endPoint y: 308, distance: 306.2
click at [552, 308] on div "However, that may be changing. Although it’s said that the system is designed t…" at bounding box center [378, 257] width 539 height 378
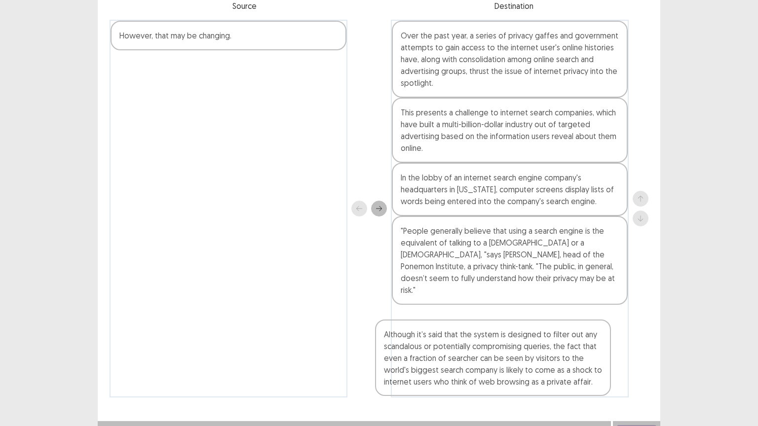
scroll to position [115, 0]
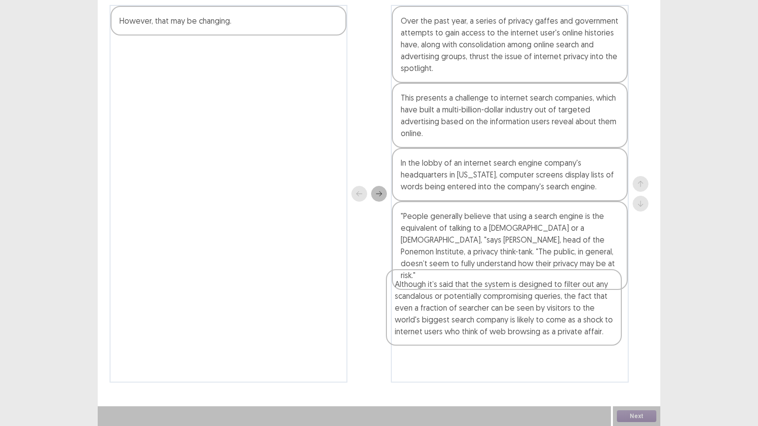
drag, startPoint x: 266, startPoint y: 141, endPoint x: 568, endPoint y: 312, distance: 347.0
click at [568, 312] on div "However, that may be changing. Although it’s said that the system is designed t…" at bounding box center [378, 194] width 539 height 378
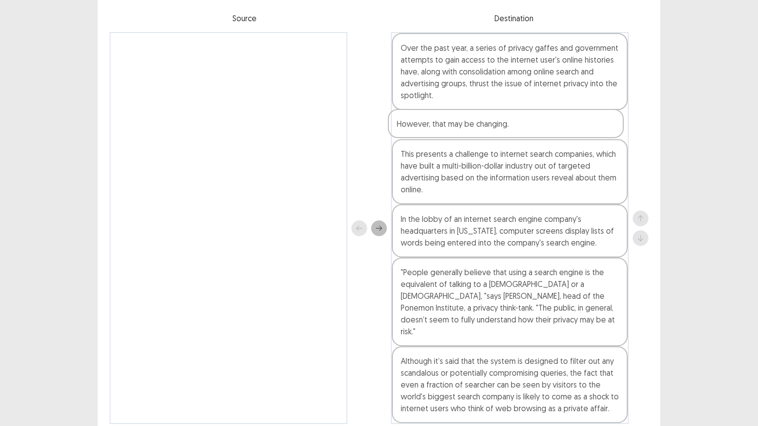
scroll to position [92, 0]
drag, startPoint x: 289, startPoint y: 35, endPoint x: 579, endPoint y: 122, distance: 302.9
click at [579, 122] on div "However, that may be changing. Over the past year, a series of privacy gaffes a…" at bounding box center [378, 229] width 539 height 392
click at [625, 342] on div "Although it’s said that the system is designed to filter out any scandalous or …" at bounding box center [510, 381] width 236 height 77
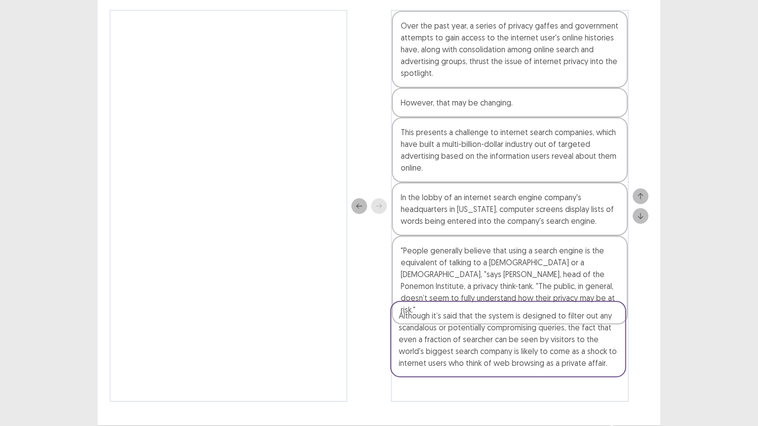
scroll to position [115, 0]
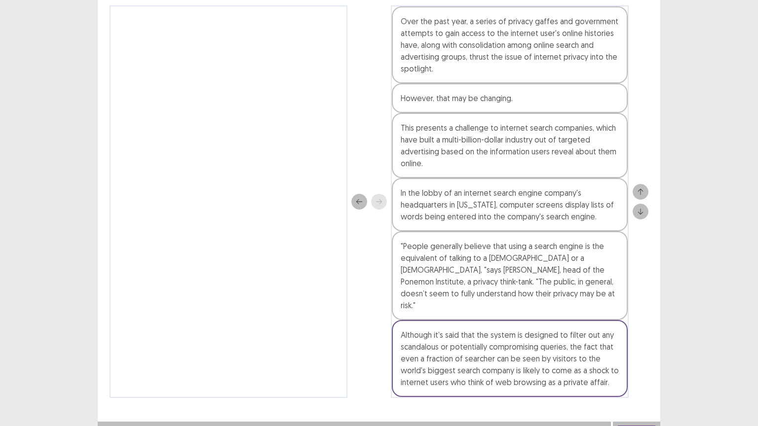
click at [631, 342] on button "Next" at bounding box center [636, 432] width 39 height 12
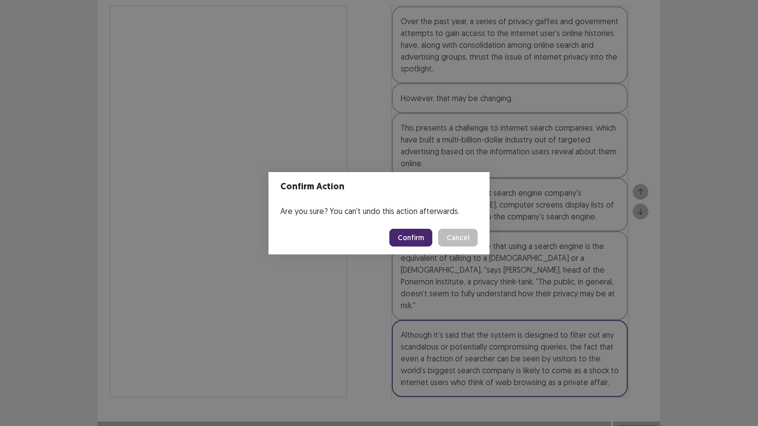
click at [424, 236] on button "Confirm" at bounding box center [410, 238] width 43 height 18
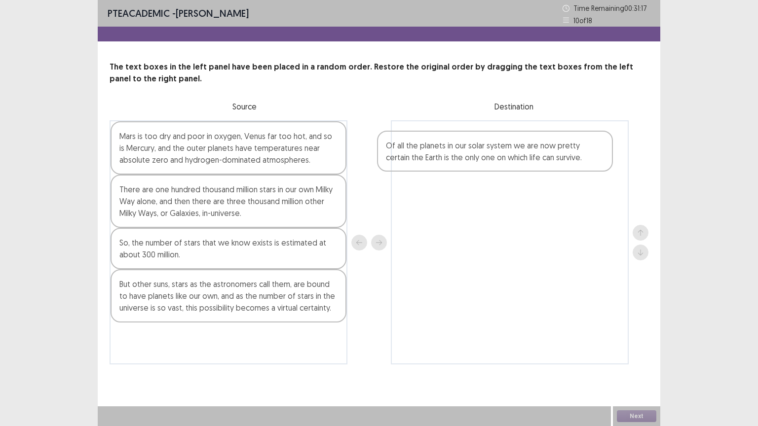
drag, startPoint x: 272, startPoint y: 146, endPoint x: 552, endPoint y: 154, distance: 280.8
click at [552, 154] on div "Of all the planets in our solar system we are now pretty certain the Earth is t…" at bounding box center [378, 242] width 539 height 244
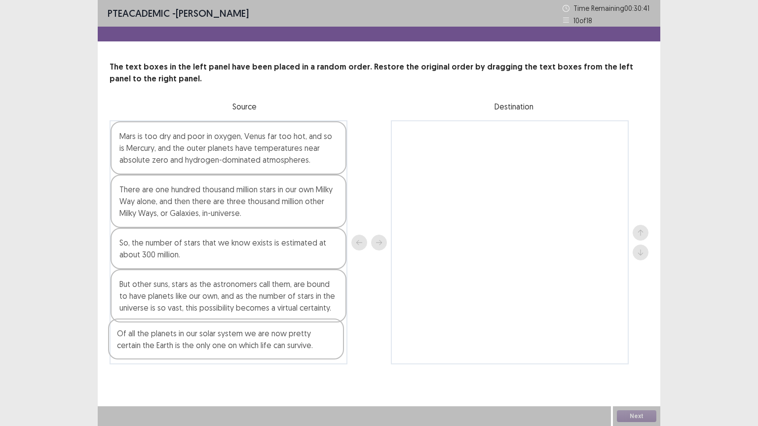
drag, startPoint x: 447, startPoint y: 147, endPoint x: 161, endPoint y: 346, distance: 348.4
click at [161, 342] on div "Mars is too dry and poor in oxygen, Venus far too hot, and so is Mercury, and t…" at bounding box center [378, 242] width 539 height 244
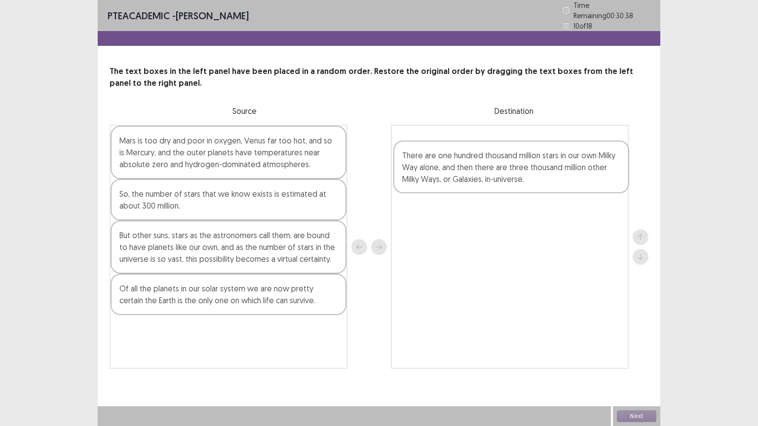
drag, startPoint x: 226, startPoint y: 210, endPoint x: 513, endPoint y: 167, distance: 290.3
click at [513, 167] on div "Mars is too dry and poor in oxygen, Venus far too hot, and so is Mercury, and t…" at bounding box center [378, 247] width 539 height 244
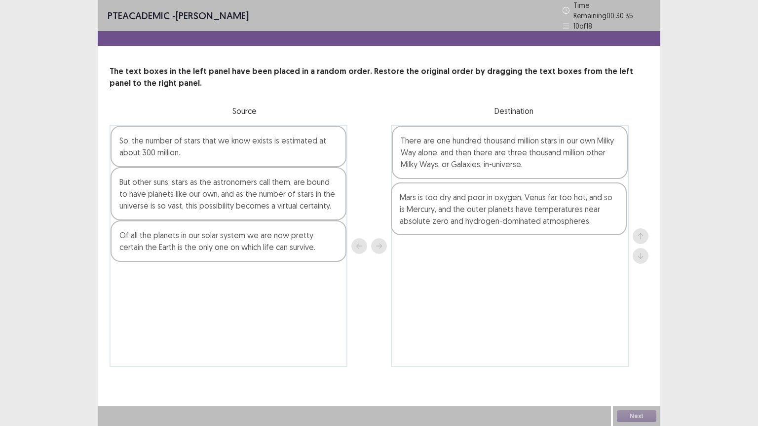
drag, startPoint x: 312, startPoint y: 155, endPoint x: 607, endPoint y: 217, distance: 301.7
click at [607, 217] on div "Mars is too dry and poor in oxygen, Venus far too hot, and so is Mercury, and t…" at bounding box center [378, 246] width 539 height 242
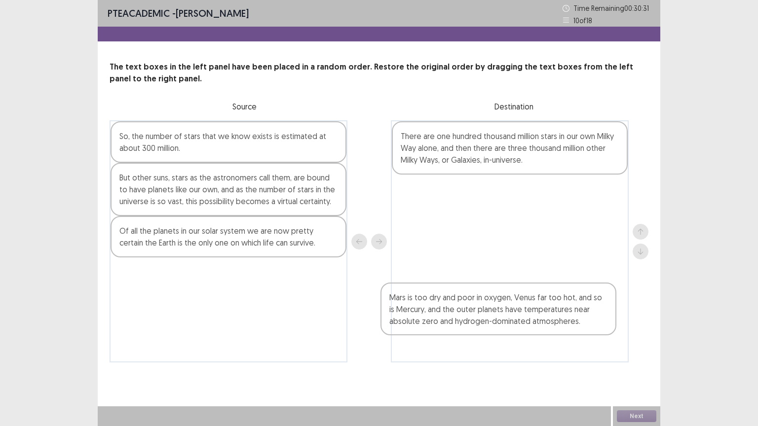
drag, startPoint x: 556, startPoint y: 196, endPoint x: 537, endPoint y: 321, distance: 126.8
click at [537, 321] on div "There are one hundred thousand million stars in our own Milky Way alone, and th…" at bounding box center [510, 241] width 238 height 242
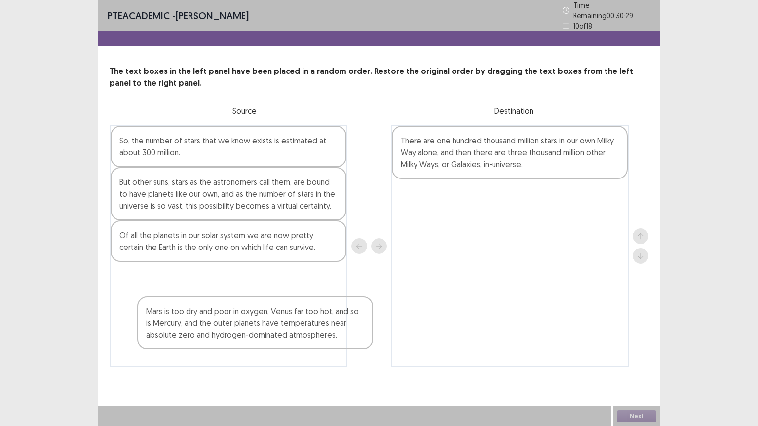
drag, startPoint x: 487, startPoint y: 215, endPoint x: 215, endPoint y: 329, distance: 295.1
click at [215, 329] on div "So, the number of stars that we know exists is estimated at about 300 million. …" at bounding box center [378, 246] width 539 height 242
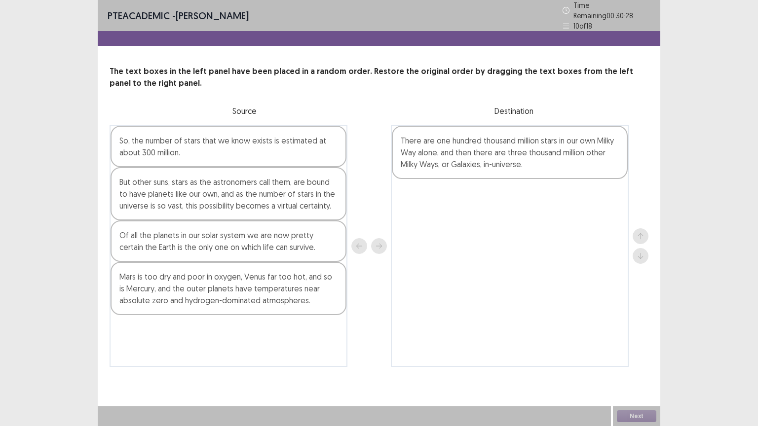
click at [189, 152] on div "So, the number of stars that we know exists is estimated at about 300 million." at bounding box center [228, 146] width 236 height 41
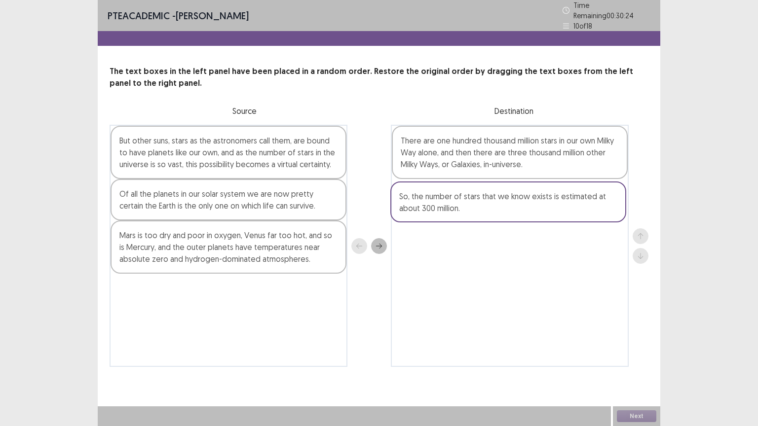
drag, startPoint x: 276, startPoint y: 144, endPoint x: 563, endPoint y: 204, distance: 292.8
click at [563, 204] on div "So, the number of stars that we know exists is estimated at about 300 million. …" at bounding box center [378, 246] width 539 height 242
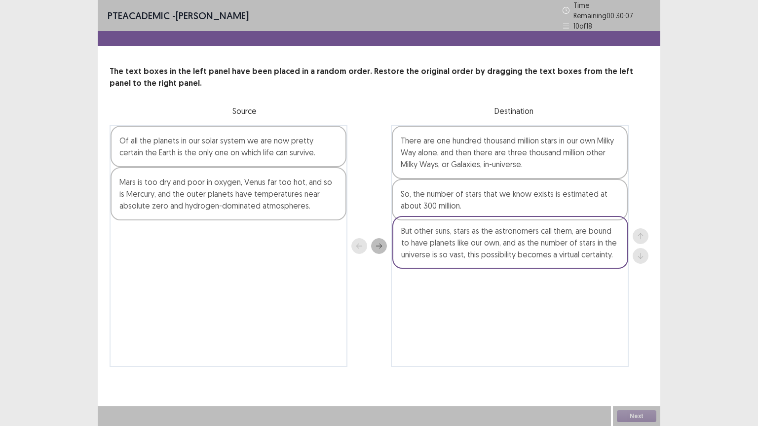
drag, startPoint x: 224, startPoint y: 159, endPoint x: 512, endPoint y: 253, distance: 303.1
click at [512, 253] on div "But other suns, stars as the astronomers call them, are bound to have planets l…" at bounding box center [378, 246] width 539 height 242
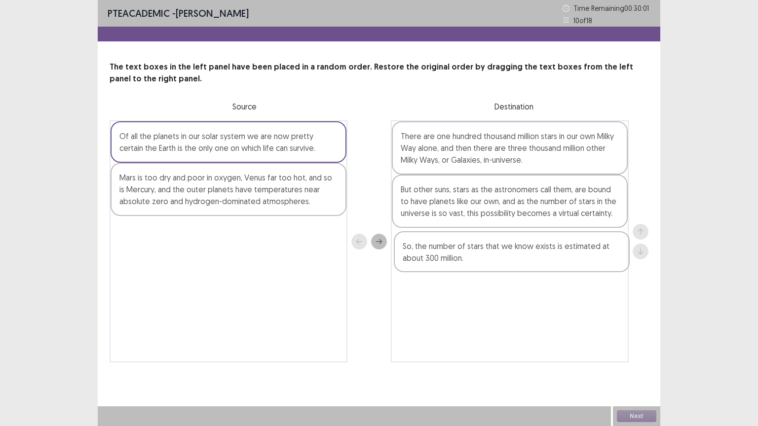
drag, startPoint x: 511, startPoint y: 196, endPoint x: 513, endPoint y: 255, distance: 58.7
click at [513, 255] on div "There are one hundred thousand million stars in our own Milky Way alone, and th…" at bounding box center [510, 241] width 238 height 242
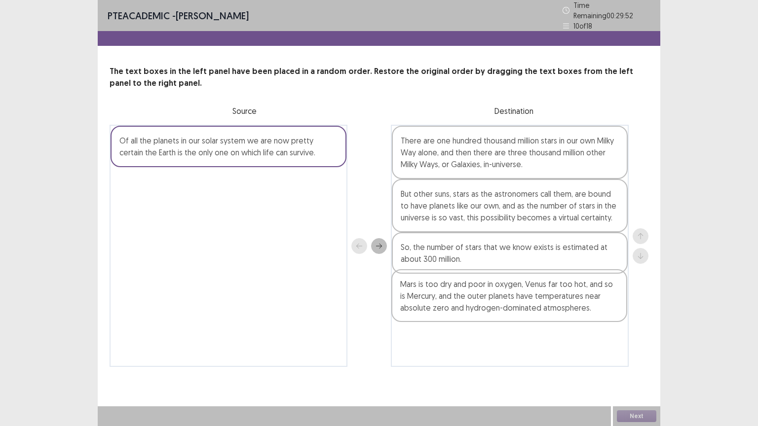
drag, startPoint x: 258, startPoint y: 191, endPoint x: 543, endPoint y: 298, distance: 304.1
click at [543, 298] on div "Of all the planets in our solar system we are now pretty certain the Earth is t…" at bounding box center [378, 246] width 539 height 242
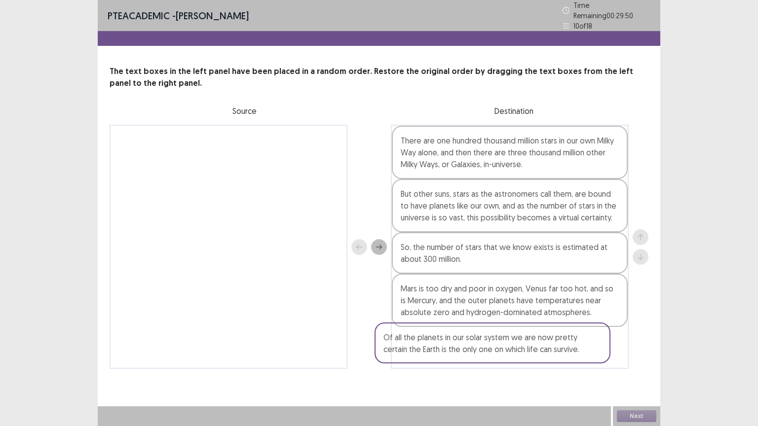
drag, startPoint x: 288, startPoint y: 134, endPoint x: 562, endPoint y: 334, distance: 339.6
click at [562, 334] on div "Of all the planets in our solar system we are now pretty certain the Earth is t…" at bounding box center [378, 247] width 539 height 244
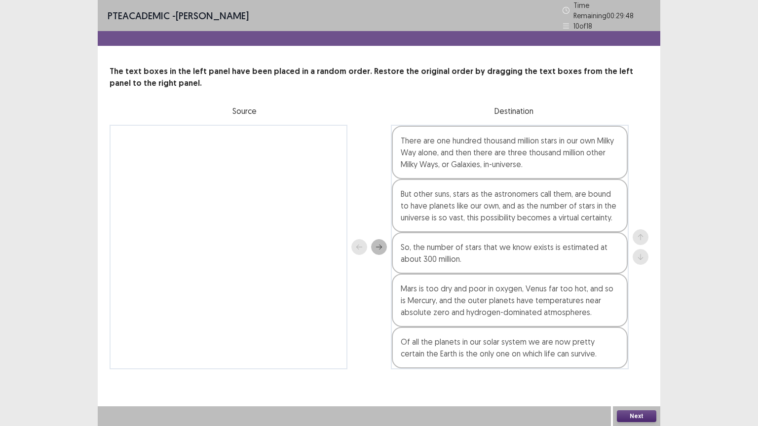
click at [651, 342] on button "Next" at bounding box center [636, 416] width 39 height 12
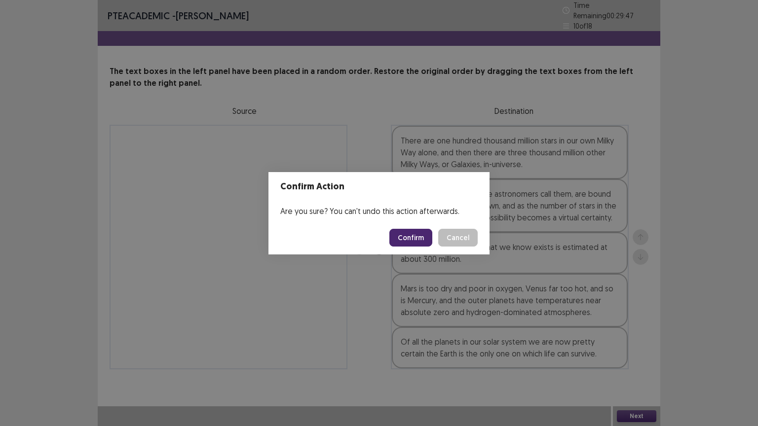
click at [419, 241] on button "Confirm" at bounding box center [410, 238] width 43 height 18
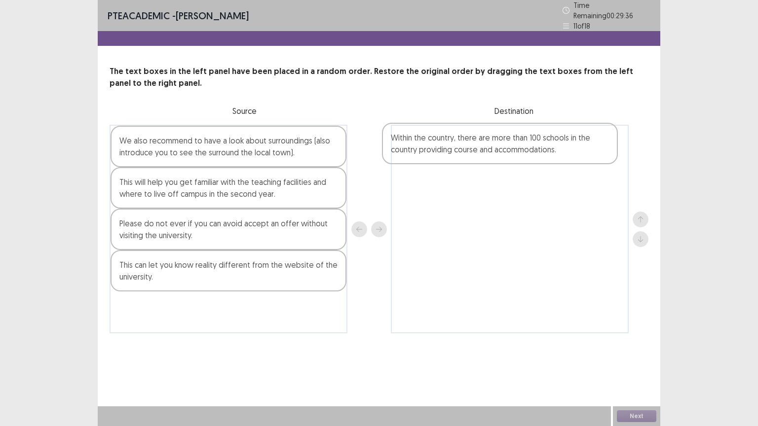
drag, startPoint x: 201, startPoint y: 306, endPoint x: 475, endPoint y: 144, distance: 318.7
click at [475, 144] on div "We also recommend to have a look about surroundings (also introduce you to see …" at bounding box center [378, 229] width 539 height 209
click at [238, 182] on div "This will help you get familiar with the teaching facilities and where to live …" at bounding box center [228, 187] width 236 height 41
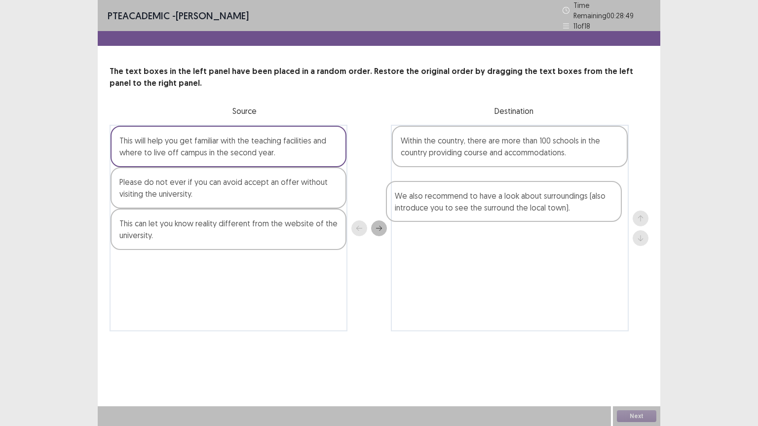
drag, startPoint x: 287, startPoint y: 144, endPoint x: 566, endPoint y: 203, distance: 285.4
click at [566, 203] on div "We also recommend to have a look about surroundings (also introduce you to see …" at bounding box center [378, 228] width 539 height 207
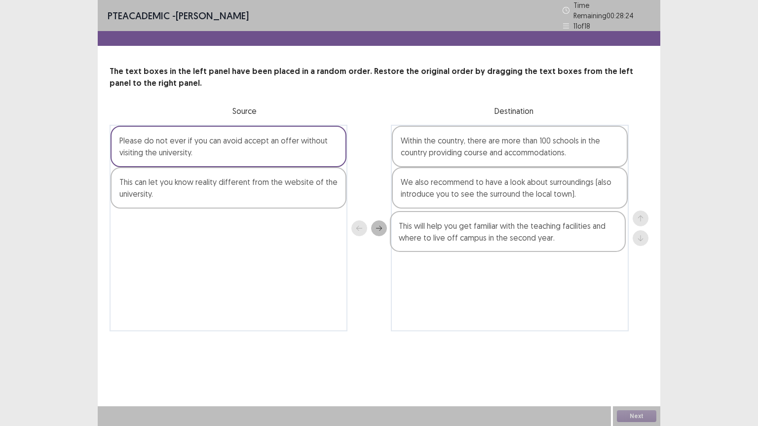
drag, startPoint x: 280, startPoint y: 136, endPoint x: 564, endPoint y: 225, distance: 297.2
click at [564, 225] on div "This will help you get familiar with the teaching facilities and where to live …" at bounding box center [378, 228] width 539 height 207
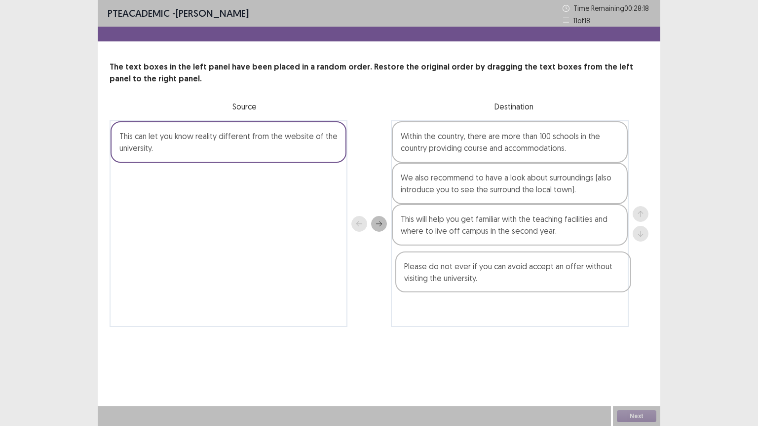
drag, startPoint x: 292, startPoint y: 152, endPoint x: 582, endPoint y: 282, distance: 317.9
click at [582, 282] on div "Please do not ever if you can avoid accept an offer without visiting the univer…" at bounding box center [378, 223] width 539 height 207
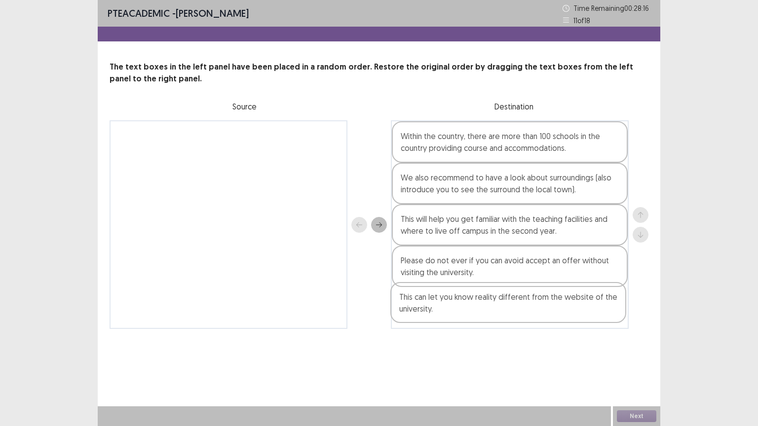
drag, startPoint x: 319, startPoint y: 139, endPoint x: 602, endPoint y: 301, distance: 325.9
click at [602, 301] on div "This can let you know reality different from the website of the university. Wit…" at bounding box center [378, 224] width 539 height 209
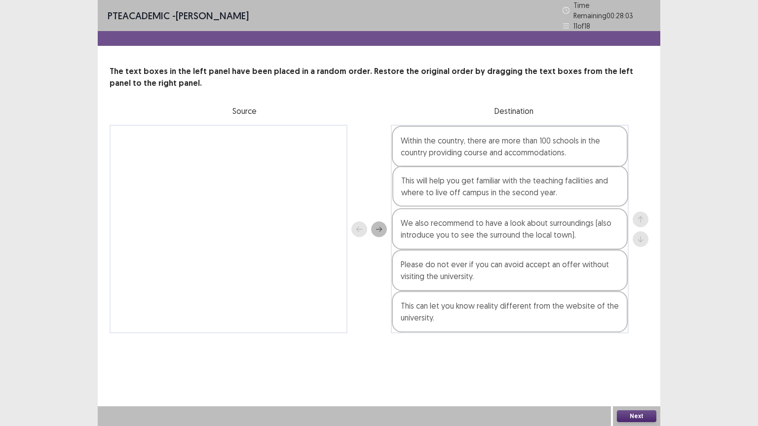
drag, startPoint x: 493, startPoint y: 231, endPoint x: 493, endPoint y: 190, distance: 40.9
click at [493, 190] on div "Within the country, there are more than 100 schools in the country providing co…" at bounding box center [510, 229] width 238 height 209
drag, startPoint x: 496, startPoint y: 235, endPoint x: 497, endPoint y: 195, distance: 40.0
click at [497, 195] on div "Within the country, there are more than 100 schools in the country providing co…" at bounding box center [510, 229] width 238 height 209
click at [640, 342] on button "Next" at bounding box center [636, 416] width 39 height 12
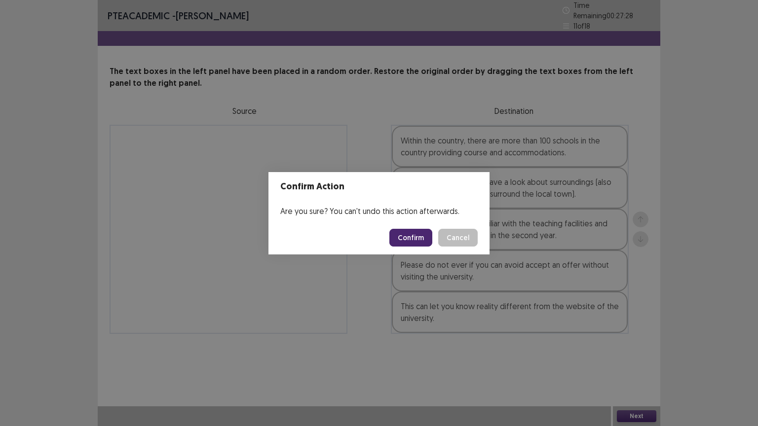
click at [417, 241] on button "Confirm" at bounding box center [410, 238] width 43 height 18
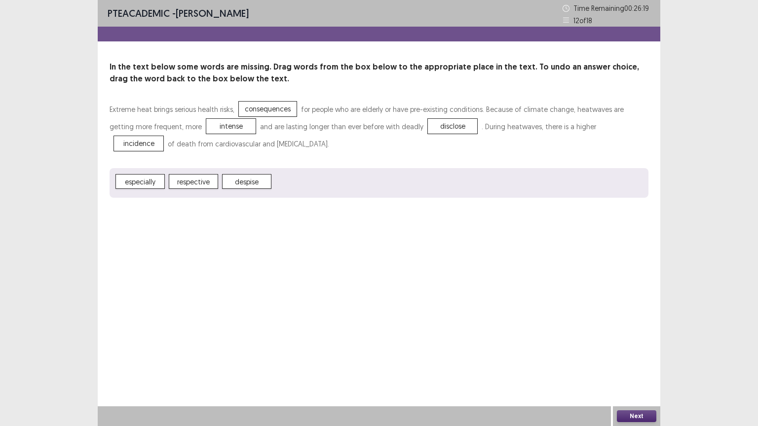
click at [637, 342] on button "Next" at bounding box center [636, 416] width 39 height 12
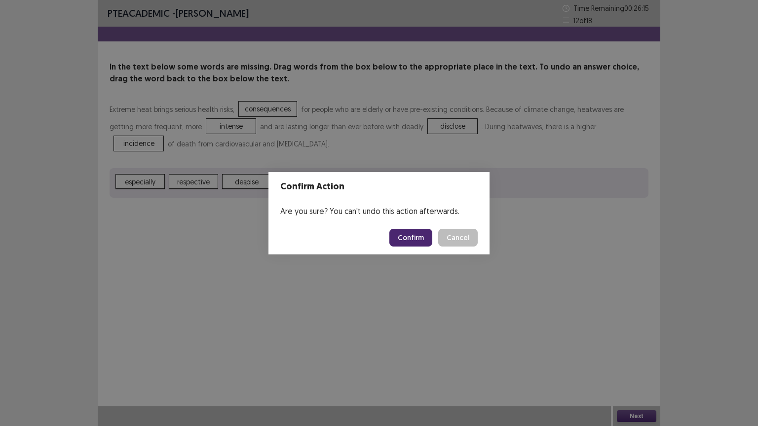
click at [423, 238] on button "Confirm" at bounding box center [410, 238] width 43 height 18
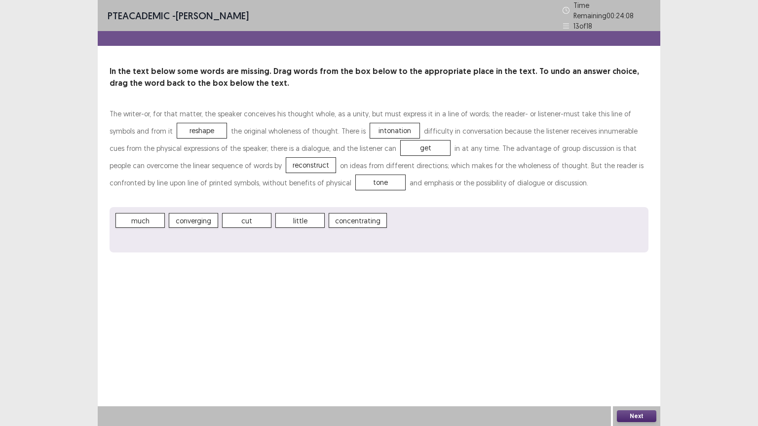
click at [639, 342] on button "Next" at bounding box center [636, 416] width 39 height 12
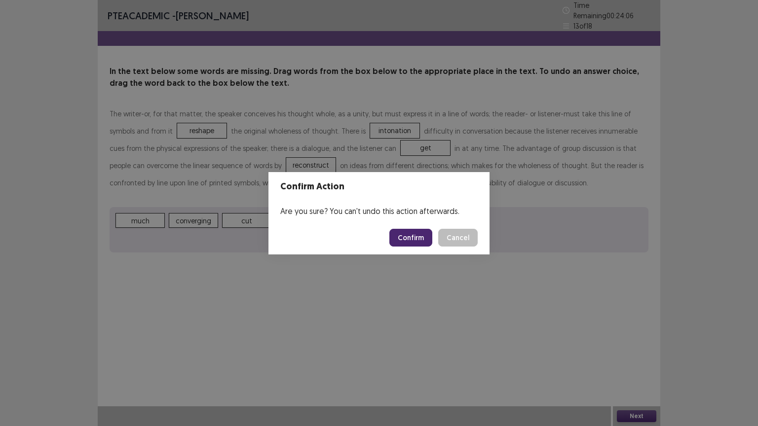
click at [421, 238] on button "Confirm" at bounding box center [410, 238] width 43 height 18
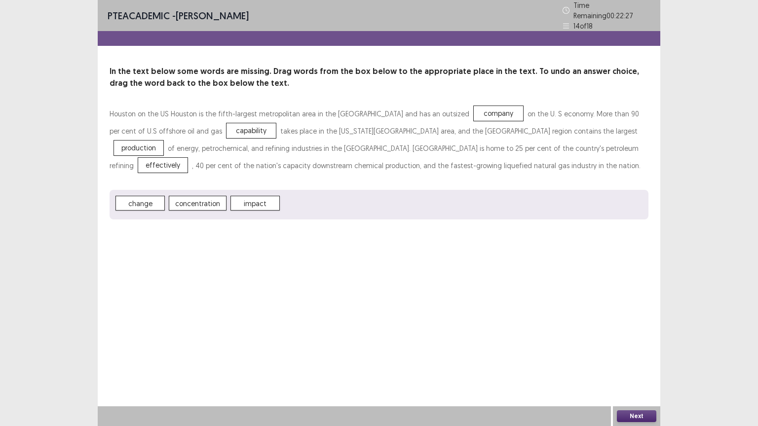
click at [633, 342] on button "Next" at bounding box center [636, 416] width 39 height 12
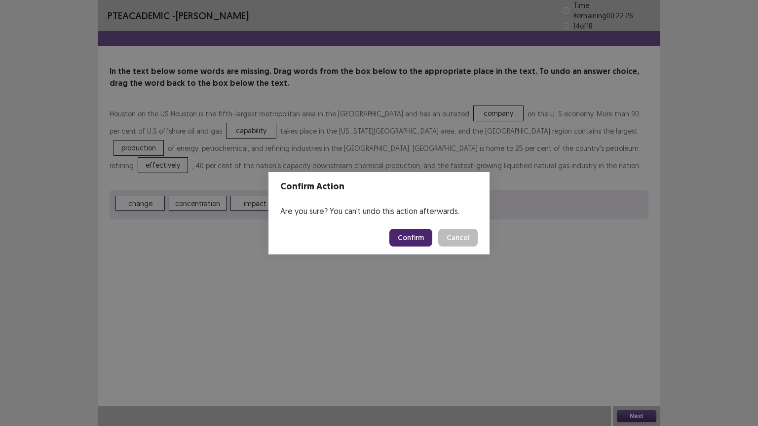
click at [412, 242] on button "Confirm" at bounding box center [410, 238] width 43 height 18
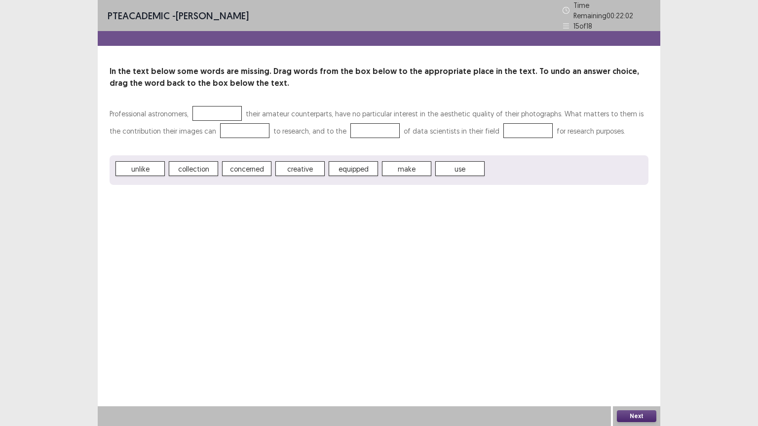
click at [449, 165] on span "use" at bounding box center [459, 168] width 49 height 15
click at [645, 342] on button "Next" at bounding box center [636, 416] width 39 height 12
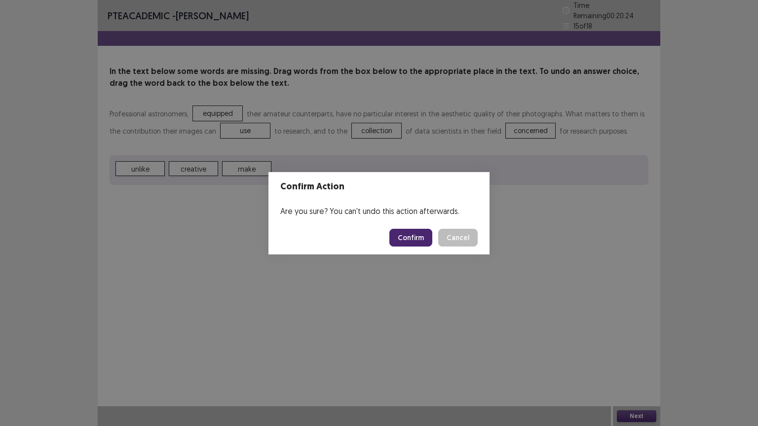
click at [466, 235] on button "Cancel" at bounding box center [457, 238] width 39 height 18
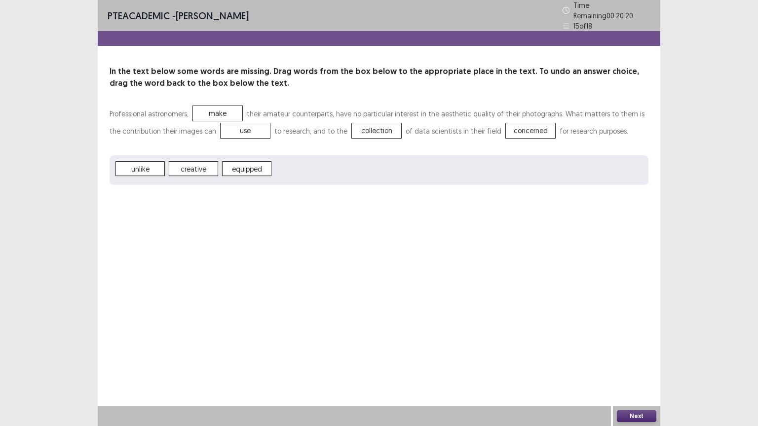
click at [641, 342] on button "Next" at bounding box center [636, 416] width 39 height 12
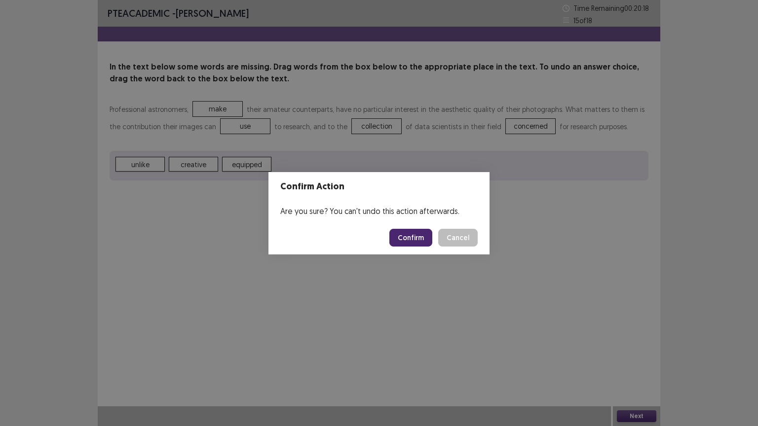
click at [415, 237] on button "Confirm" at bounding box center [410, 238] width 43 height 18
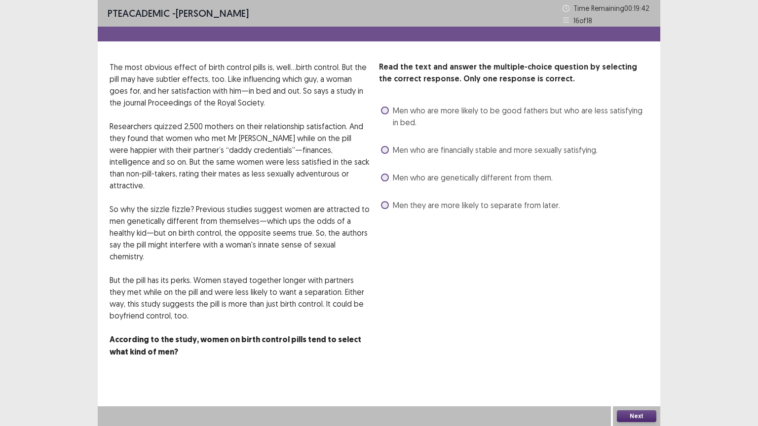
click at [456, 113] on span "Men who are more likely to be good fathers but who are less satisfying in bed." at bounding box center [520, 117] width 255 height 24
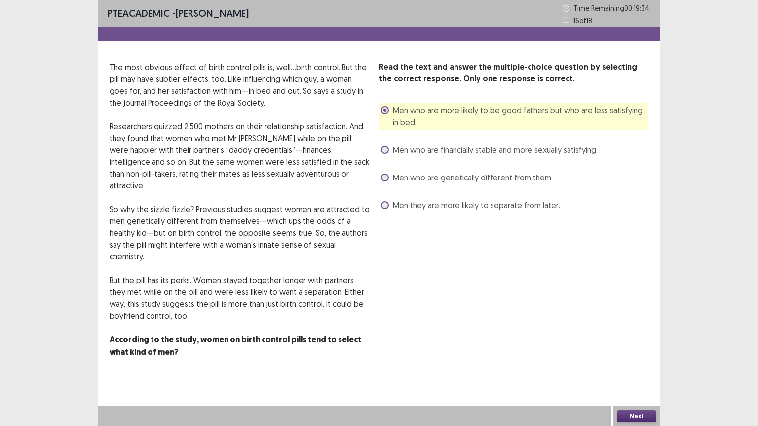
click at [645, 342] on button "Next" at bounding box center [636, 416] width 39 height 12
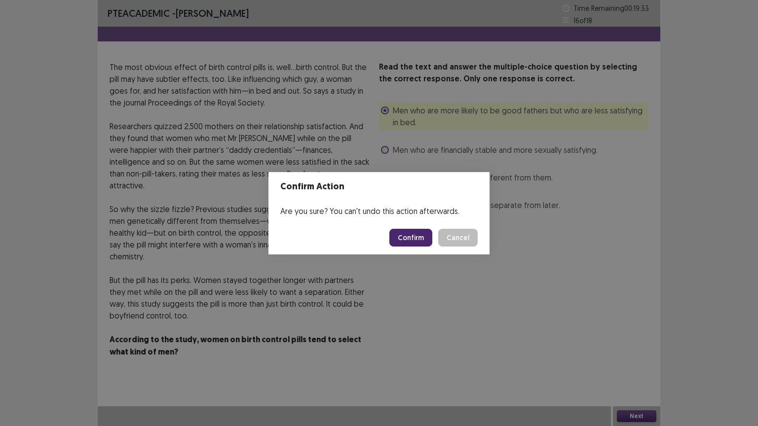
click at [414, 252] on footer "Confirm Cancel" at bounding box center [378, 238] width 221 height 34
click at [416, 241] on button "Confirm" at bounding box center [410, 238] width 43 height 18
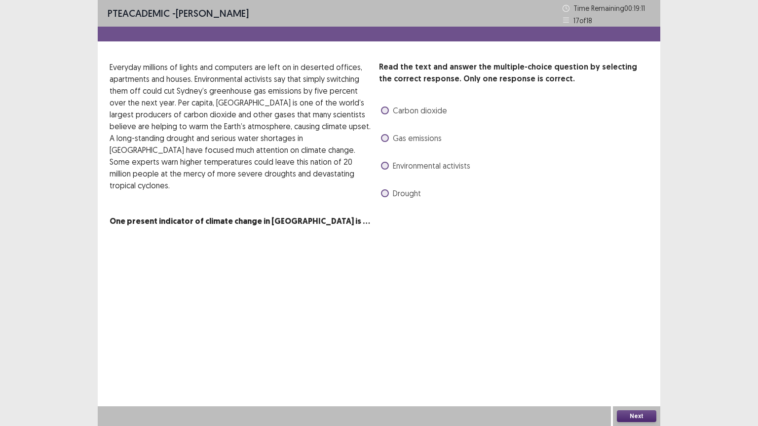
click at [386, 197] on span at bounding box center [385, 193] width 8 height 8
click at [631, 342] on button "Next" at bounding box center [636, 416] width 39 height 12
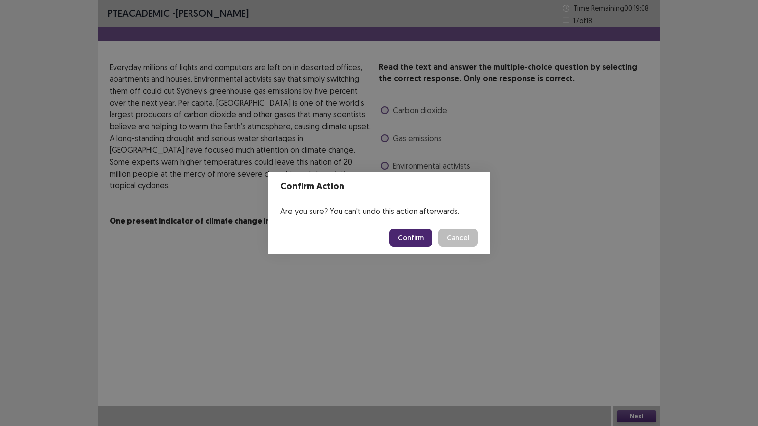
click at [422, 238] on button "Confirm" at bounding box center [410, 238] width 43 height 18
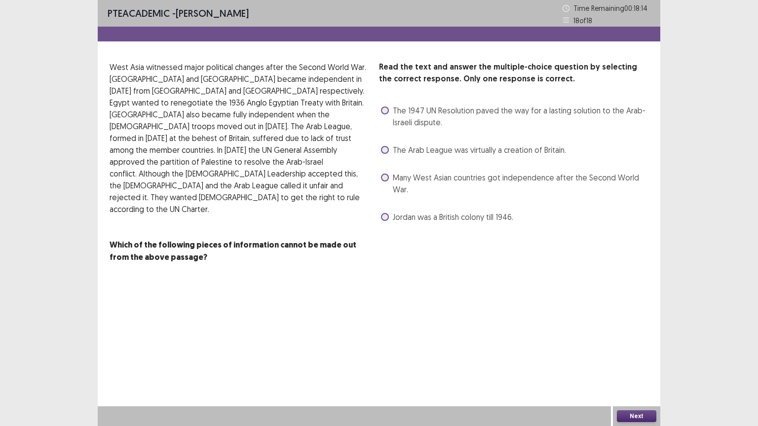
click at [464, 115] on span "The 1947 UN Resolution paved the way for a lasting solution to the Arab-Israeli…" at bounding box center [520, 117] width 255 height 24
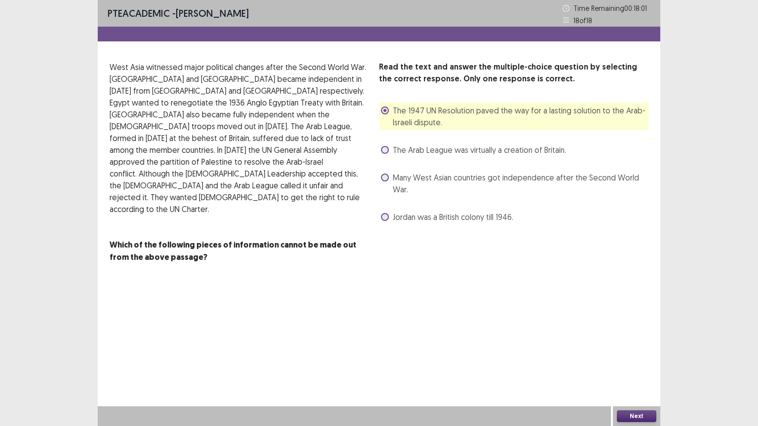
click at [644, 342] on div "Next" at bounding box center [636, 416] width 47 height 20
click at [634, 342] on button "Next" at bounding box center [636, 416] width 39 height 12
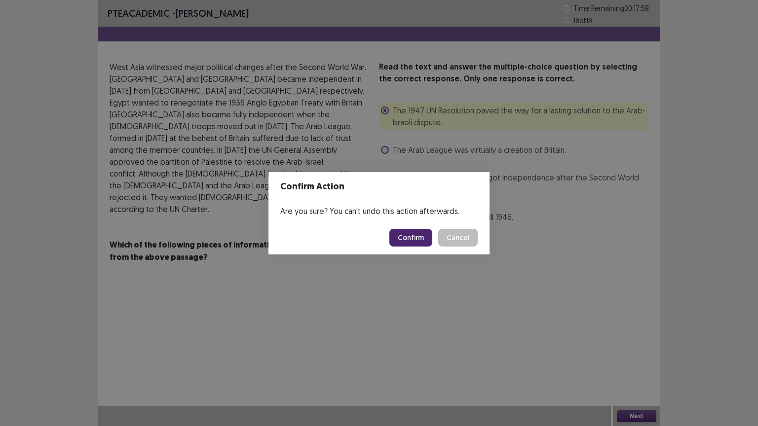
click at [414, 238] on button "Confirm" at bounding box center [410, 238] width 43 height 18
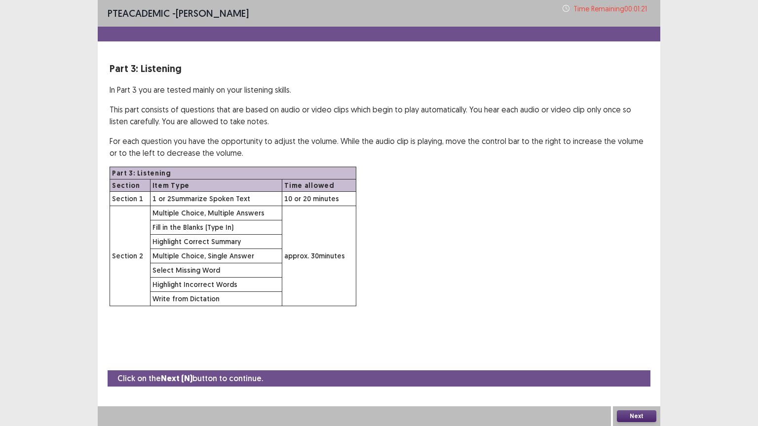
click at [629, 342] on button "Next" at bounding box center [636, 416] width 39 height 12
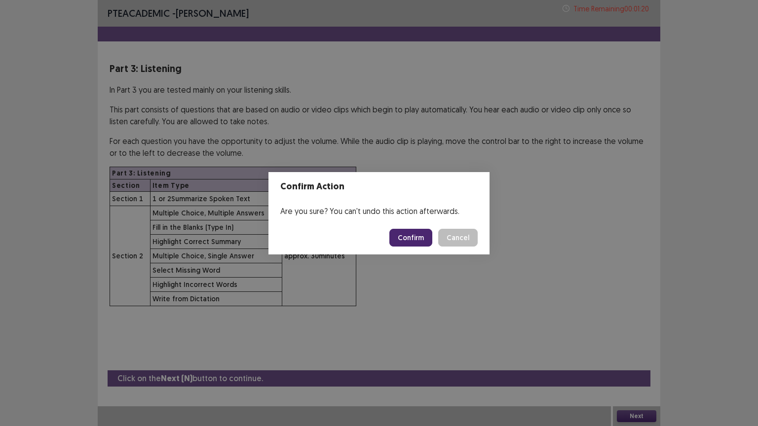
click at [401, 236] on button "Confirm" at bounding box center [410, 238] width 43 height 18
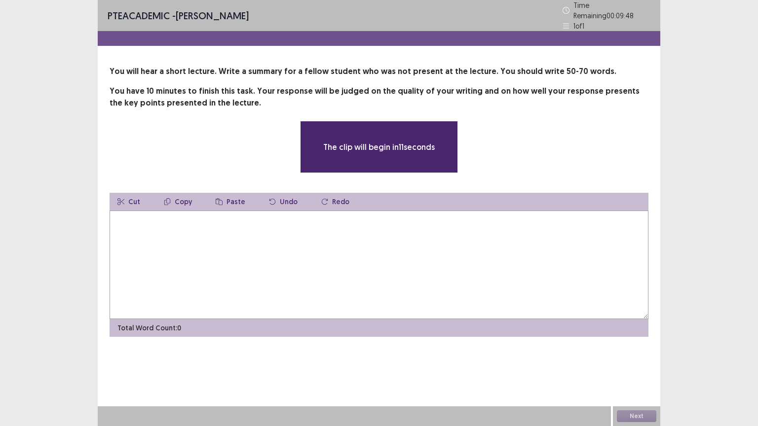
click at [401, 236] on textarea at bounding box center [378, 265] width 539 height 109
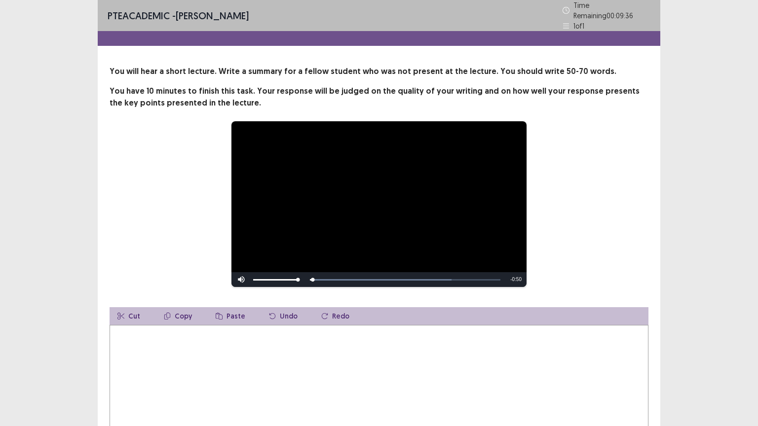
scroll to position [38, 0]
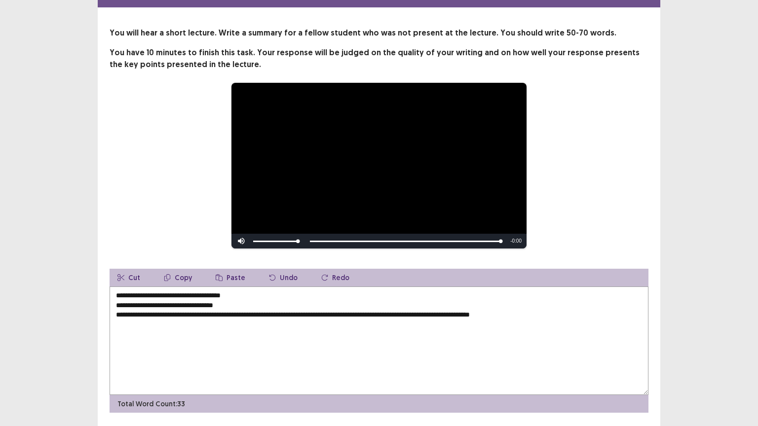
click at [128, 300] on textarea "**********" at bounding box center [378, 341] width 539 height 109
click at [117, 293] on textarea "**********" at bounding box center [378, 341] width 539 height 109
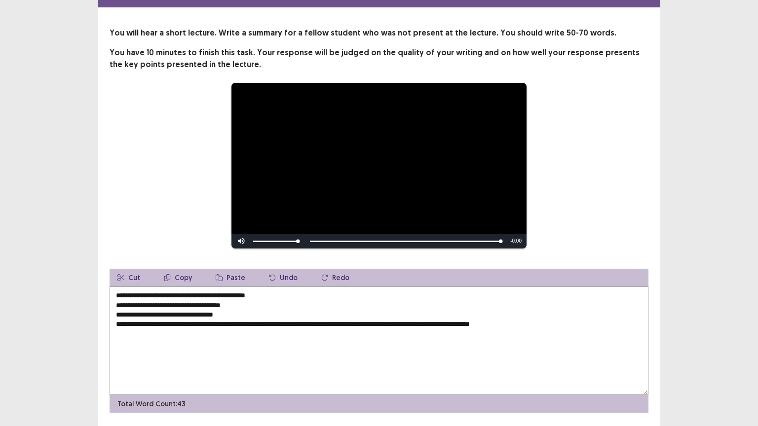
click at [114, 300] on textarea "**********" at bounding box center [378, 341] width 539 height 109
click at [262, 300] on textarea "**********" at bounding box center [378, 341] width 539 height 109
click at [116, 311] on textarea "**********" at bounding box center [378, 341] width 539 height 109
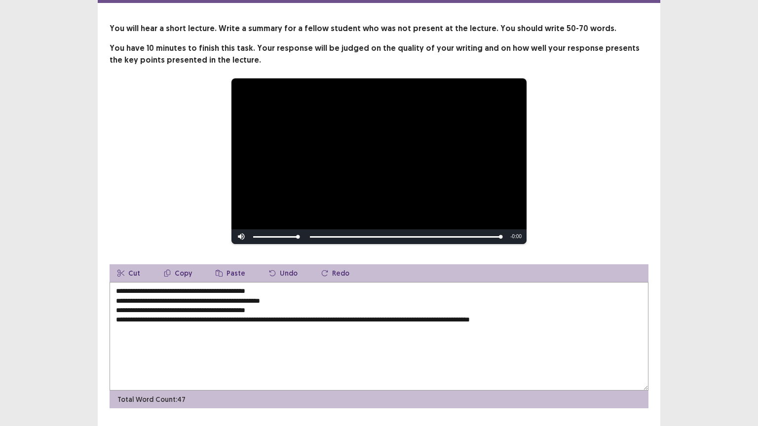
click at [281, 308] on textarea "**********" at bounding box center [378, 336] width 539 height 109
click at [279, 291] on textarea "**********" at bounding box center [378, 336] width 539 height 109
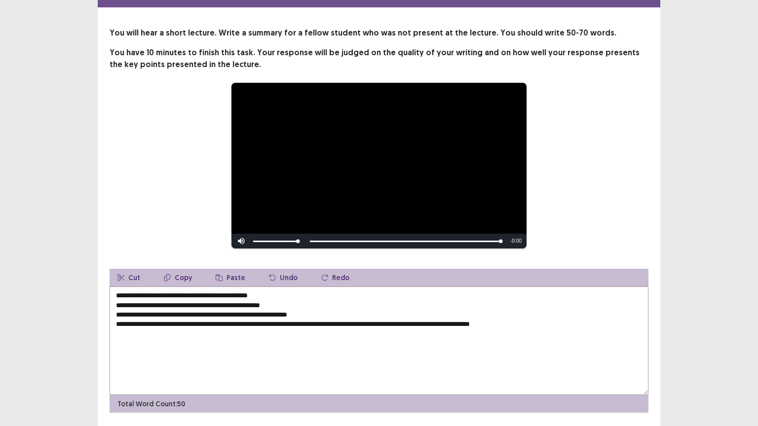
click at [284, 301] on textarea "**********" at bounding box center [378, 341] width 539 height 109
click at [136, 310] on textarea "**********" at bounding box center [378, 341] width 539 height 109
click at [333, 312] on textarea "**********" at bounding box center [378, 341] width 539 height 109
click at [116, 321] on textarea "**********" at bounding box center [378, 341] width 539 height 109
click at [142, 321] on textarea "**********" at bounding box center [378, 341] width 539 height 109
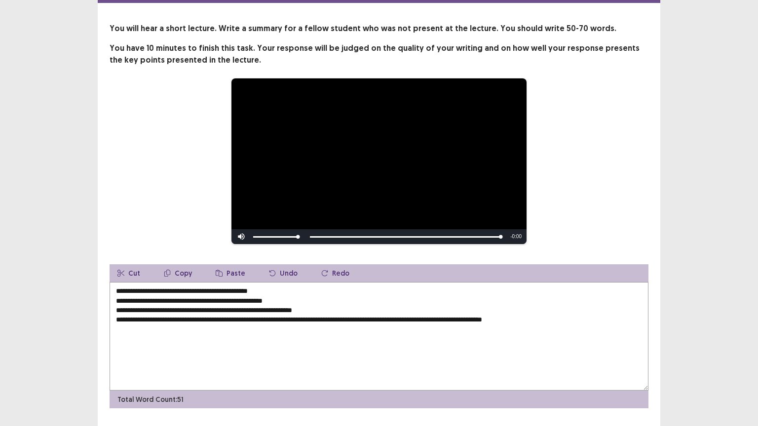
click at [301, 320] on textarea "**********" at bounding box center [378, 336] width 539 height 109
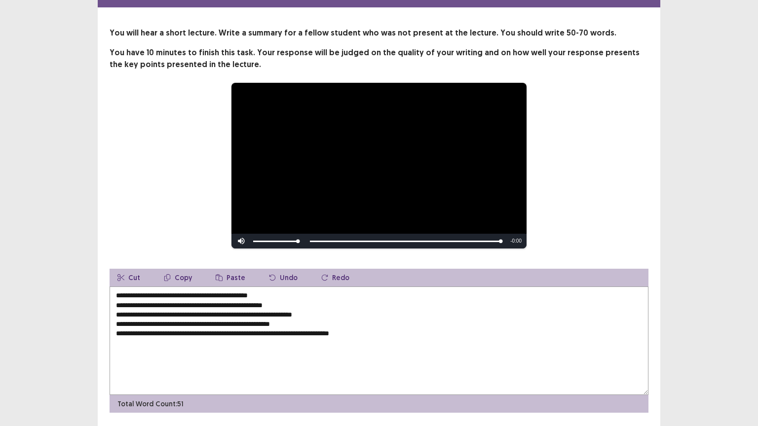
click at [209, 321] on textarea "**********" at bounding box center [378, 341] width 539 height 109
click at [298, 321] on textarea "**********" at bounding box center [378, 341] width 539 height 109
click at [333, 312] on textarea "**********" at bounding box center [378, 341] width 539 height 109
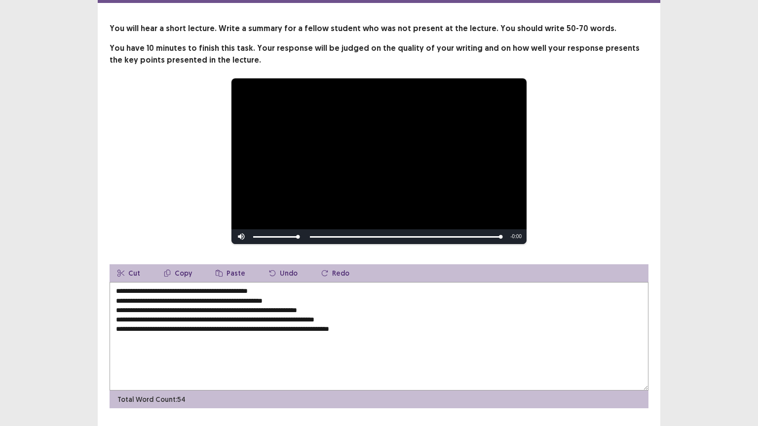
click at [118, 329] on textarea "**********" at bounding box center [378, 336] width 539 height 109
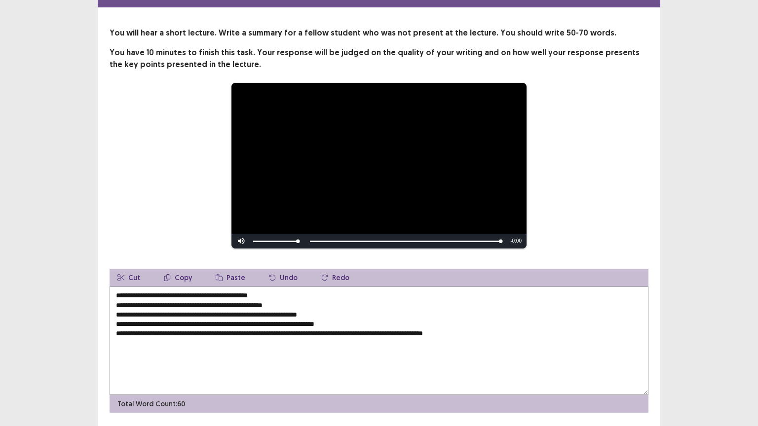
click at [479, 331] on textarea "**********" at bounding box center [378, 341] width 539 height 109
type textarea "**********"
click at [122, 246] on div "**********" at bounding box center [379, 220] width 562 height 386
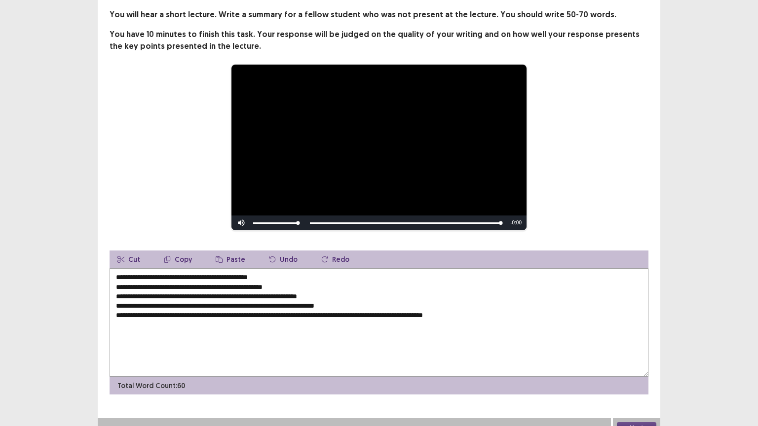
scroll to position [64, 0]
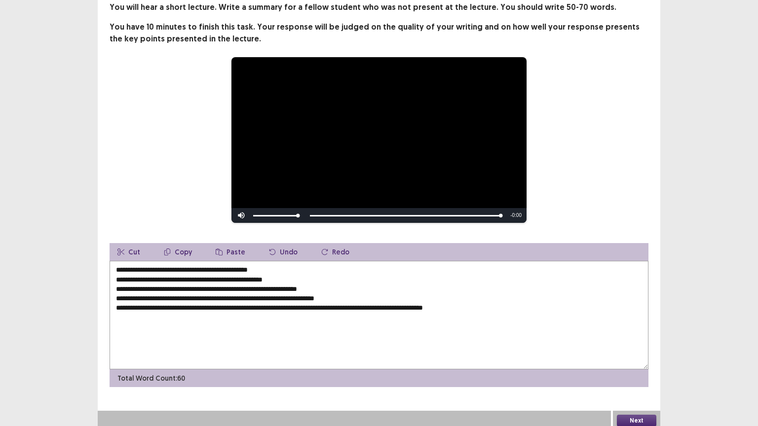
click at [631, 342] on button "Next" at bounding box center [636, 421] width 39 height 12
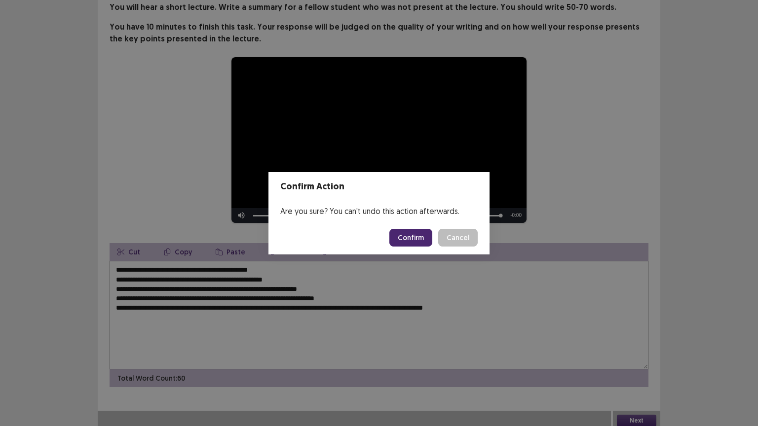
click at [416, 237] on button "Confirm" at bounding box center [410, 238] width 43 height 18
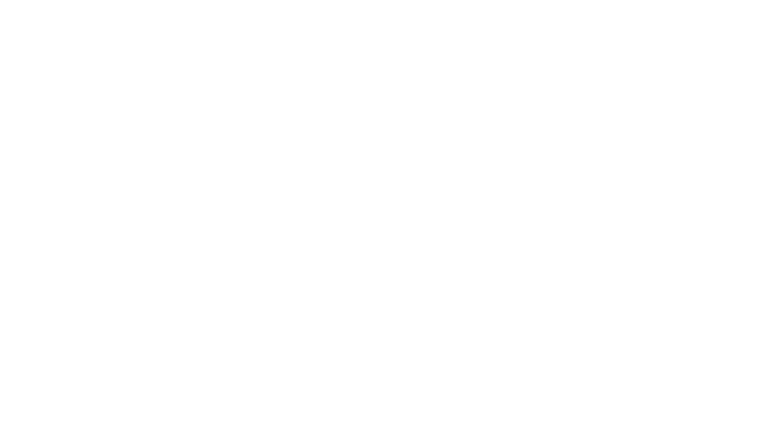
scroll to position [0, 0]
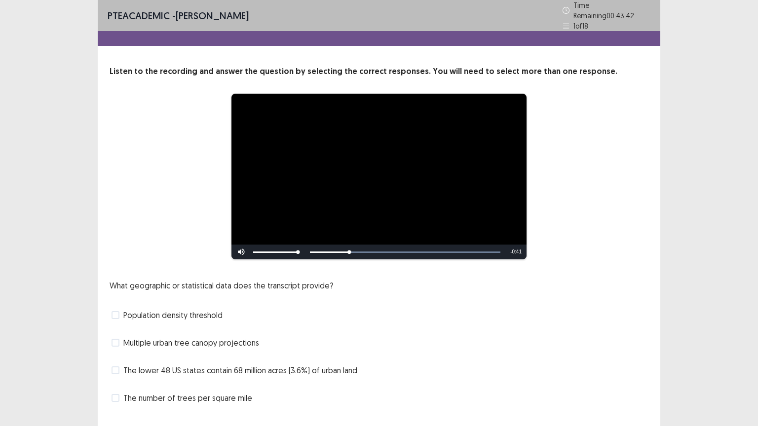
click at [237, 339] on span "Multiple urban tree canopy projections" at bounding box center [191, 343] width 136 height 12
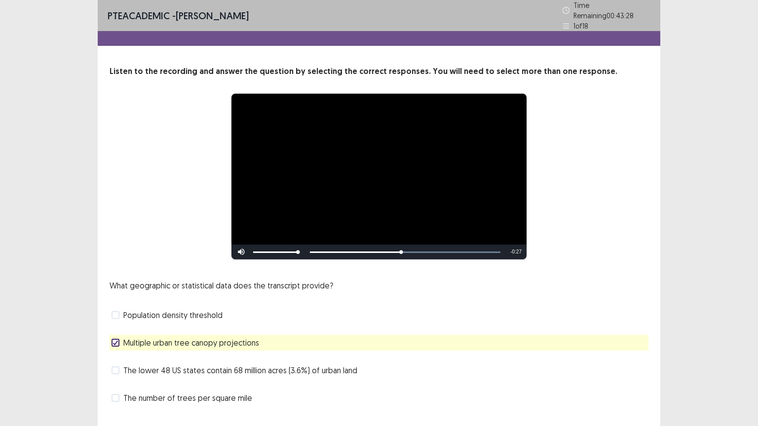
click at [215, 342] on span "The lower 48 US states contain 68 million acres (3.6%) of urban land" at bounding box center [240, 371] width 234 height 12
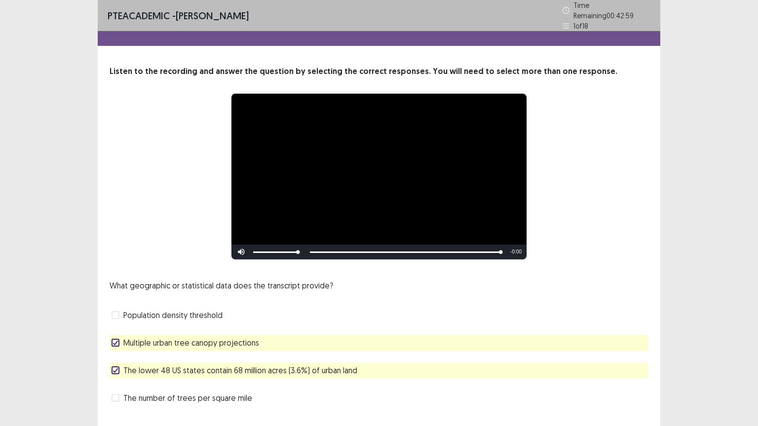
click at [215, 342] on span "Multiple urban tree canopy projections" at bounding box center [191, 343] width 136 height 12
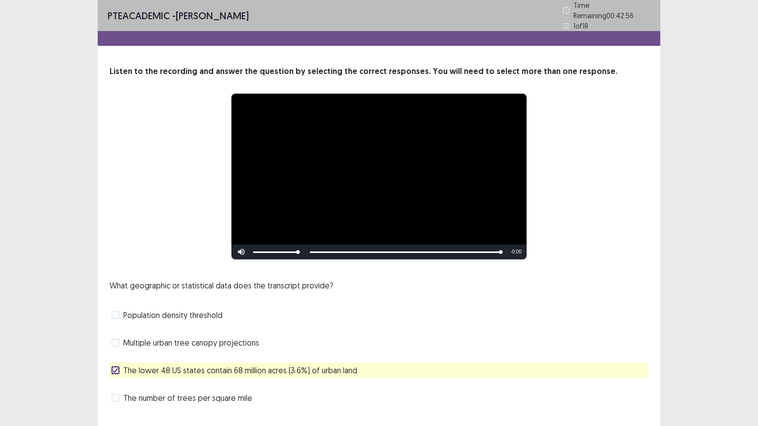
click at [106, 342] on div "**********" at bounding box center [379, 236] width 562 height 340
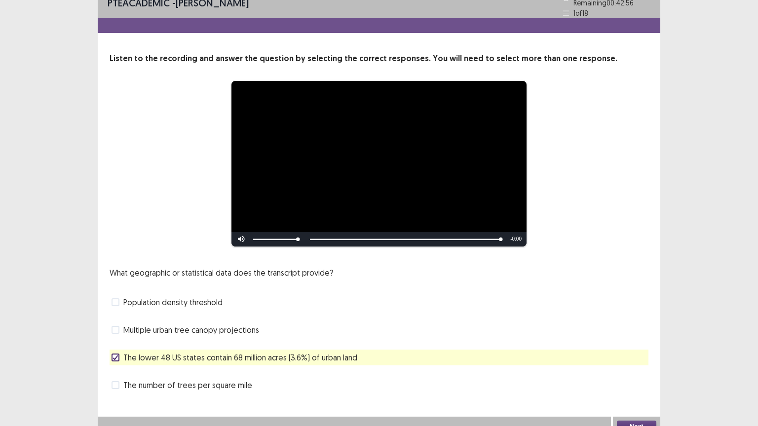
scroll to position [19, 0]
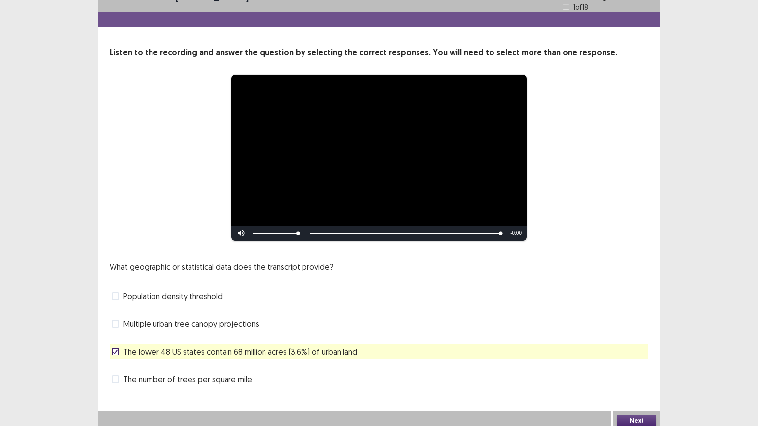
click at [634, 342] on button "Next" at bounding box center [636, 421] width 39 height 12
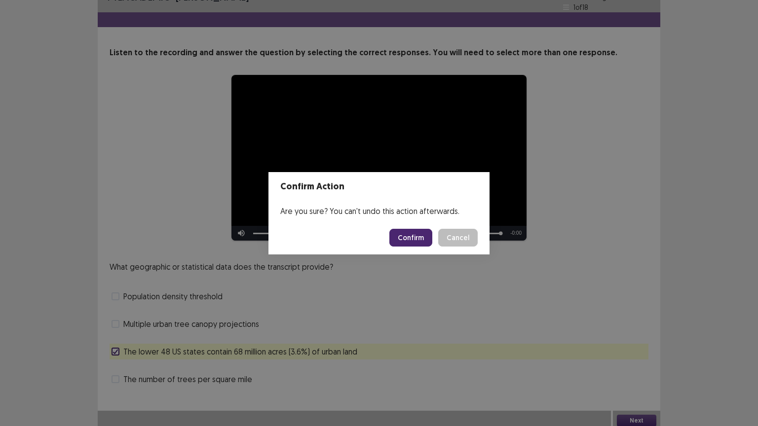
click at [418, 235] on button "Confirm" at bounding box center [410, 238] width 43 height 18
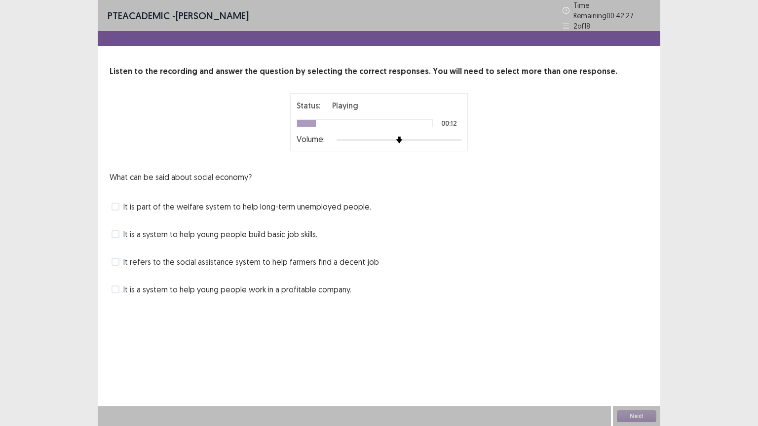
click at [328, 260] on span "It refers to the social assistance system to help farmers find a decent job" at bounding box center [250, 262] width 255 height 12
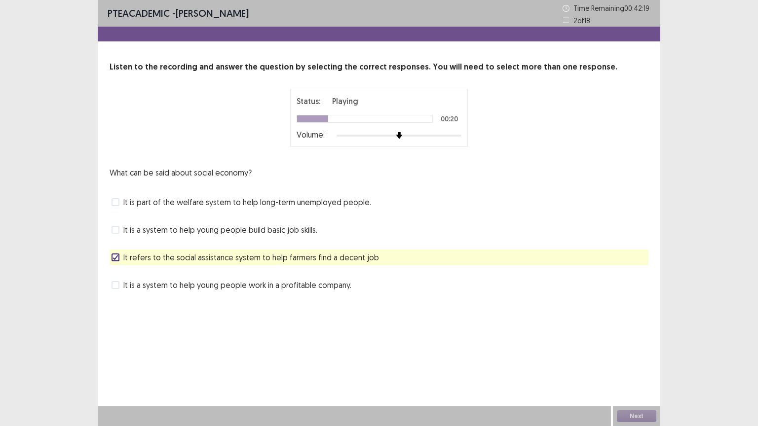
click at [239, 204] on span "It is part of the welfare system to help long-term unemployed people." at bounding box center [247, 202] width 248 height 12
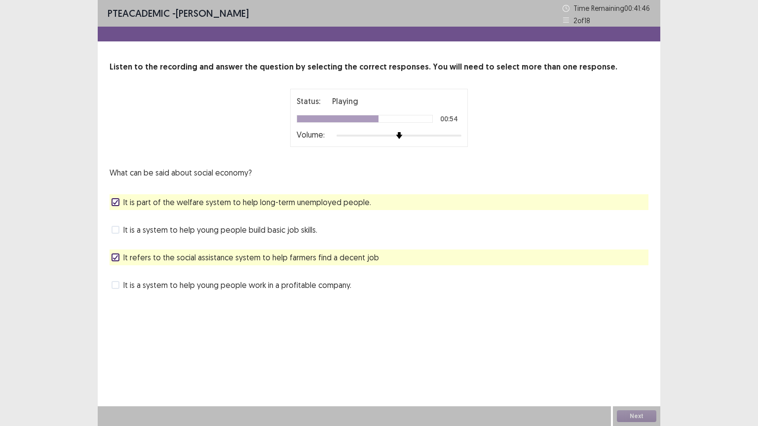
click at [258, 233] on span "It is a system to help young people build basic job skills." at bounding box center [220, 230] width 194 height 12
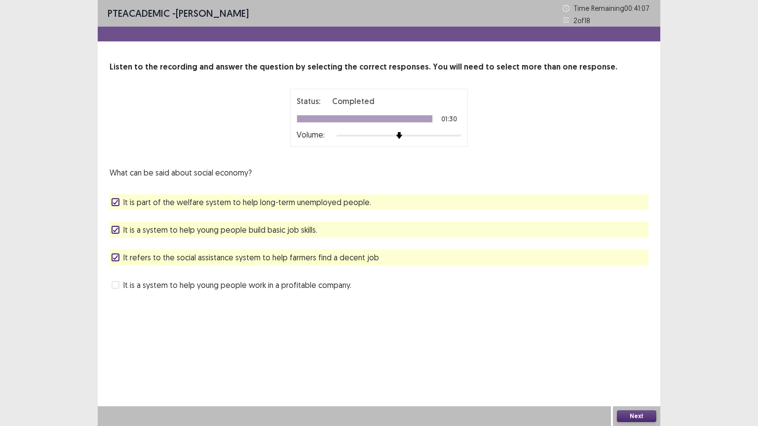
click at [640, 342] on button "Next" at bounding box center [636, 416] width 39 height 12
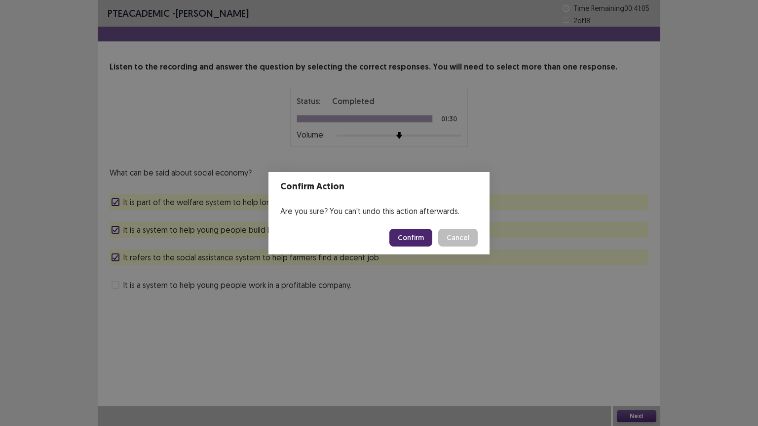
click at [425, 235] on button "Confirm" at bounding box center [410, 238] width 43 height 18
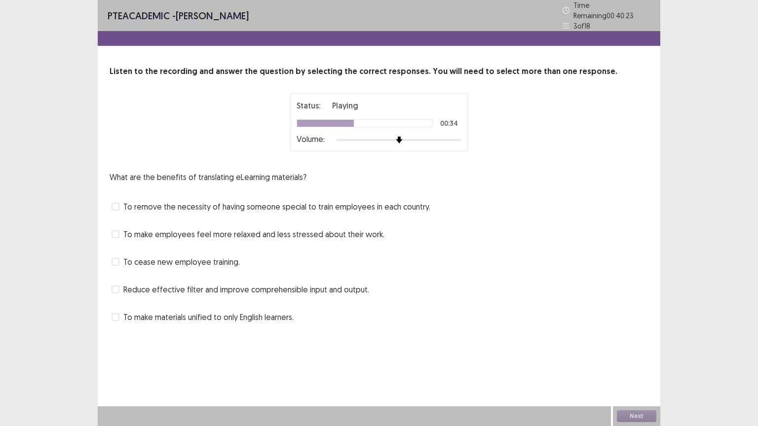
click at [256, 314] on span "To make materials unified to only English learners." at bounding box center [208, 317] width 170 height 12
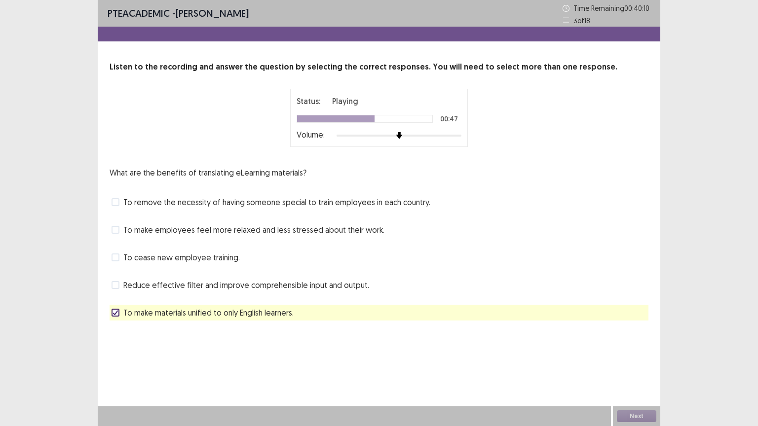
click at [289, 230] on span "To make employees feel more relaxed and less stressed about their work." at bounding box center [253, 230] width 261 height 12
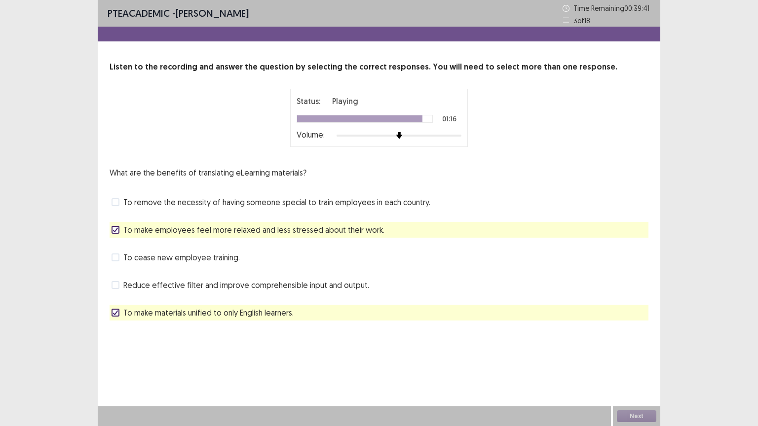
click at [222, 253] on span "To cease new employee training." at bounding box center [181, 258] width 116 height 12
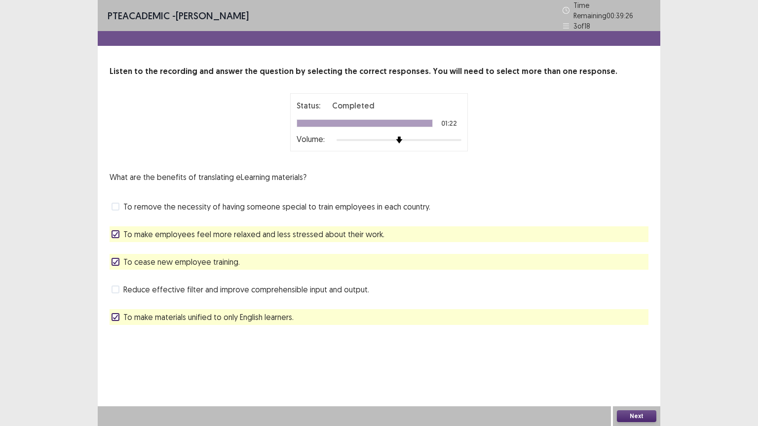
click at [243, 228] on span "To make employees feel more relaxed and less stressed about their work." at bounding box center [253, 234] width 261 height 12
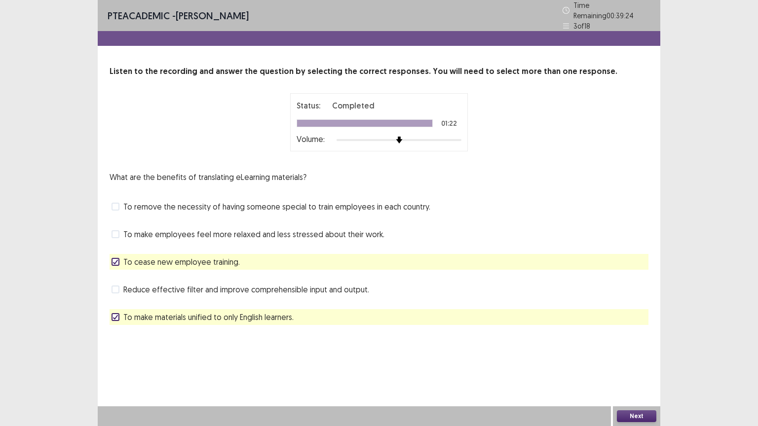
click at [642, 342] on button "Next" at bounding box center [636, 416] width 39 height 12
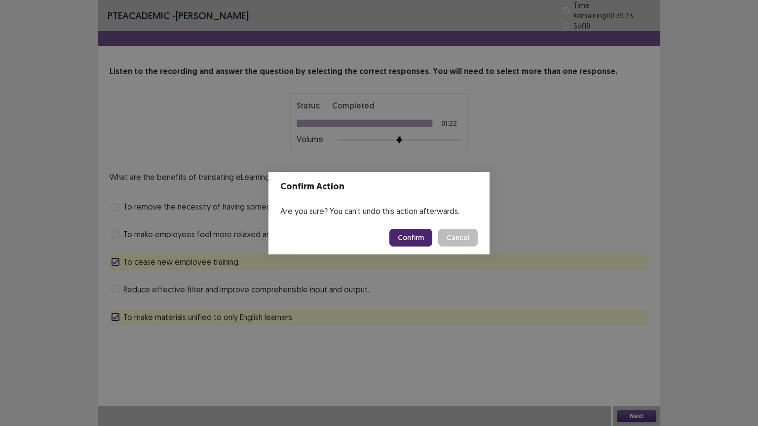
click at [422, 231] on button "Confirm" at bounding box center [410, 238] width 43 height 18
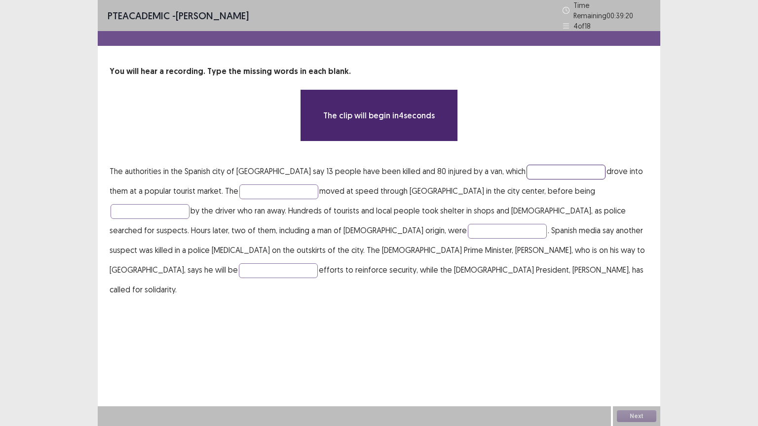
click at [528, 170] on input "text" at bounding box center [565, 172] width 79 height 15
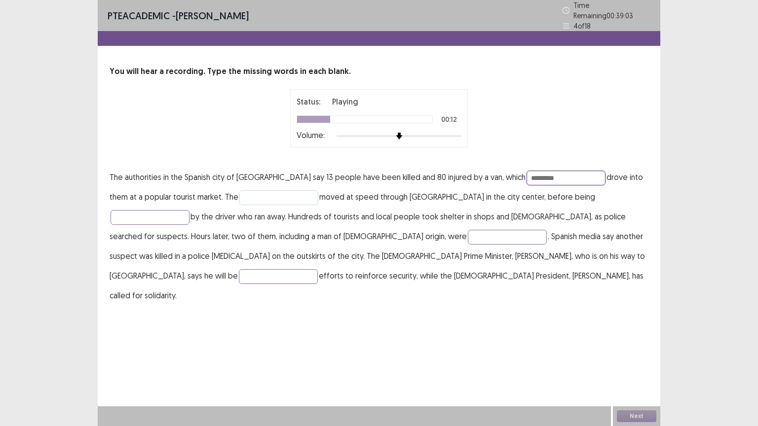
type input "*********"
click at [255, 195] on input "text" at bounding box center [278, 197] width 79 height 15
type input "*********"
click at [189, 210] on input "text" at bounding box center [149, 217] width 79 height 15
click at [189, 210] on input "**********" at bounding box center [149, 217] width 79 height 15
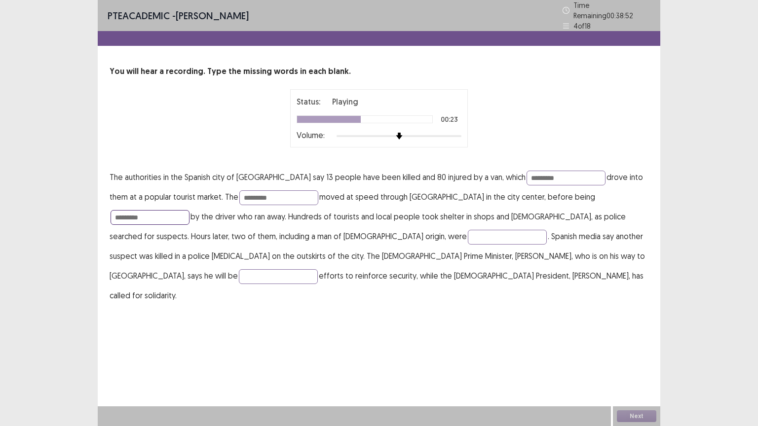
type input "*********"
click at [303, 240] on p "The authorities in the Spanish city of [GEOGRAPHIC_DATA] say 13 people have bee…" at bounding box center [378, 236] width 539 height 138
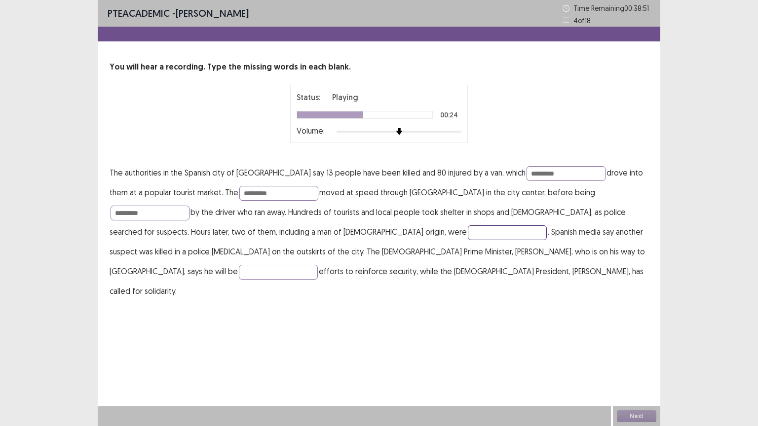
click at [468, 234] on input "text" at bounding box center [507, 232] width 79 height 15
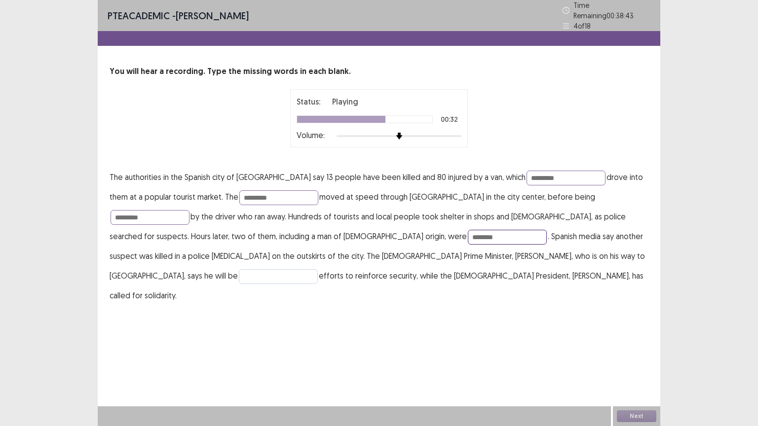
type input "********"
click at [318, 269] on input "text" at bounding box center [278, 276] width 79 height 15
type input "**********"
click at [641, 342] on button "Next" at bounding box center [636, 416] width 39 height 12
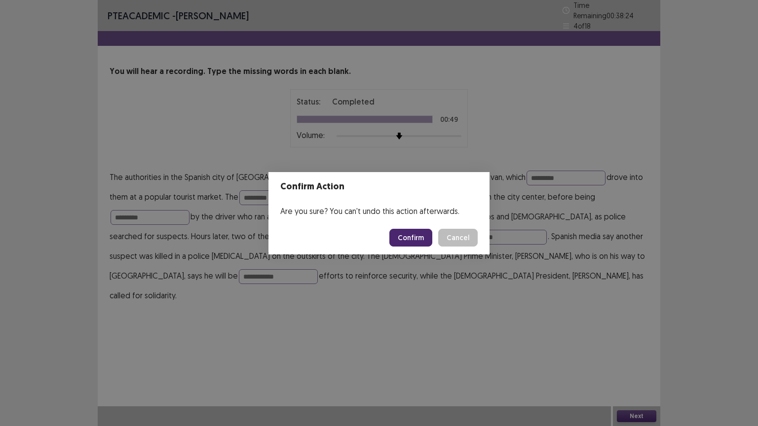
click at [420, 234] on button "Confirm" at bounding box center [410, 238] width 43 height 18
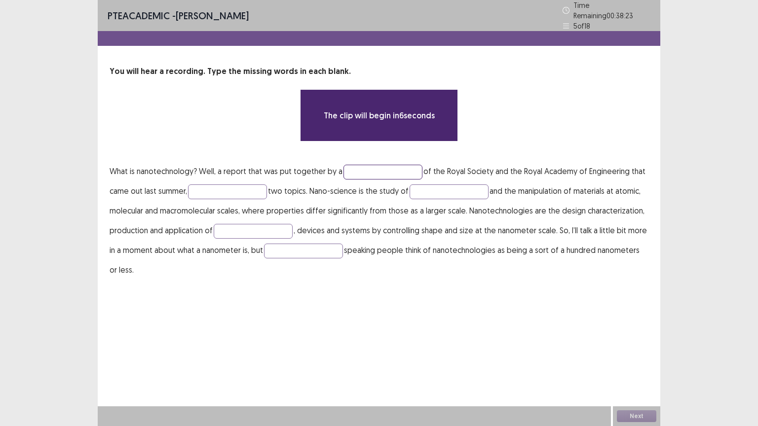
click at [344, 167] on input "text" at bounding box center [382, 172] width 79 height 15
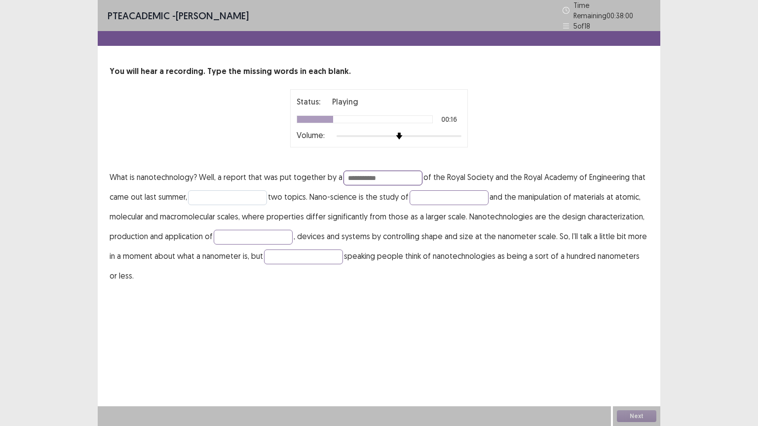
type input "**********"
click at [209, 195] on input "text" at bounding box center [227, 197] width 79 height 15
type input "**********"
click at [423, 197] on input "text" at bounding box center [448, 197] width 79 height 15
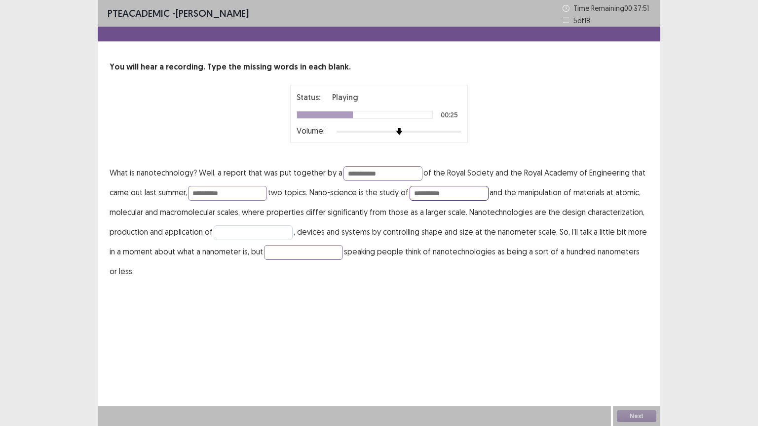
type input "**********"
click at [288, 231] on input "text" at bounding box center [253, 232] width 79 height 15
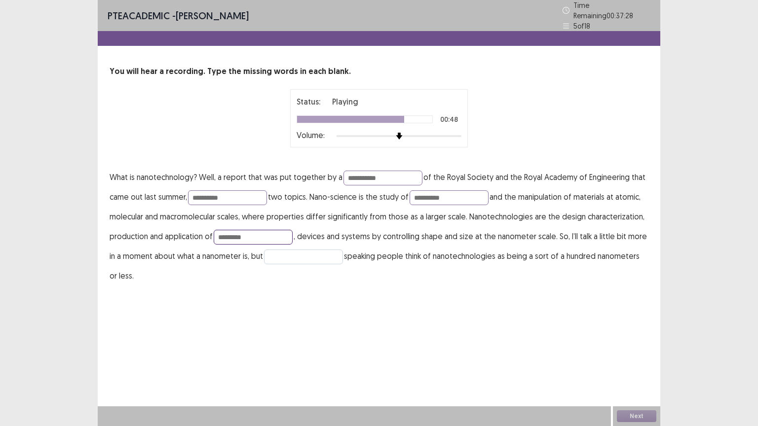
type input "*********"
click at [282, 255] on input "text" at bounding box center [303, 257] width 79 height 15
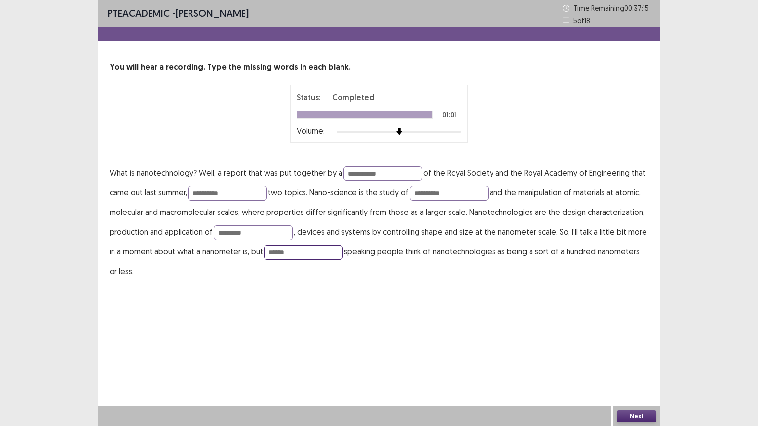
type input "******"
click at [623, 342] on button "Next" at bounding box center [636, 416] width 39 height 12
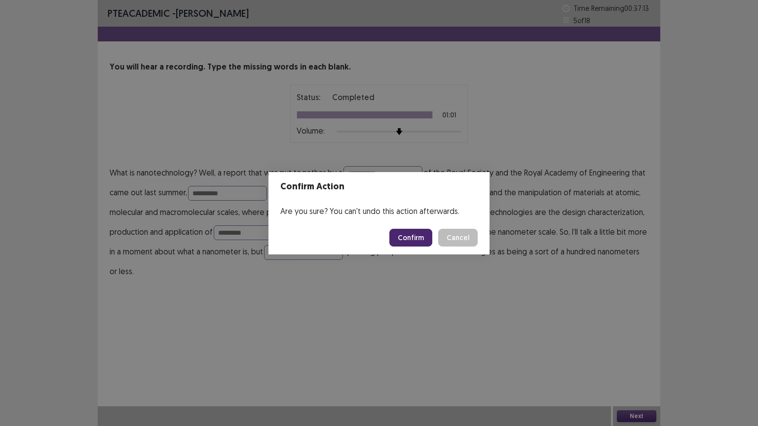
click at [418, 229] on button "Confirm" at bounding box center [410, 238] width 43 height 18
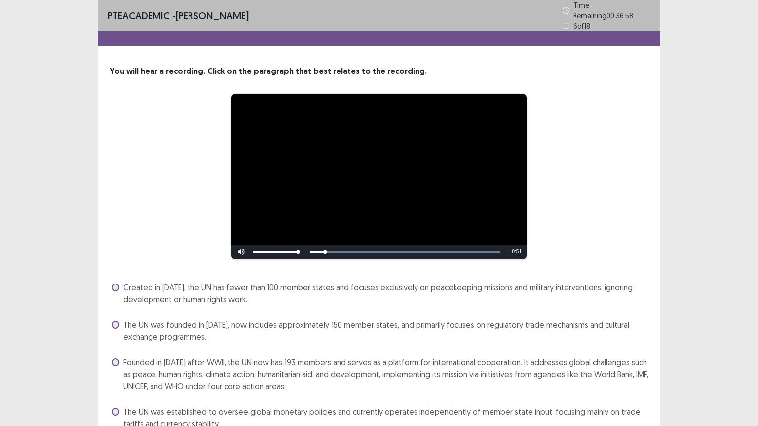
click at [467, 342] on span "Founded in [DATE] after WWII, the UN now has 193 members and serves as a platfo…" at bounding box center [385, 375] width 525 height 36
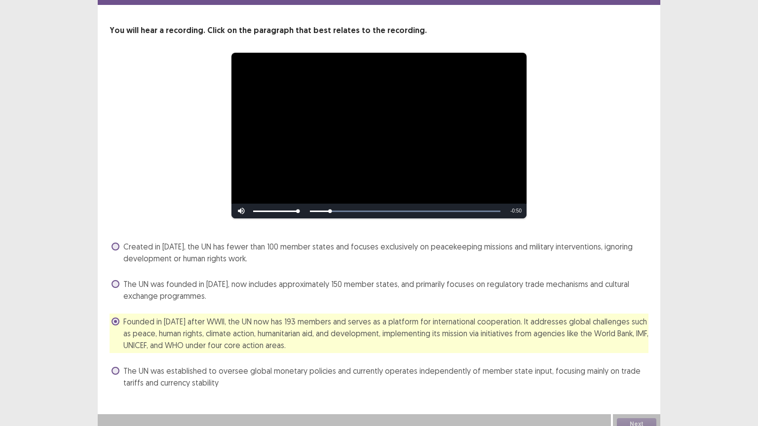
scroll to position [44, 0]
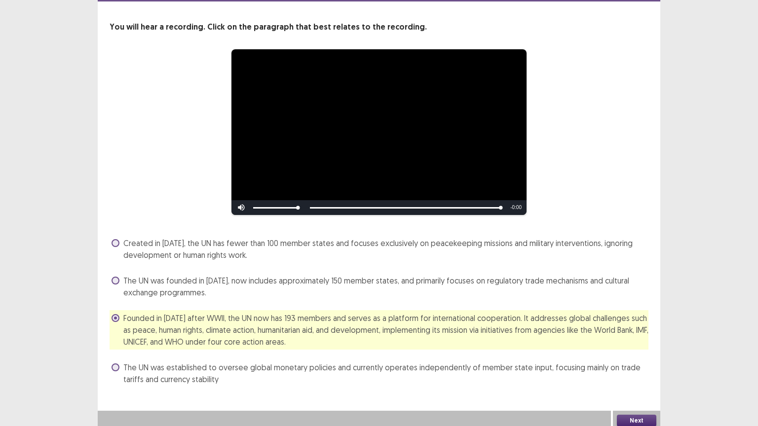
click at [646, 342] on button "Next" at bounding box center [636, 421] width 39 height 12
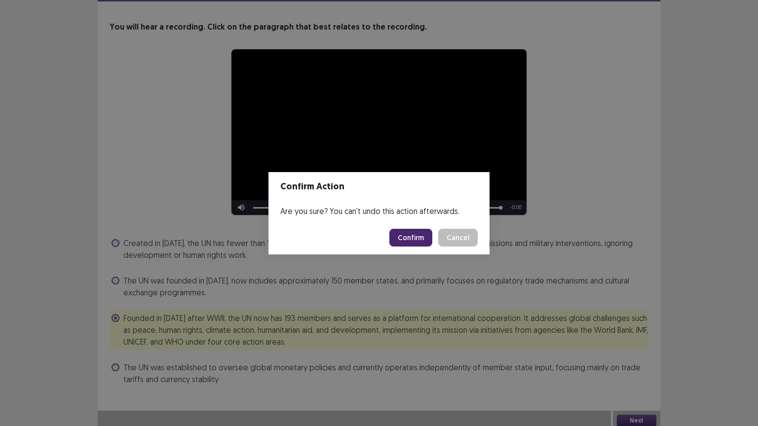
click at [423, 245] on button "Confirm" at bounding box center [410, 238] width 43 height 18
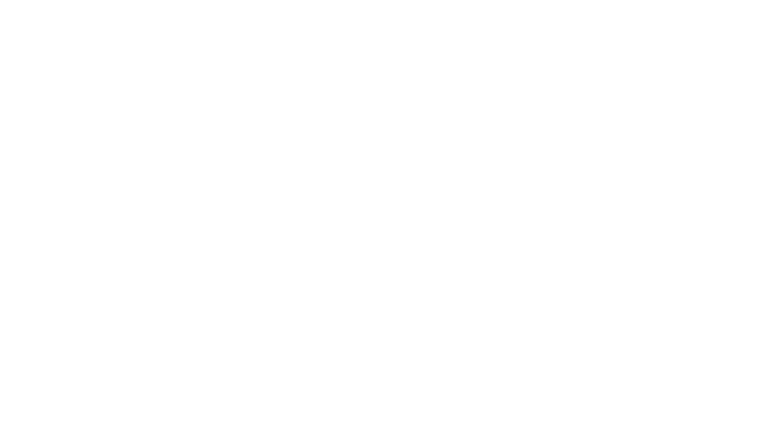
scroll to position [0, 0]
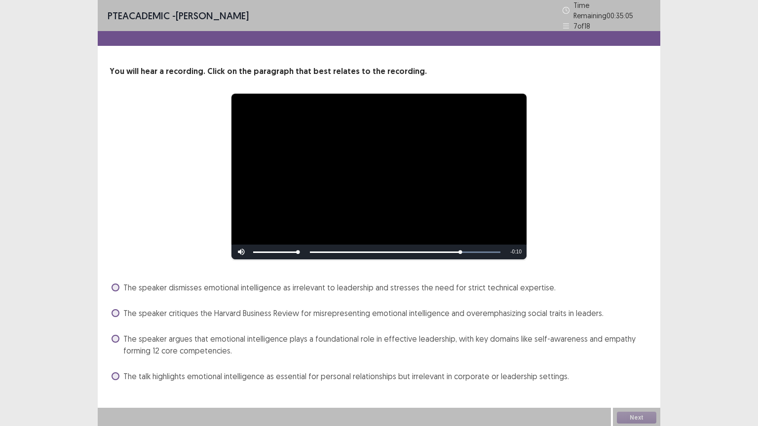
click at [418, 342] on span "The talk highlights emotional intelligence as essential for personal relationsh…" at bounding box center [345, 376] width 445 height 12
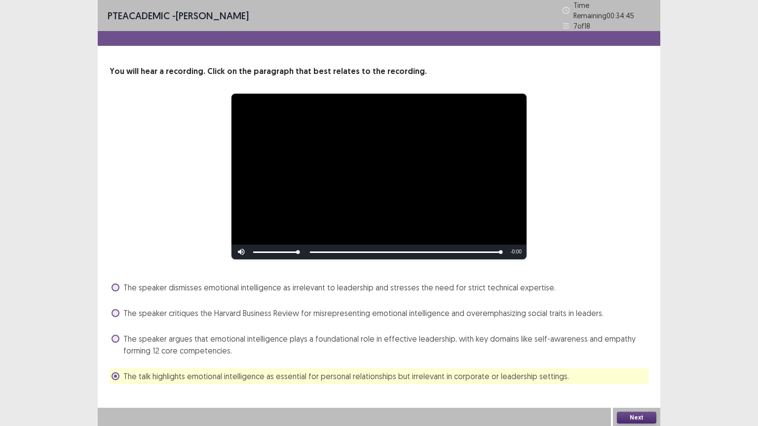
click at [418, 342] on span "The talk highlights emotional intelligence as essential for personal relationsh…" at bounding box center [345, 376] width 445 height 12
click at [631, 342] on button "Next" at bounding box center [636, 418] width 39 height 12
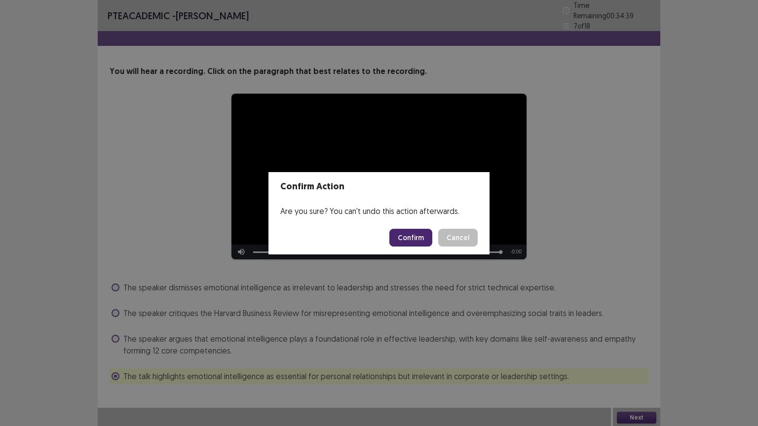
click at [406, 233] on button "Confirm" at bounding box center [410, 238] width 43 height 18
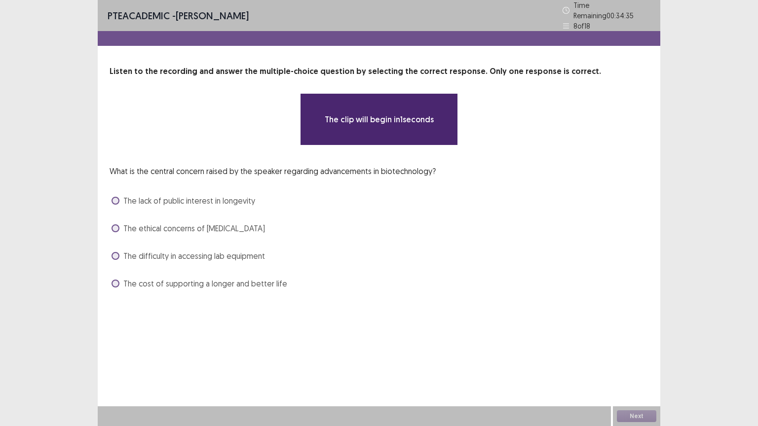
click at [406, 233] on div "What is the central concern raised by the speaker regarding advancements in bio…" at bounding box center [378, 228] width 539 height 126
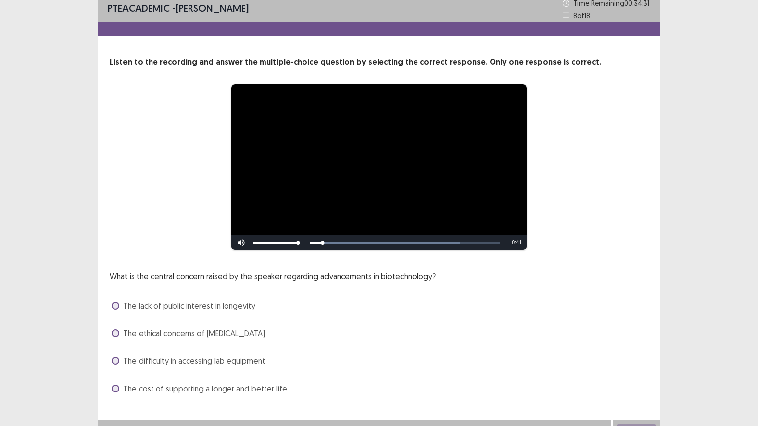
scroll to position [19, 0]
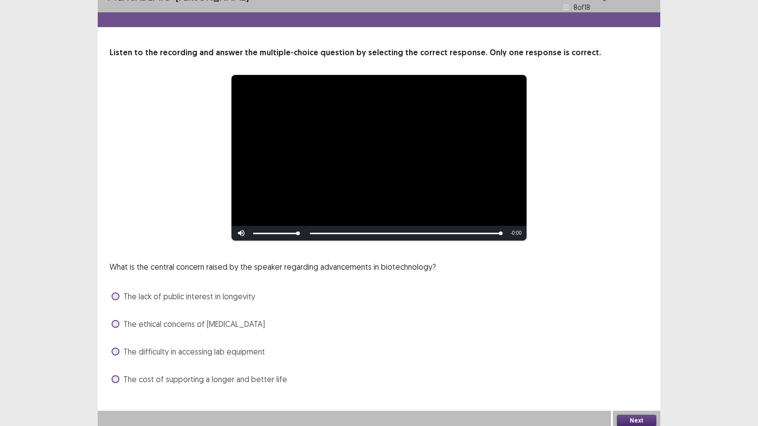
click at [247, 342] on span "The cost of supporting a longer and better life" at bounding box center [205, 379] width 164 height 12
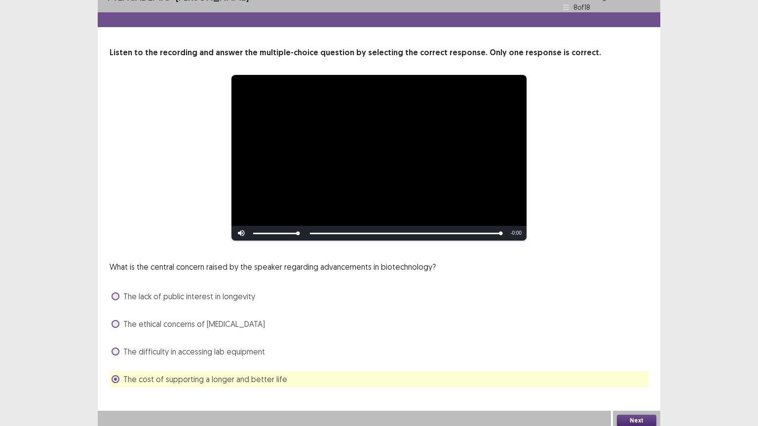
click at [634, 342] on button "Next" at bounding box center [636, 421] width 39 height 12
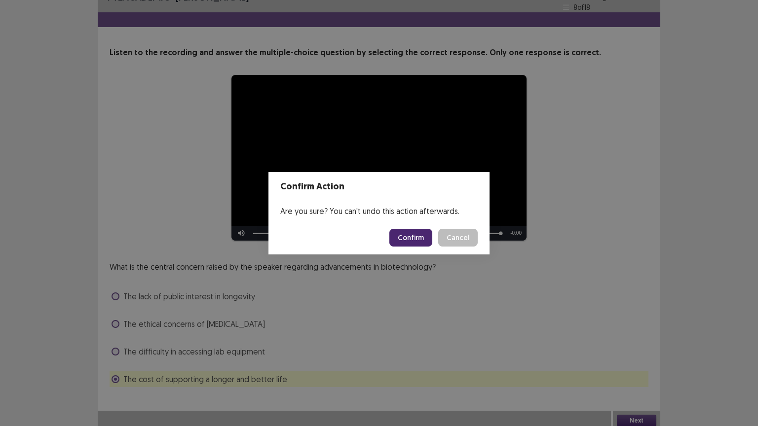
click at [397, 234] on button "Confirm" at bounding box center [410, 238] width 43 height 18
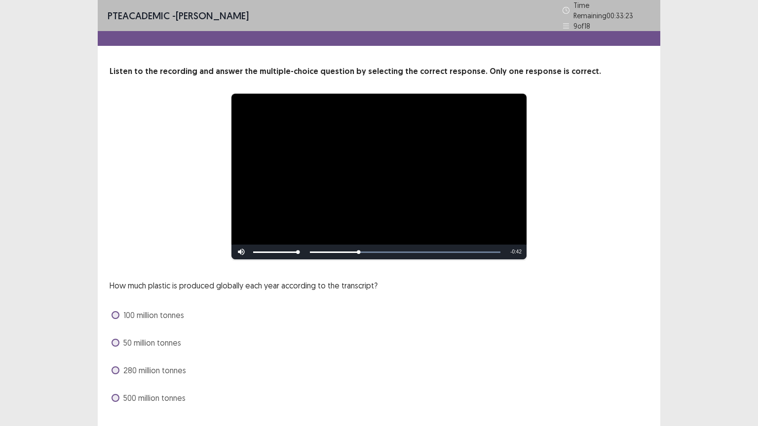
click at [168, 342] on span "280 million tonnes" at bounding box center [154, 371] width 63 height 12
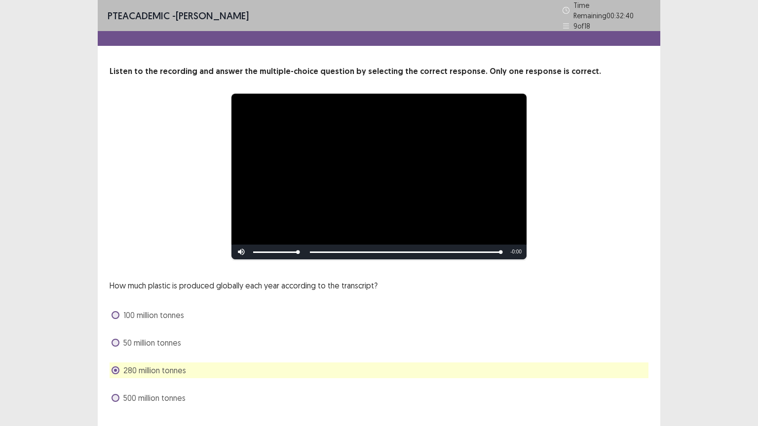
click at [680, 292] on div "**********" at bounding box center [379, 224] width 758 height 449
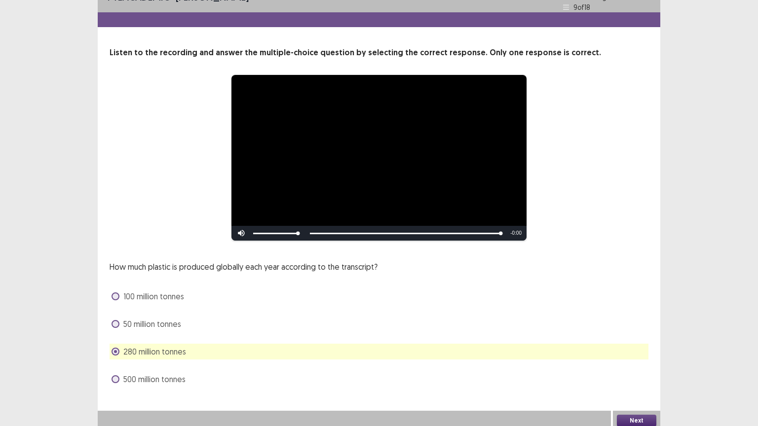
click at [649, 342] on button "Next" at bounding box center [636, 421] width 39 height 12
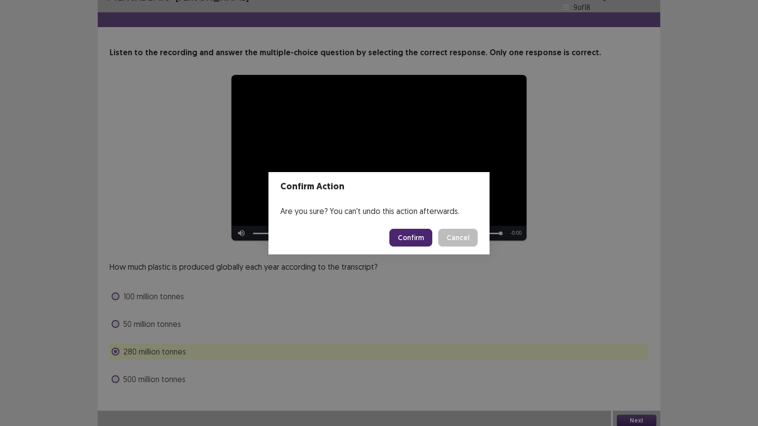
click at [408, 241] on button "Confirm" at bounding box center [410, 238] width 43 height 18
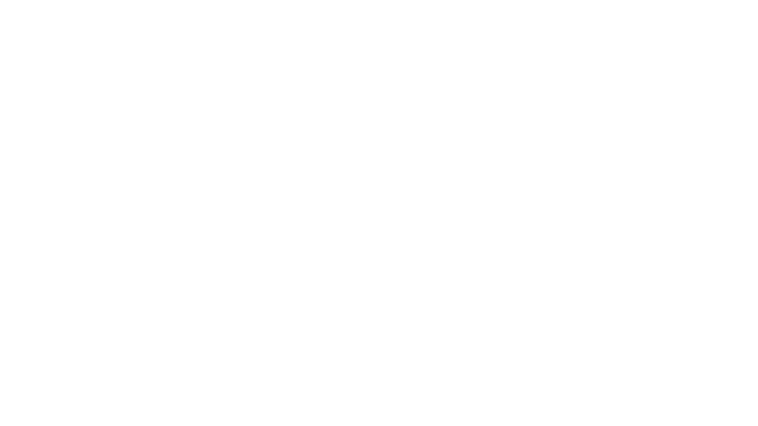
scroll to position [0, 0]
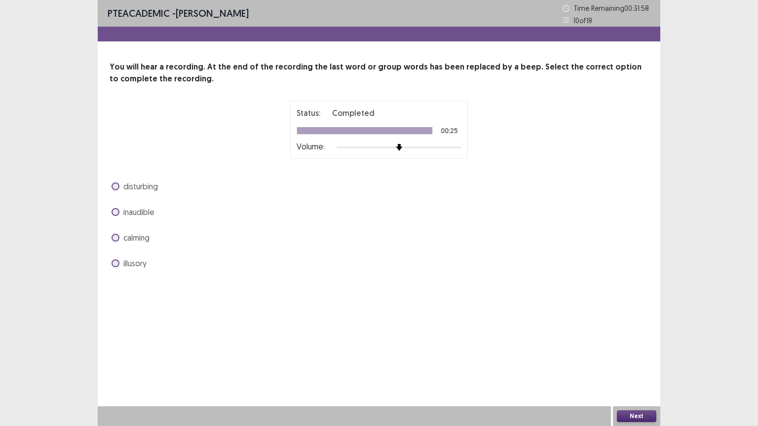
click at [149, 215] on span "inaudible" at bounding box center [138, 212] width 31 height 12
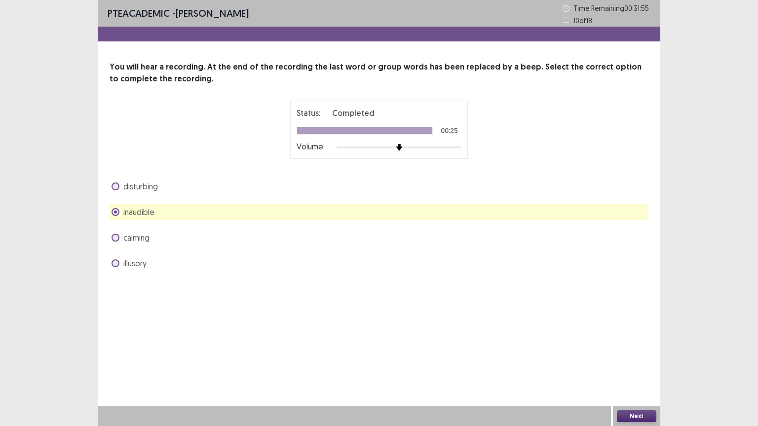
click at [634, 342] on button "Next" at bounding box center [636, 416] width 39 height 12
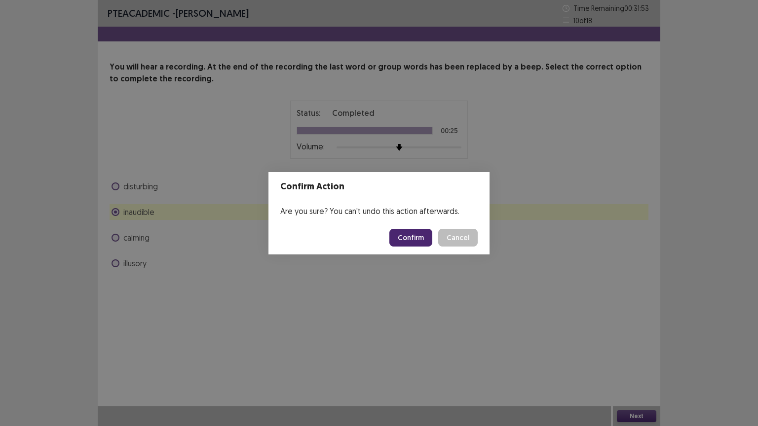
click at [411, 237] on button "Confirm" at bounding box center [410, 238] width 43 height 18
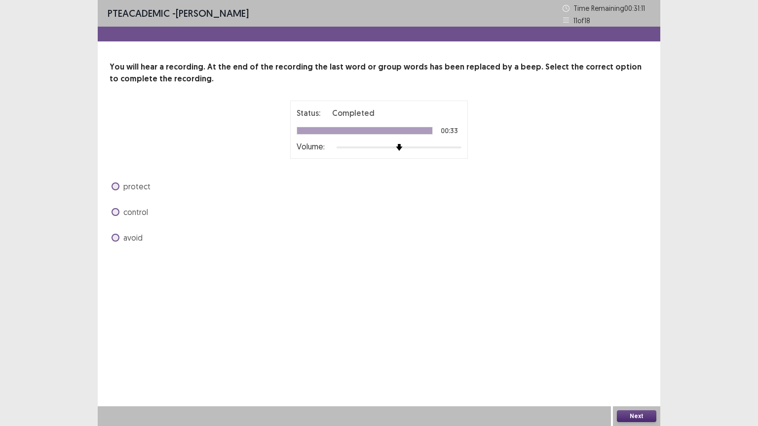
click at [137, 213] on span "control" at bounding box center [135, 212] width 25 height 12
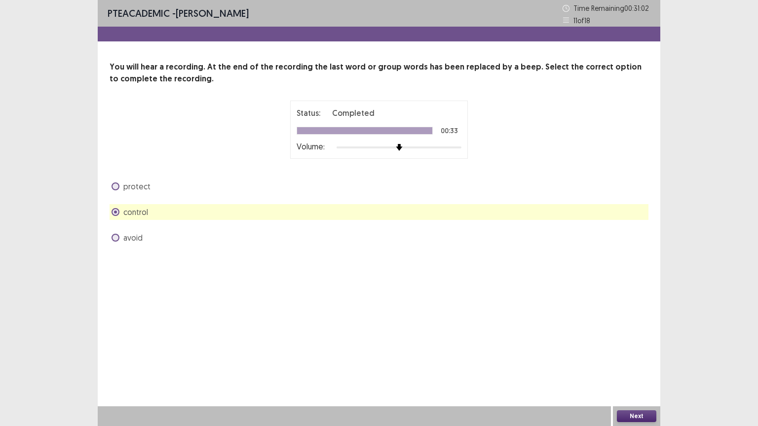
click at [641, 342] on button "Next" at bounding box center [636, 416] width 39 height 12
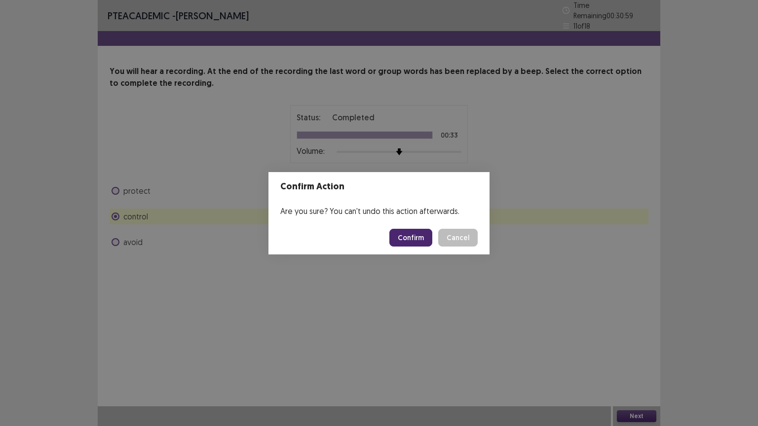
click at [407, 237] on button "Confirm" at bounding box center [410, 238] width 43 height 18
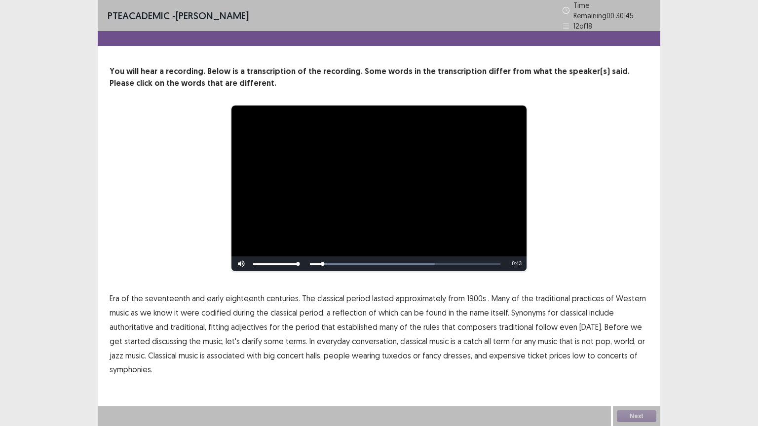
click at [117, 295] on span "Era" at bounding box center [114, 298] width 10 height 12
click at [467, 297] on span "1900s" at bounding box center [476, 298] width 19 height 12
click at [128, 342] on span "symphonies." at bounding box center [130, 370] width 43 height 12
click at [625, 342] on div "**********" at bounding box center [379, 213] width 562 height 426
click at [625, 342] on button "Next" at bounding box center [636, 416] width 39 height 12
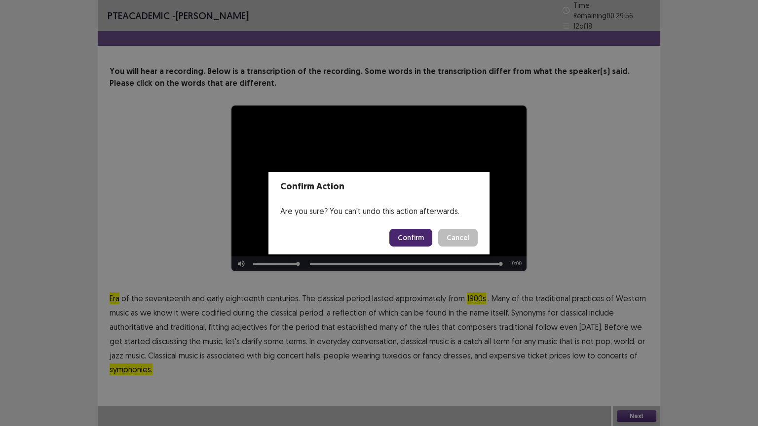
click at [429, 238] on button "Confirm" at bounding box center [410, 238] width 43 height 18
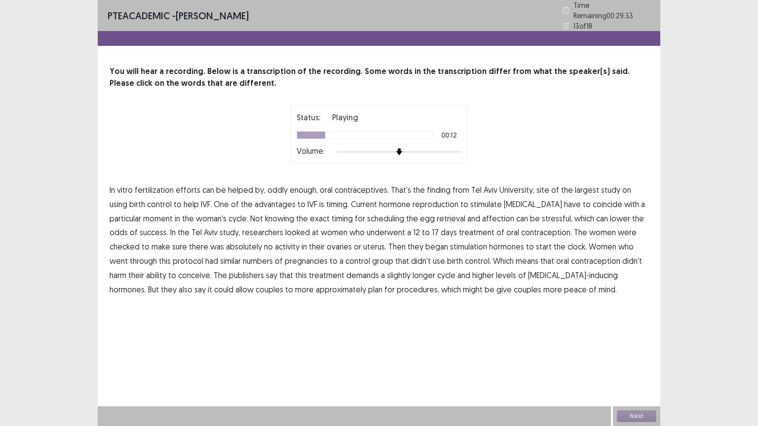
click at [267, 202] on span "advantages" at bounding box center [275, 204] width 41 height 12
click at [412, 198] on span "reproduction" at bounding box center [435, 204] width 46 height 12
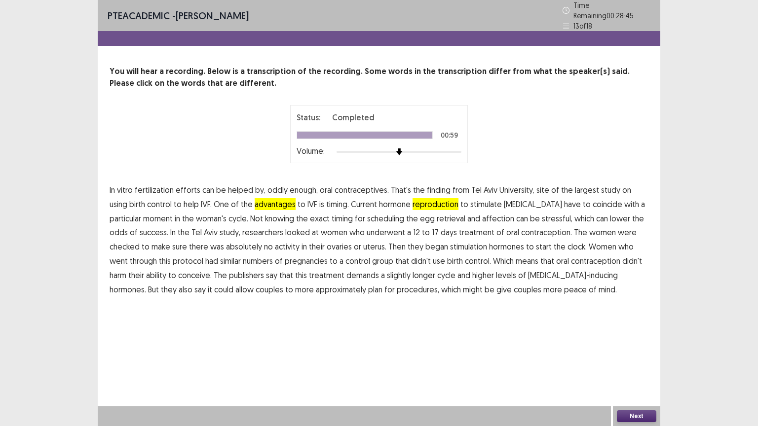
click at [630, 342] on button "Next" at bounding box center [636, 416] width 39 height 12
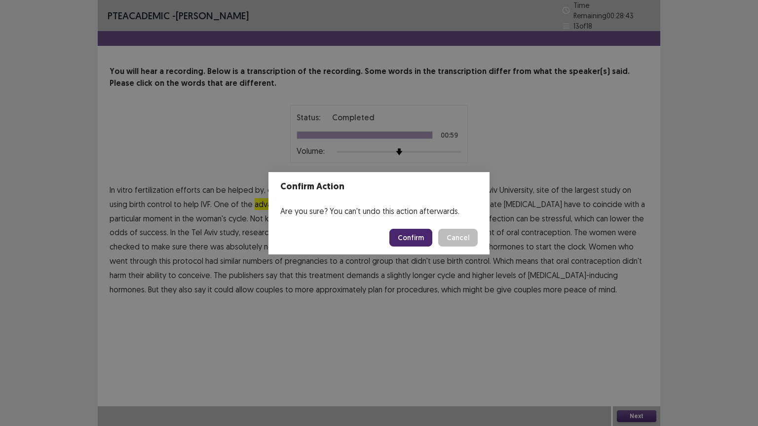
click at [417, 242] on button "Confirm" at bounding box center [410, 238] width 43 height 18
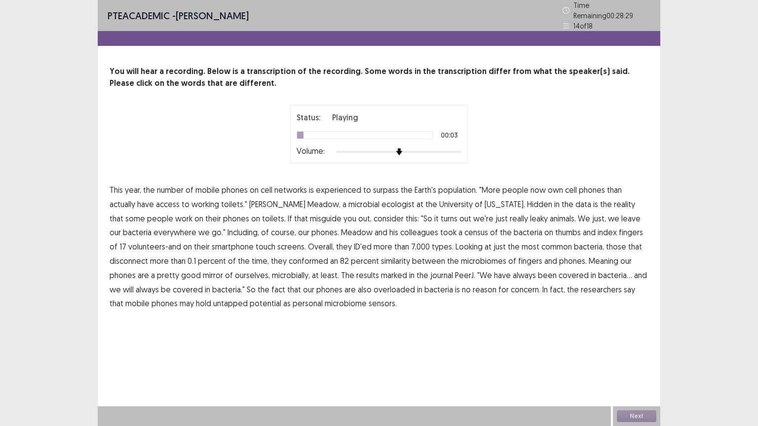
click at [339, 187] on span "experienced" at bounding box center [338, 190] width 45 height 12
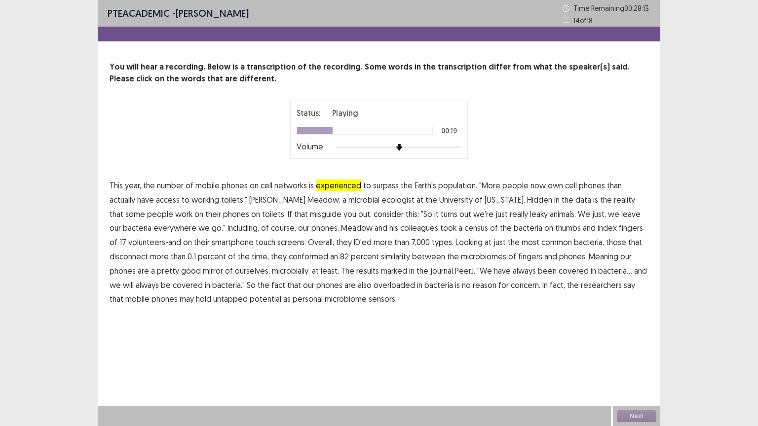
click at [310, 217] on span "misguide" at bounding box center [326, 214] width 32 height 12
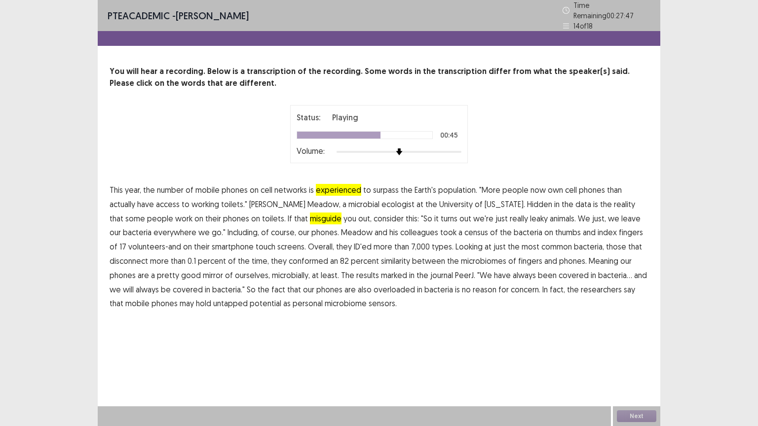
click at [148, 255] on span "disconnect" at bounding box center [128, 261] width 38 height 12
click at [289, 260] on span "conformed" at bounding box center [308, 261] width 39 height 12
click at [381, 270] on span "marked" at bounding box center [394, 275] width 26 height 12
click at [373, 286] on span "overloaded" at bounding box center [393, 290] width 41 height 12
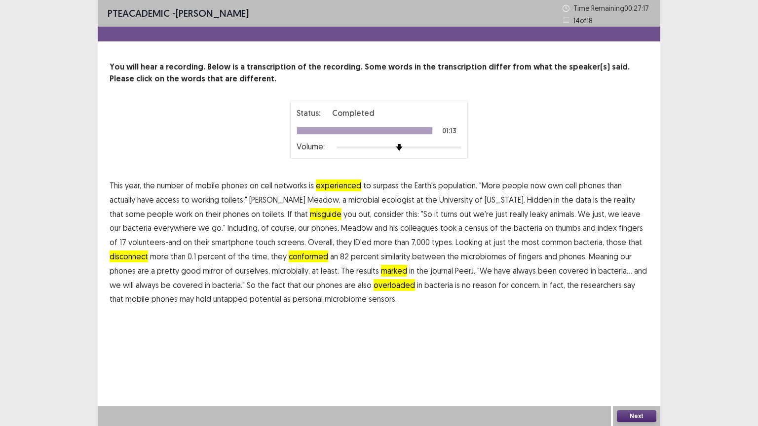
click at [631, 342] on button "Next" at bounding box center [636, 416] width 39 height 12
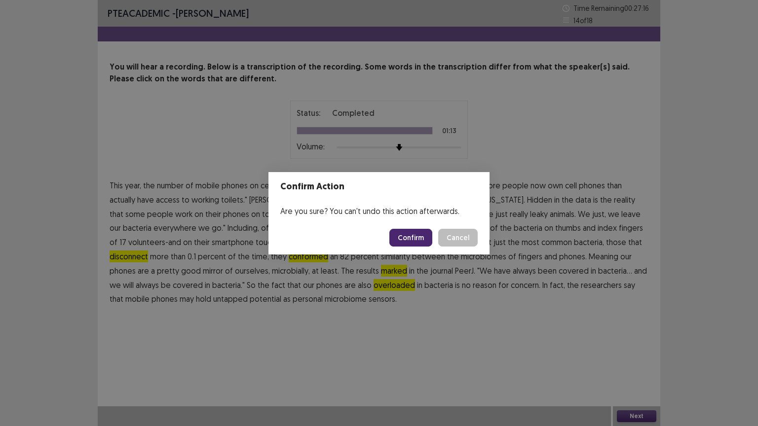
click at [419, 241] on button "Confirm" at bounding box center [410, 238] width 43 height 18
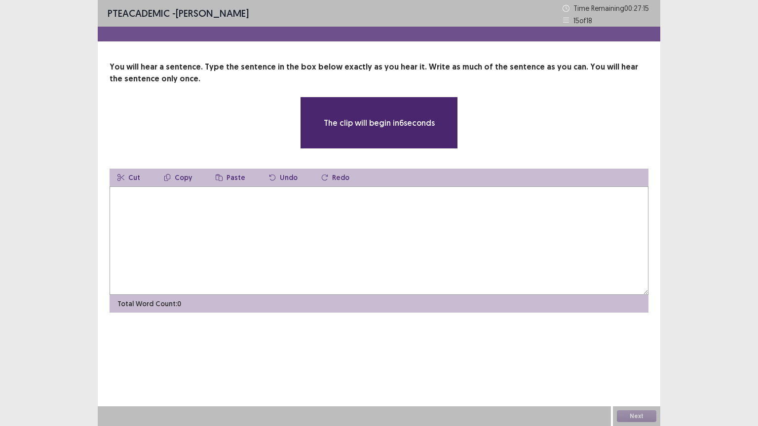
click at [419, 241] on textarea at bounding box center [378, 240] width 539 height 109
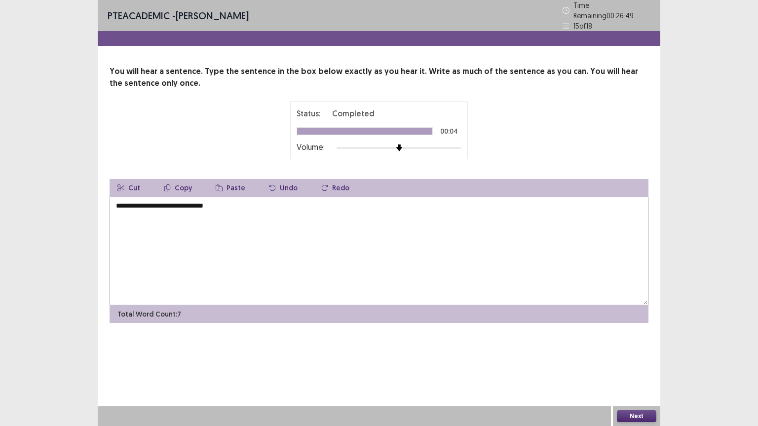
type textarea "**********"
click at [641, 342] on button "Next" at bounding box center [636, 416] width 39 height 12
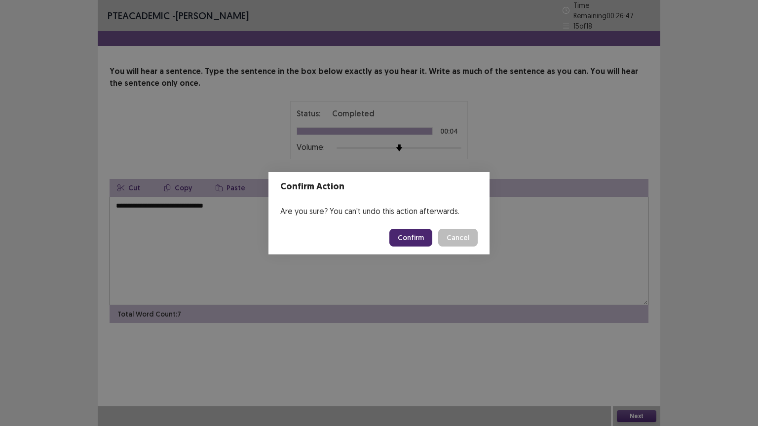
click at [422, 240] on button "Confirm" at bounding box center [410, 238] width 43 height 18
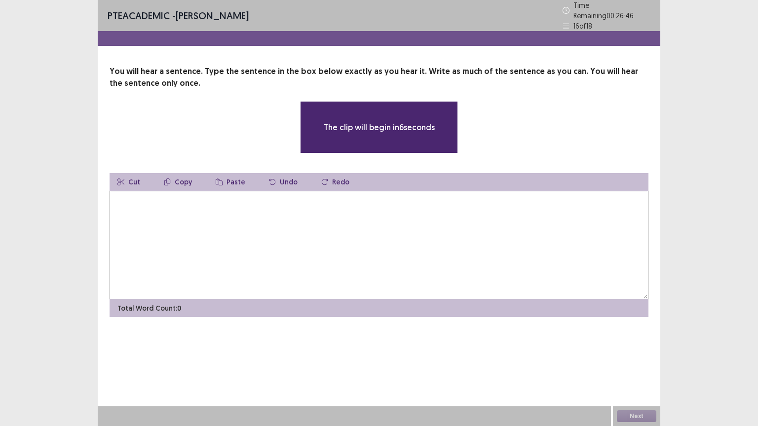
click at [381, 234] on textarea at bounding box center [378, 245] width 539 height 109
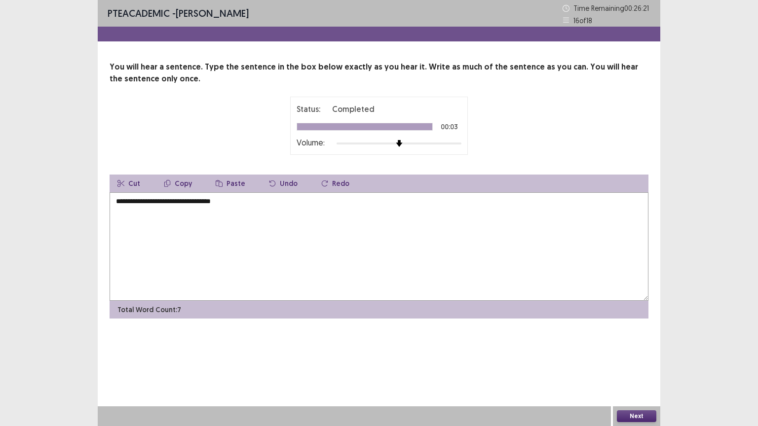
type textarea "**********"
click at [645, 342] on button "Next" at bounding box center [636, 416] width 39 height 12
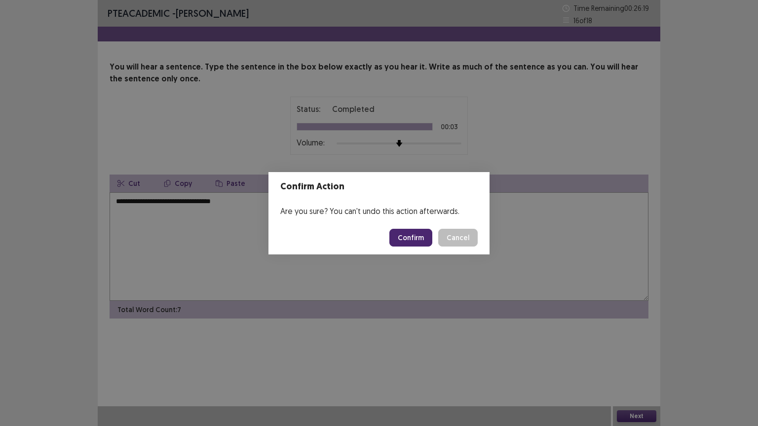
click at [408, 235] on button "Confirm" at bounding box center [410, 238] width 43 height 18
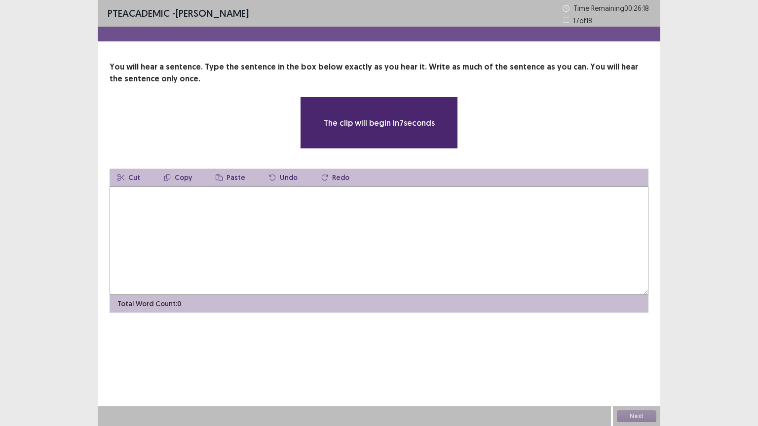
click at [396, 235] on textarea at bounding box center [378, 240] width 539 height 109
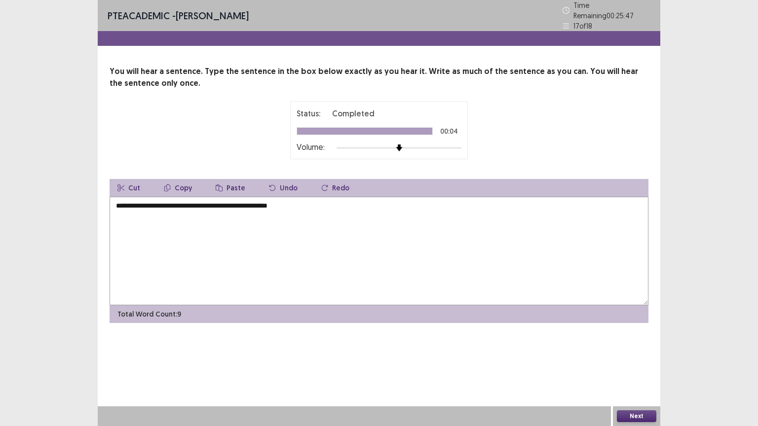
click at [203, 203] on textarea "**********" at bounding box center [378, 251] width 539 height 109
click at [258, 202] on textarea "**********" at bounding box center [378, 251] width 539 height 109
click at [221, 200] on textarea "**********" at bounding box center [378, 251] width 539 height 109
type textarea "**********"
click at [647, 342] on button "Next" at bounding box center [636, 416] width 39 height 12
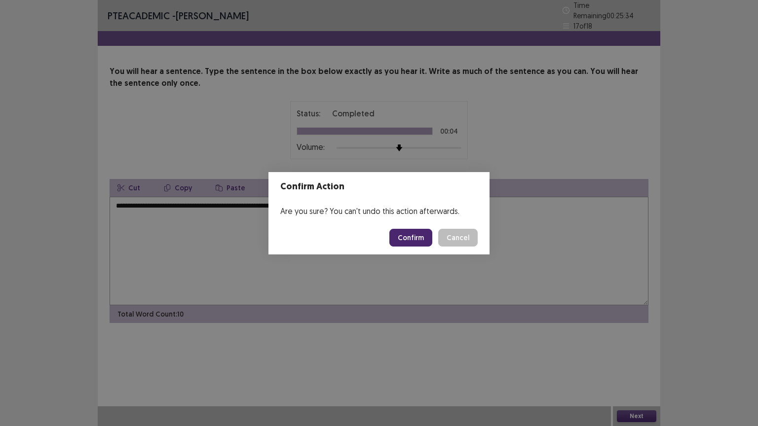
click at [416, 237] on button "Confirm" at bounding box center [410, 238] width 43 height 18
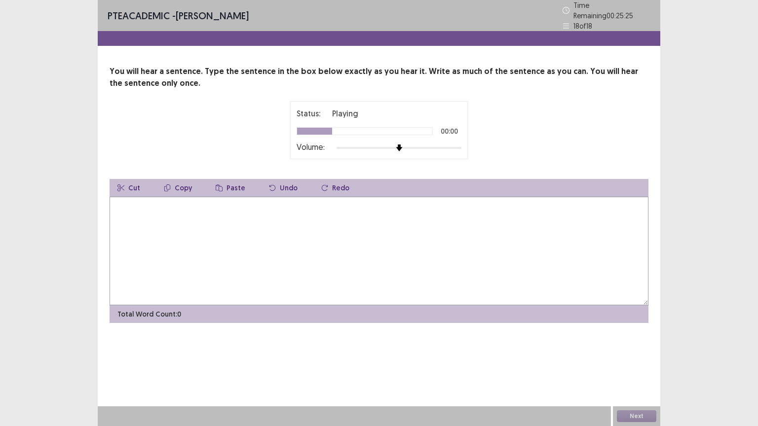
click at [416, 237] on textarea at bounding box center [378, 251] width 539 height 109
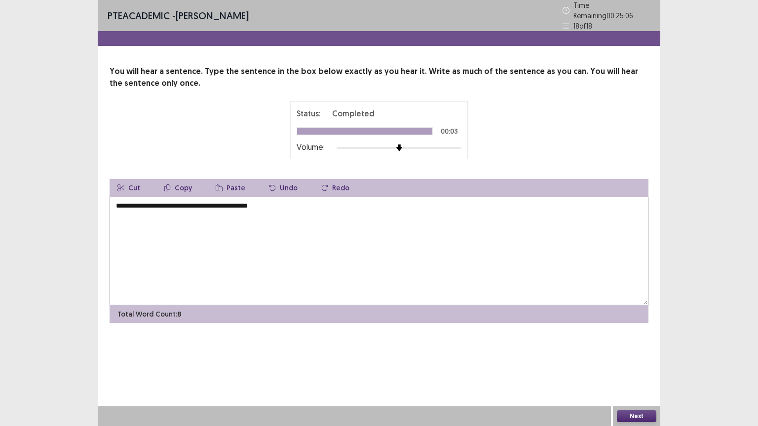
type textarea "**********"
click at [650, 342] on button "Next" at bounding box center [636, 416] width 39 height 12
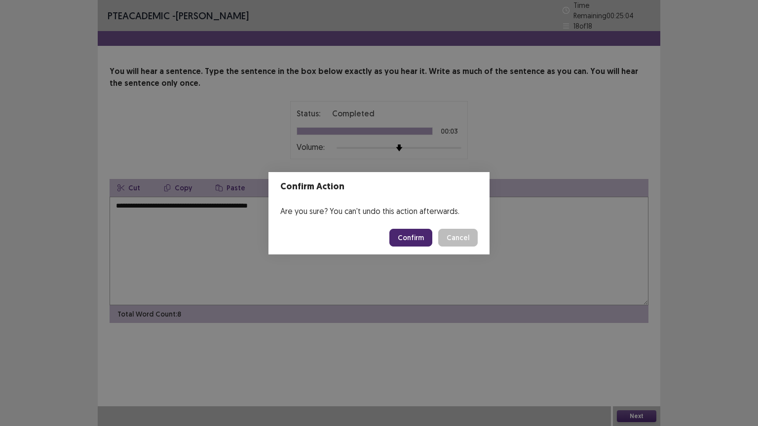
click at [420, 240] on button "Confirm" at bounding box center [410, 238] width 43 height 18
